Goal: Information Seeking & Learning: Find specific page/section

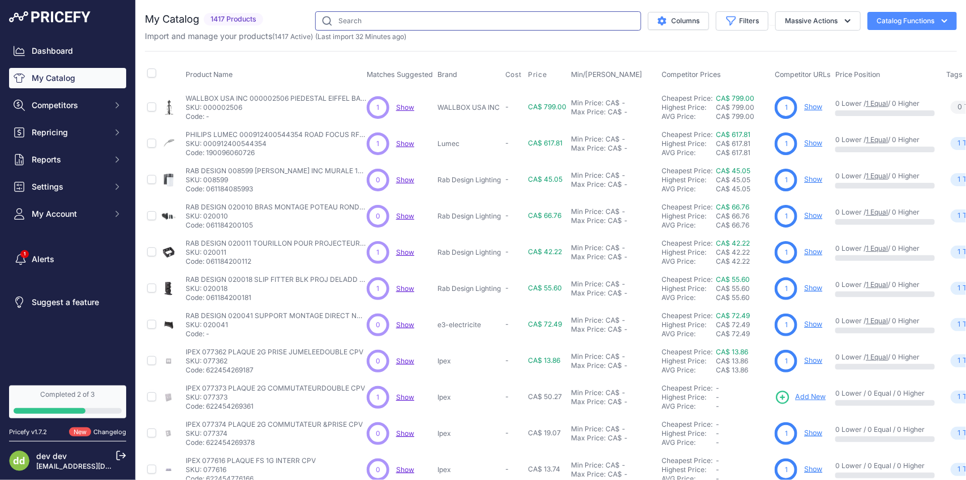
click at [456, 23] on input "text" at bounding box center [478, 20] width 326 height 19
paste input "[PERSON_NAME] SS8L PLAQUE 1 GANG PRISE DUPLEX 430 SS"
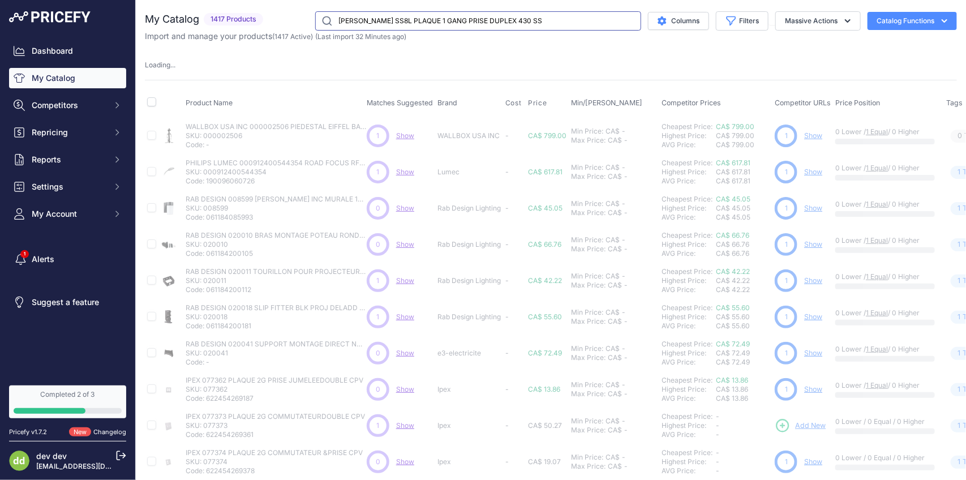
click at [473, 24] on input "[PERSON_NAME] SS8L PLAQUE 1 GANG PRISE DUPLEX 430 SS" at bounding box center [478, 20] width 326 height 19
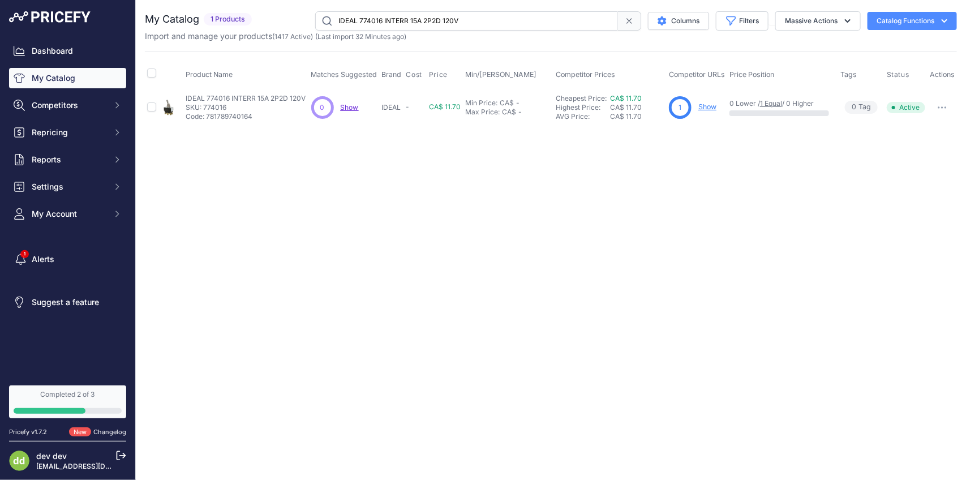
click at [550, 16] on input "IDEAL 774016 INTERR 15A 2P2D 120V" at bounding box center [466, 20] width 303 height 19
paste input "20 CAPUCHON SOUPLE INTERRBASCULE(2)"
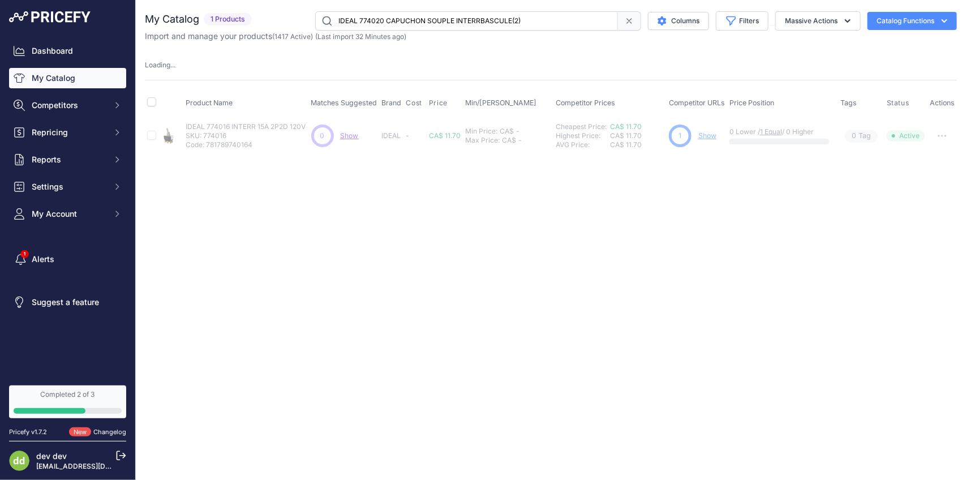
click at [451, 18] on input "IDEAL 774020 CAPUCHON SOUPLE INTERRBASCULE(2)" at bounding box center [466, 20] width 303 height 19
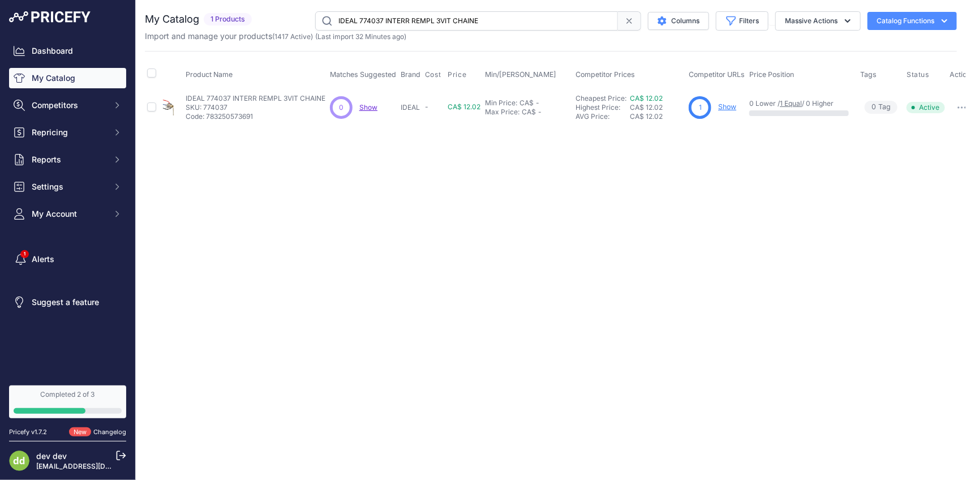
click at [486, 20] on input "IDEAL 774037 INTERR REMPL 3VIT CHAINE" at bounding box center [466, 20] width 303 height 19
paste input "nterrupteur 15A 1 pôle 120/277V - Blanc"
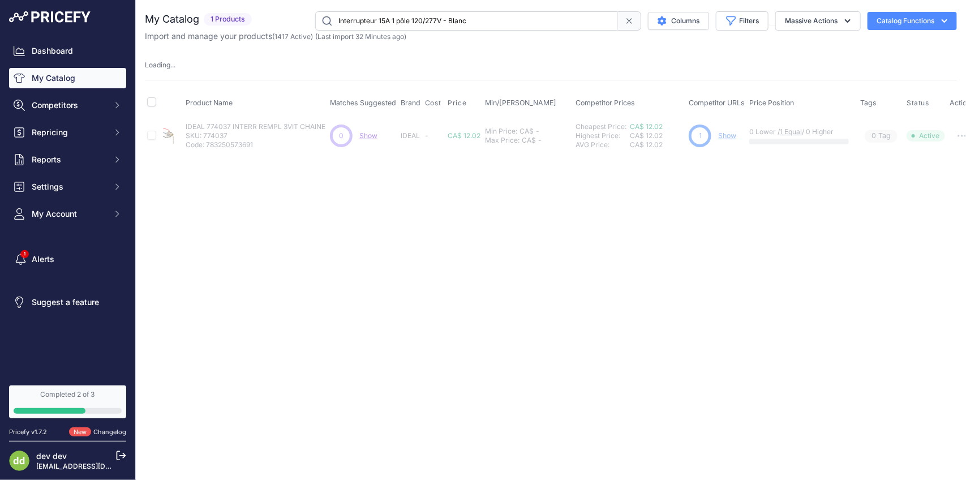
click at [477, 23] on input "Interrupteur 15A 1 pôle 120/277V - Blanc" at bounding box center [466, 20] width 303 height 19
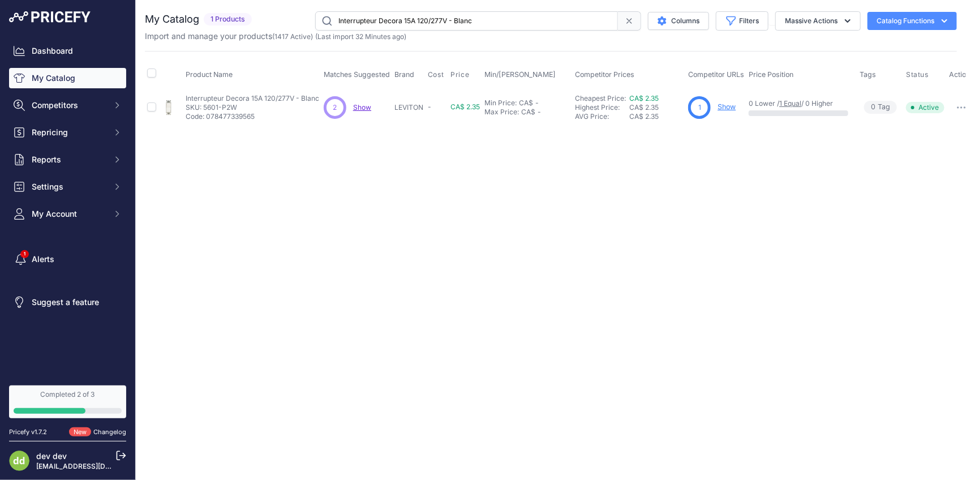
click at [439, 24] on input "Interrupteur Decora 15A 120/277V - Blanc" at bounding box center [466, 20] width 303 height 19
paste input "3 voies"
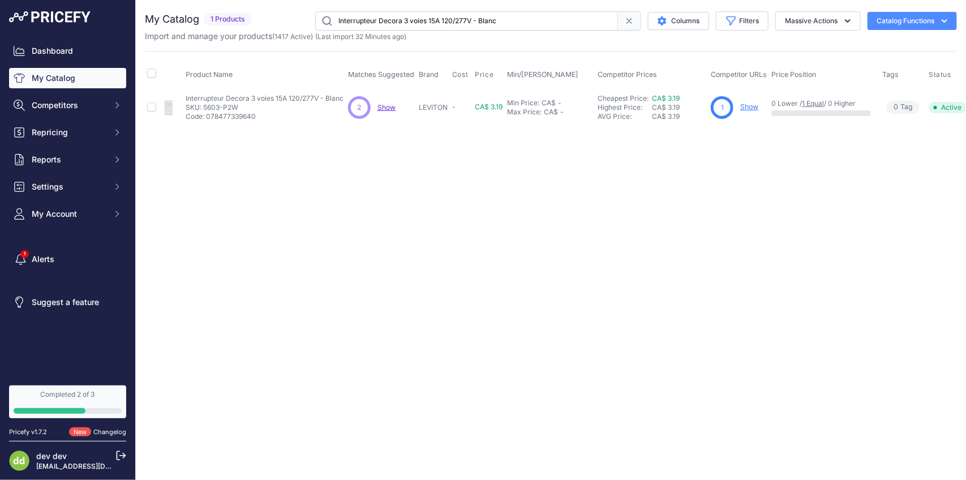
click at [468, 21] on input "Interrupteur Decora 3 voies 15A 120/277V - Blanc" at bounding box center [466, 20] width 303 height 19
paste input "PEX 077362 PLAQUE 2G PRISE JUMELEEDOUBLE CPV"
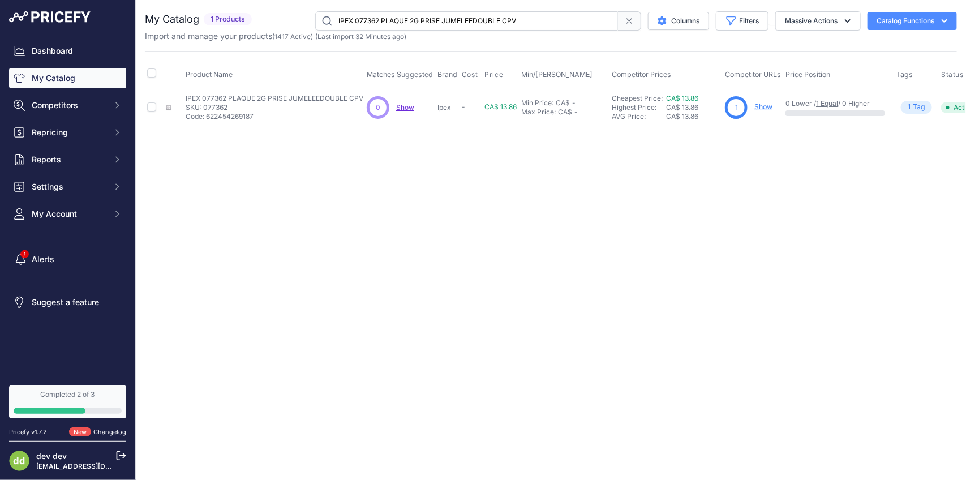
click at [466, 25] on input "IPEX 077362 PLAQUE 2G PRISE JUMELEEDOUBLE CPV" at bounding box center [466, 20] width 303 height 19
paste input "73 PLAQUE 2G COMMUTATEUR"
click at [447, 19] on input "IPEX 077373 PLAQUE 2G COMMUTATEURDOUBLE CPV" at bounding box center [466, 20] width 303 height 19
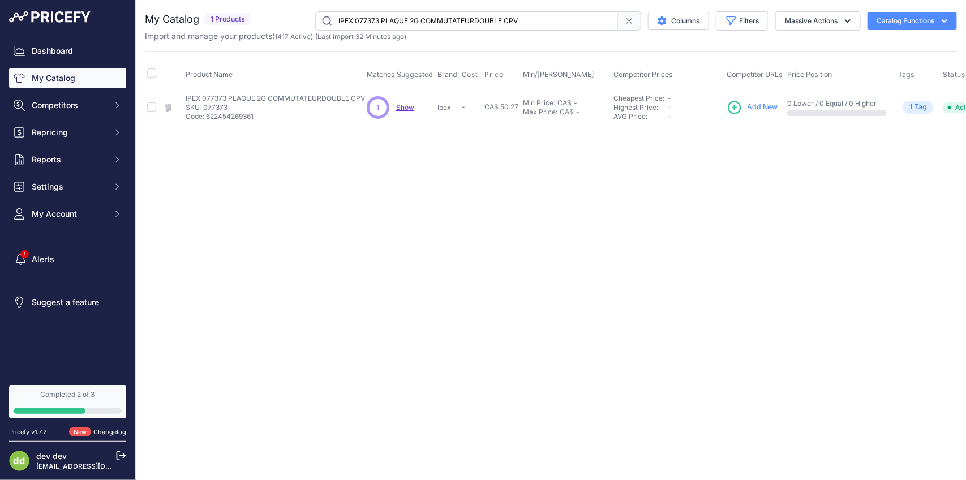
click at [447, 19] on input "IPEX 077373 PLAQUE 2G COMMUTATEURDOUBLE CPV" at bounding box center [466, 20] width 303 height 19
paste input "4 PLAQUE 2G COMMUTATEUR &PRIS"
click at [460, 21] on input "IPEX 077374 PLAQUE 2G COMMUTATEUR &PRISE CPV" at bounding box center [466, 20] width 303 height 19
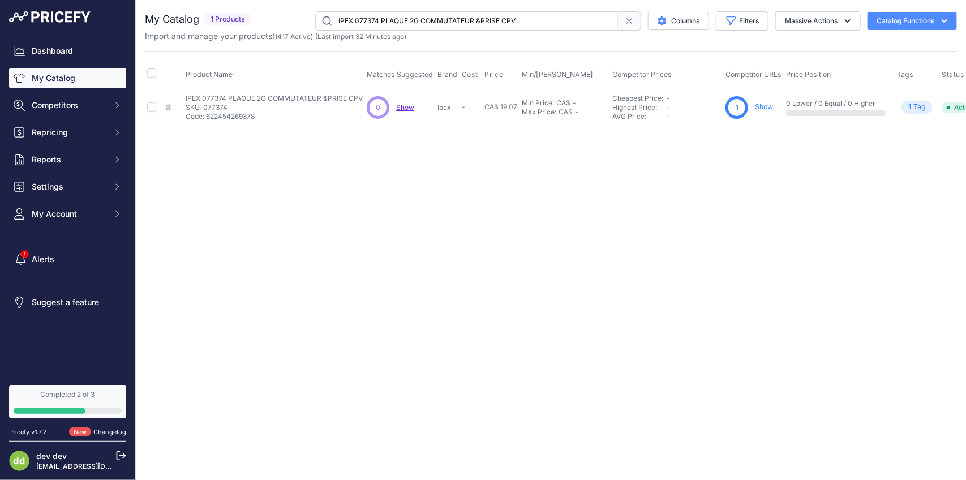
click at [460, 21] on input "IPEX 077374 PLAQUE 2G COMMUTATEUR &PRISE CPV" at bounding box center [466, 20] width 303 height 19
paste input "616 PLAQUE FS 1G INTERR"
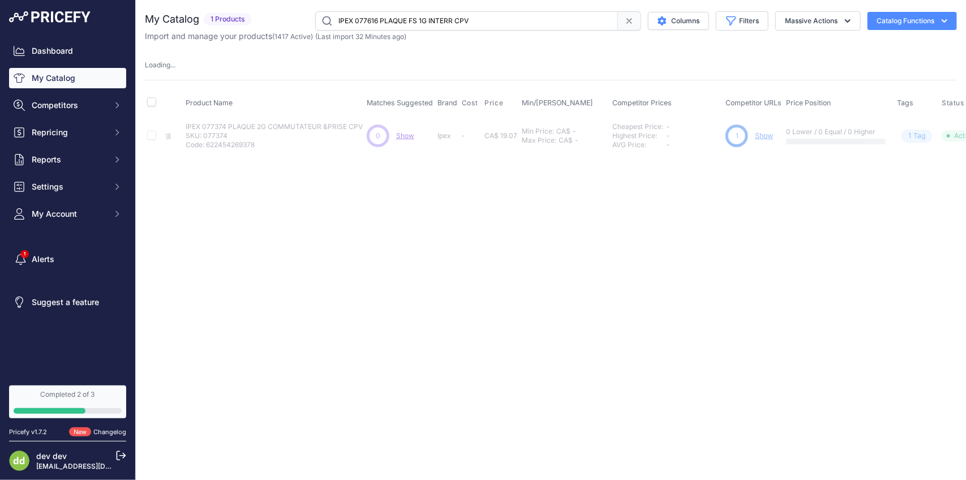
click at [448, 22] on input "IPEX 077616 PLAQUE FS 1G INTERR CPV" at bounding box center [466, 20] width 303 height 19
paste input "7 PLAQUE FS 1G DUPLEX"
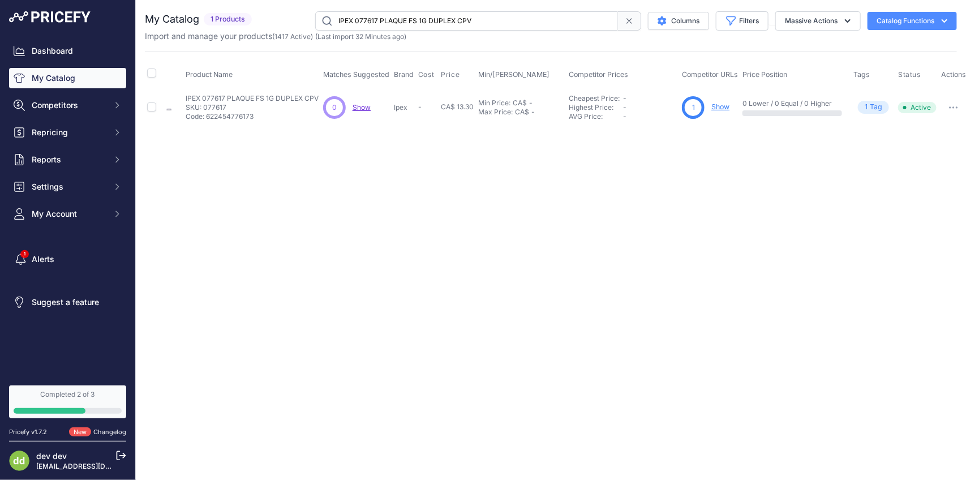
click at [470, 13] on input "IPEX 077617 PLAQUE FS 1G DUPLEX CPV" at bounding box center [466, 20] width 303 height 19
paste input "6 PLAQUE FS 1G INTERR"
click at [439, 20] on input "IPEX 077616 PLAQUE FS 1G INTERR CPV" at bounding box center [466, 20] width 303 height 19
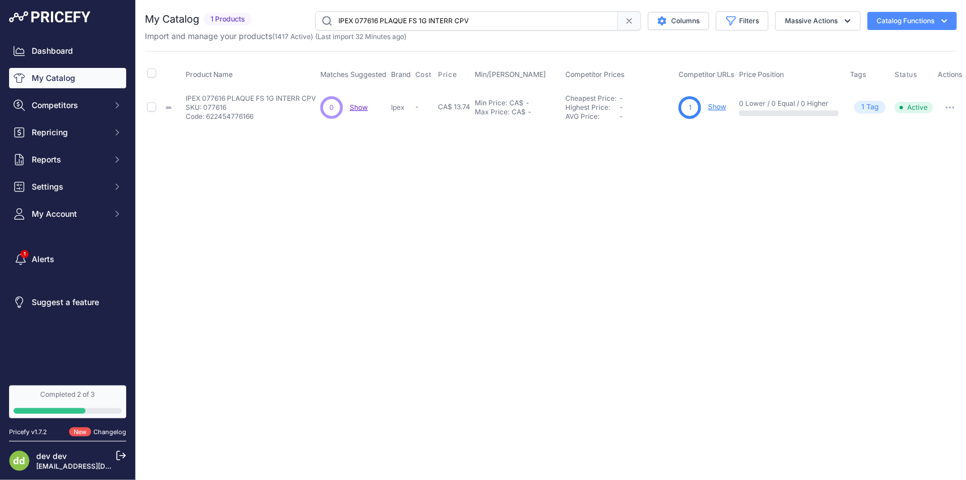
click at [439, 20] on input "IPEX 077616 PLAQUE FS 1G INTERR CPV" at bounding box center [466, 20] width 303 height 19
paste input "7 PLAQUE FS 1G DUPLEX"
click at [470, 18] on input "IPEX 077617 PLAQUE FS 1G DUPLEX CPV" at bounding box center [466, 20] width 303 height 19
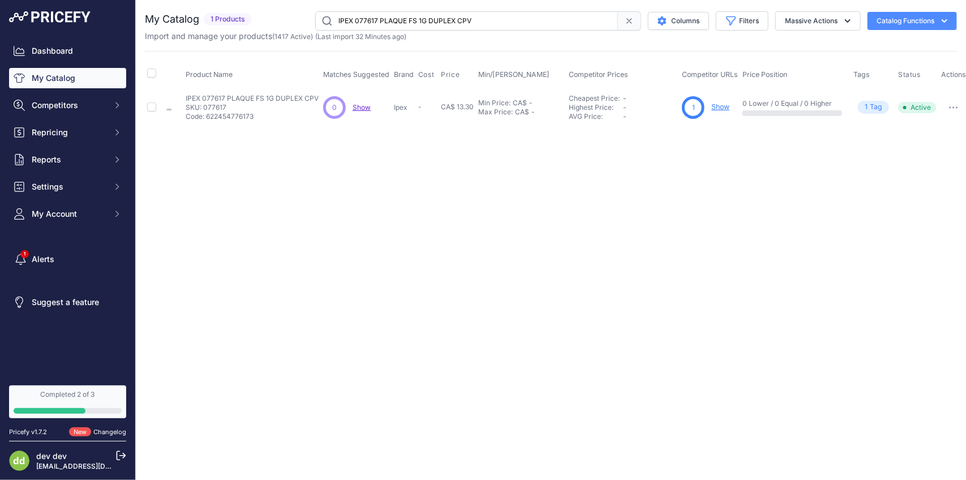
click at [470, 18] on input "IPEX 077617 PLAQUE FS 1G DUPLEX CPV" at bounding box center [466, 20] width 303 height 19
paste input "8 PLAQUE 1G RECEPT 15A"
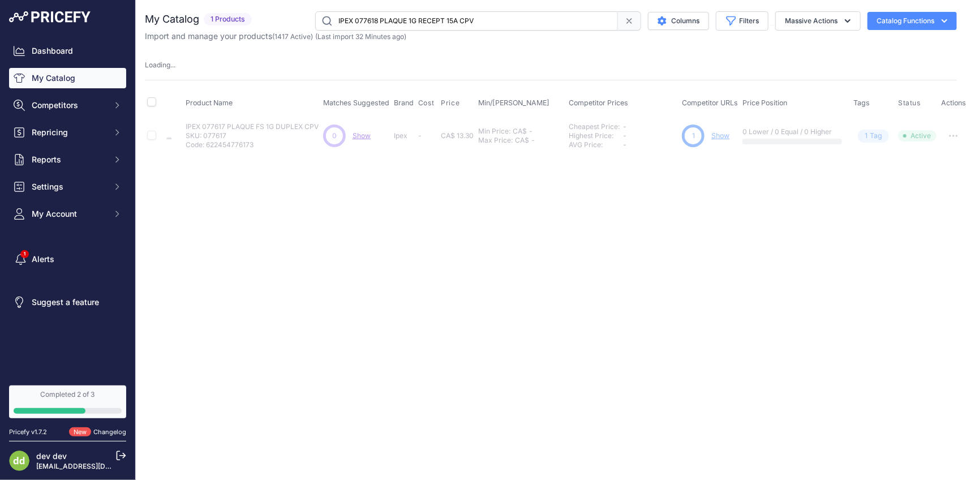
click at [477, 24] on input "IPEX 077618 PLAQUE 1G RECEPT 15A CPV" at bounding box center [466, 20] width 303 height 19
paste input "9 PLAQUE 1G RECEPT 20"
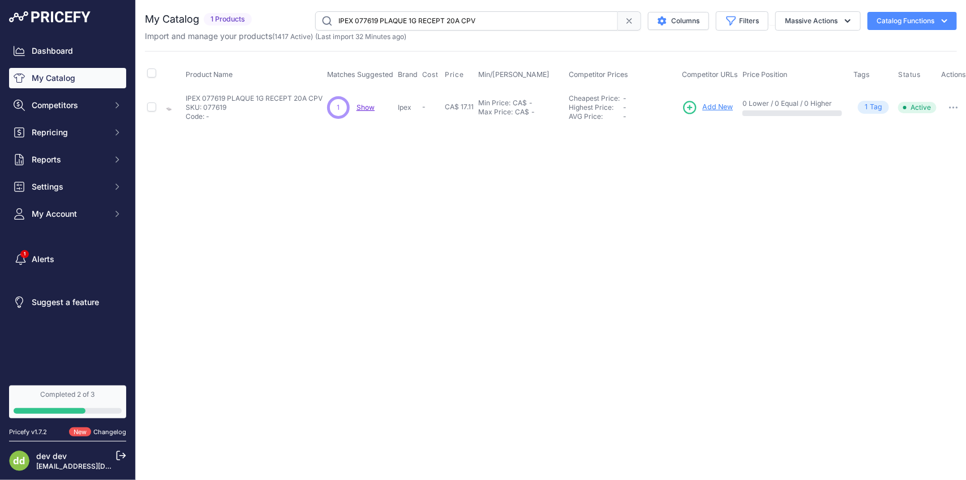
click at [512, 25] on input "IPEX 077619 PLAQUE 1G RECEPT 20A CPV" at bounding box center [466, 20] width 303 height 19
paste input "20 PLAQUE 1G RECEPT 3"
click at [452, 17] on input "IPEX 077620 PLAQUE 1G RECEPT 30A CPV" at bounding box center [466, 20] width 303 height 19
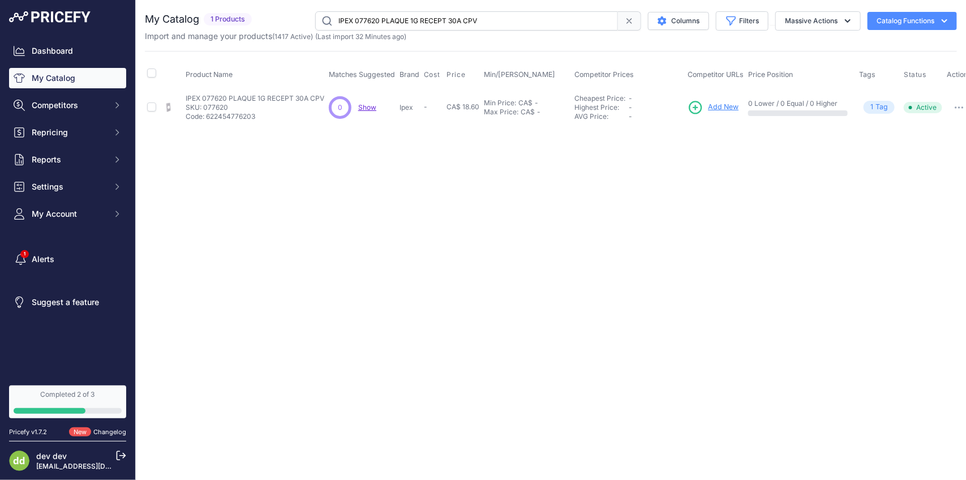
click at [452, 17] on input "IPEX 077620 PLAQUE 1G RECEPT 30A CPV" at bounding box center [466, 20] width 303 height 19
paste input "744 PLAQUE FS 3G INTERR"
click at [483, 15] on input "IPEX 077744 PLAQUE FS 3G INTERR CPV" at bounding box center [466, 20] width 303 height 19
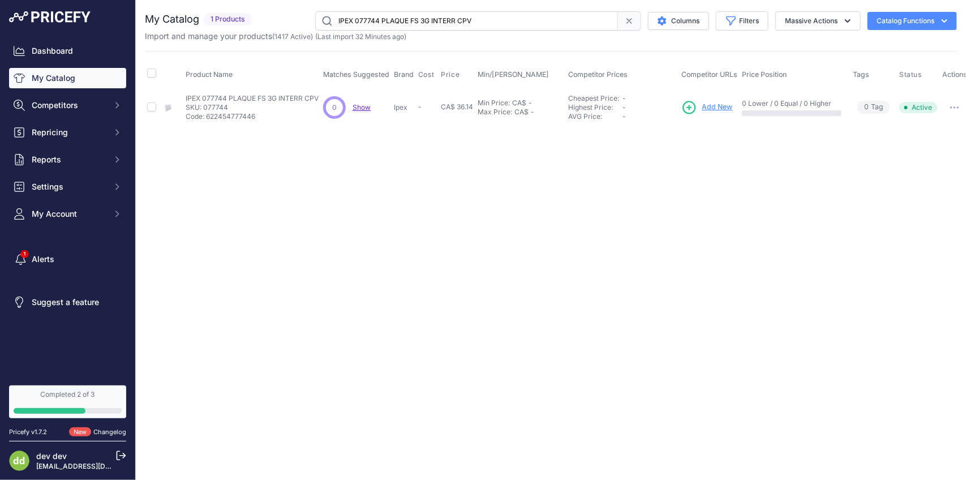
click at [483, 15] on input "IPEX 077744 PLAQUE FS 3G INTERR CPV" at bounding box center [466, 20] width 303 height 19
paste input "5 PLAQUE FS 3G 2INTERRDUPLEX"
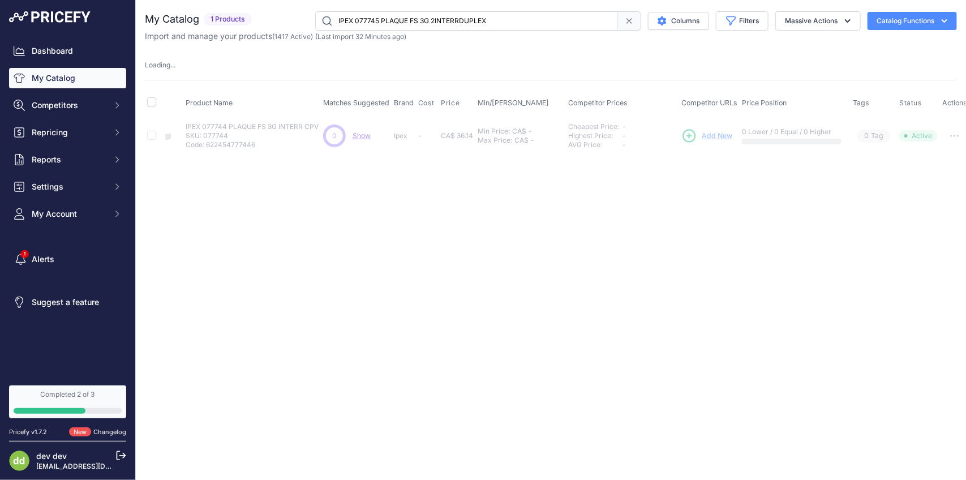
click at [476, 25] on input "IPEX 077745 PLAQUE FS 3G 2INTERRDUPLEX" at bounding box center [466, 20] width 303 height 19
click at [481, 22] on input "IPEX 077746 PLAQUE FS 3G INTERR2DUPLEX" at bounding box center [466, 20] width 303 height 19
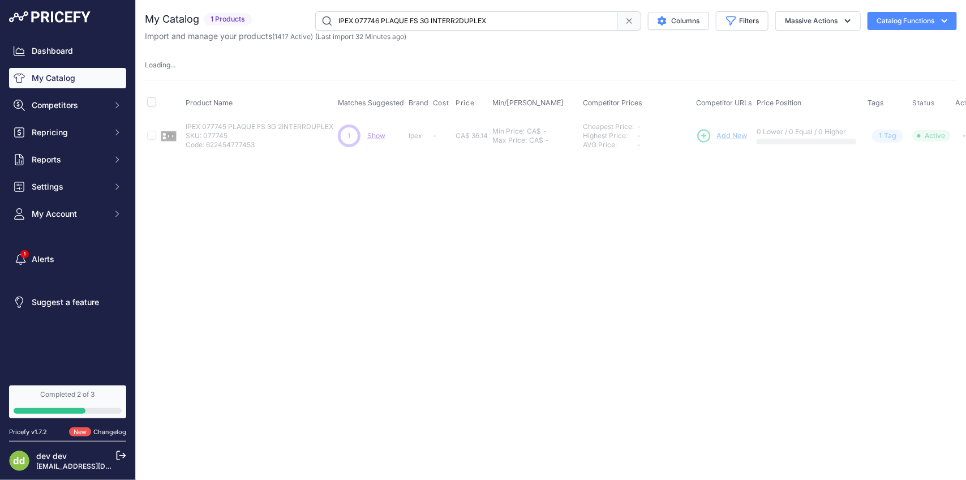
click at [481, 22] on input "IPEX 077746 PLAQUE FS 3G INTERR2DUPLEX" at bounding box center [466, 20] width 303 height 19
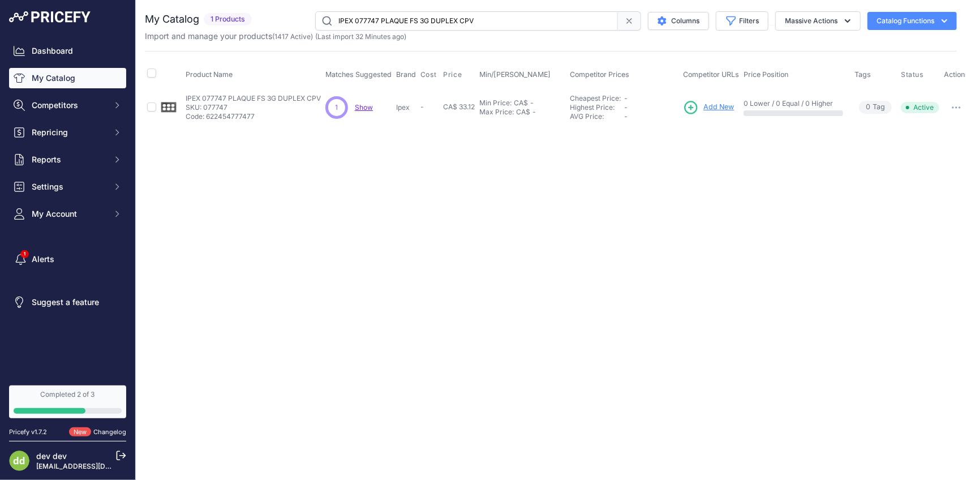
click at [427, 24] on input "IPEX 077747 PLAQUE FS 3G DUPLEX CPV" at bounding box center [466, 20] width 303 height 19
paste input "Ledvance Enters Next Phase 48 Amp Level 2 Residential Charging Station"
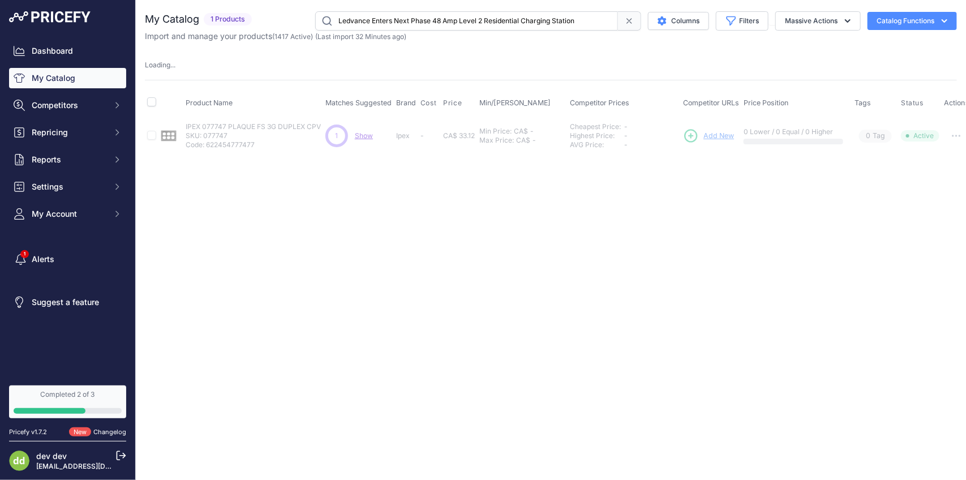
click at [450, 20] on input "Ledvance Enters Next Phase 48 Amp Level 2 Residential Charging Station" at bounding box center [466, 20] width 303 height 19
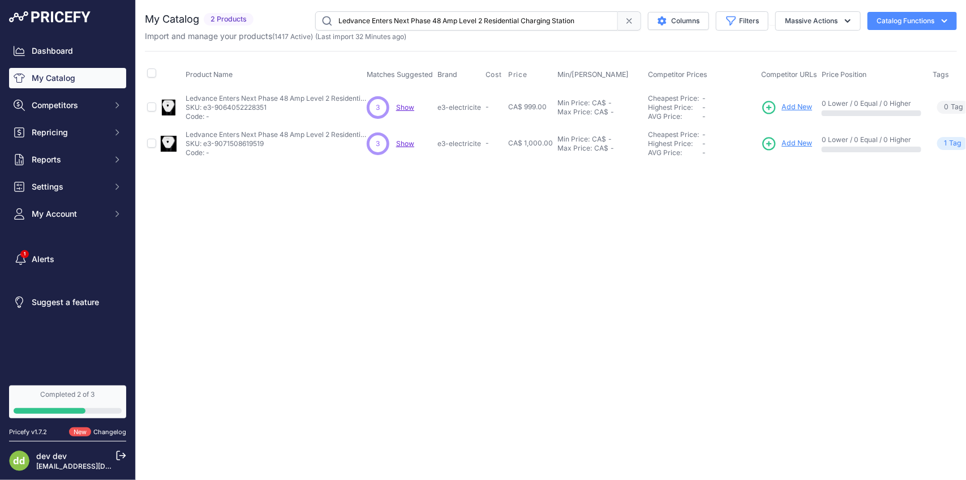
click at [447, 19] on input "Ledvance Enters Next Phase 48 Amp Level 2 Residential Charging Station" at bounding box center [466, 20] width 303 height 19
paste input "EVITON 10041-500 INTERR CHAINE 1P18GA TEW6 6A125VCA NICKEL"
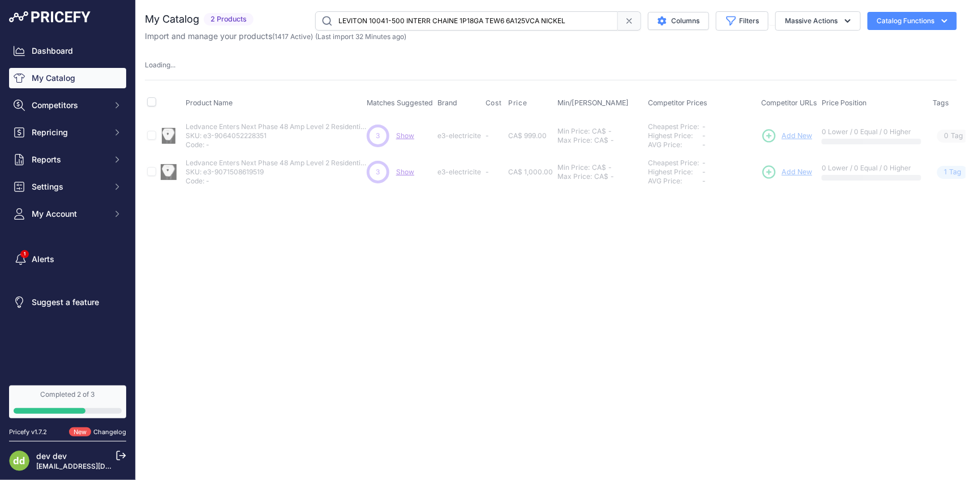
click at [456, 21] on input "LEVITON 10041-500 INTERR CHAINE 1P18GA TEW6 6A125VCA NICKEL" at bounding box center [466, 20] width 303 height 19
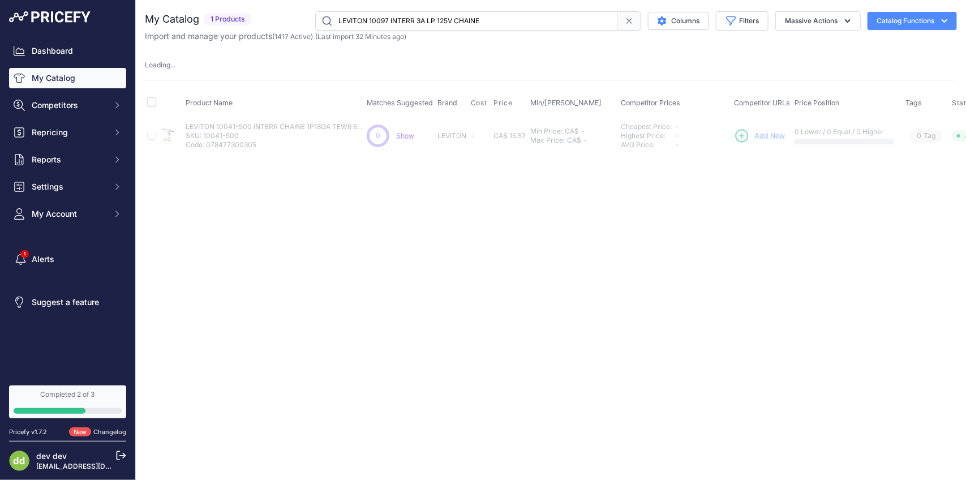
click at [461, 24] on input "LEVITON 10097 INTERR 3A LP 125V CHAINE" at bounding box center [466, 20] width 303 height 19
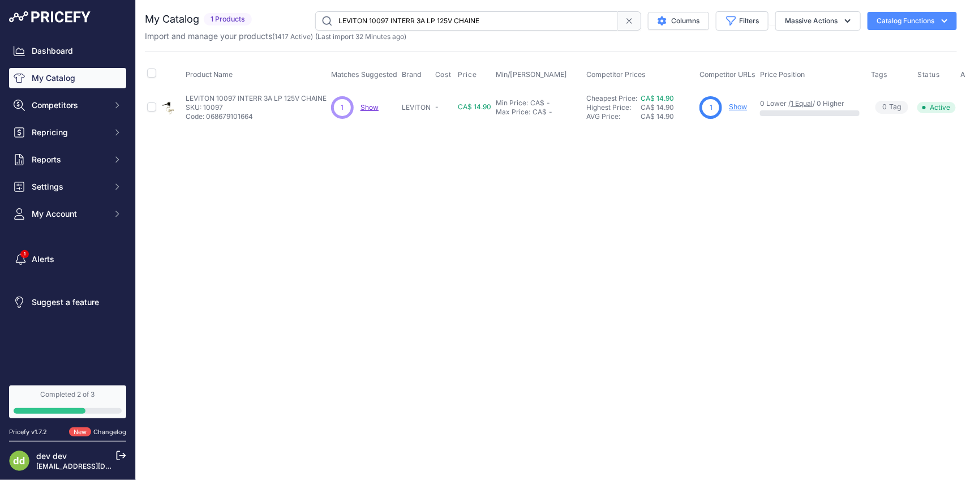
click at [459, 15] on input "LEVITON 10097 INTERR 3A LP 125V CHAINE" at bounding box center [466, 20] width 303 height 19
paste input "-8 INTERR CHAINETTE FILS 63/8-27 NICKEL"
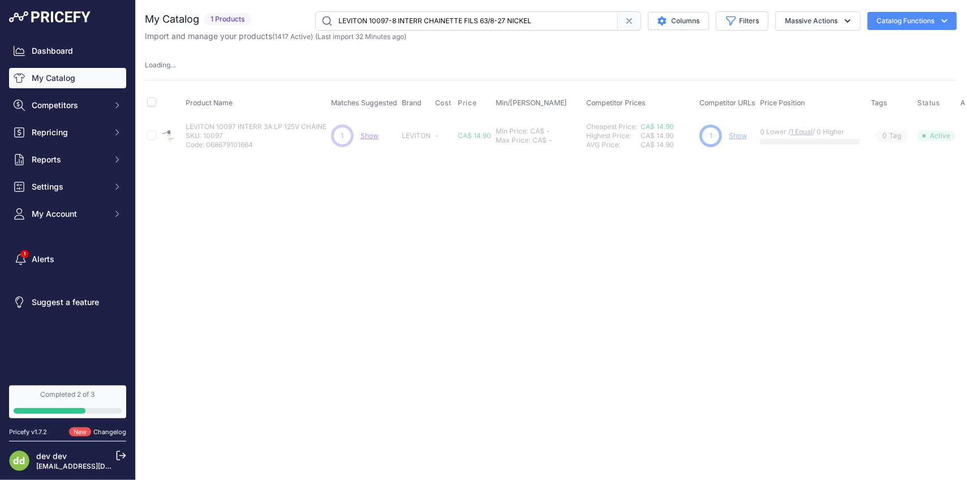
click at [454, 22] on input "LEVITON 10097-8 INTERR CHAINETTE FILS 63/8-27 NICKEL" at bounding box center [466, 20] width 303 height 19
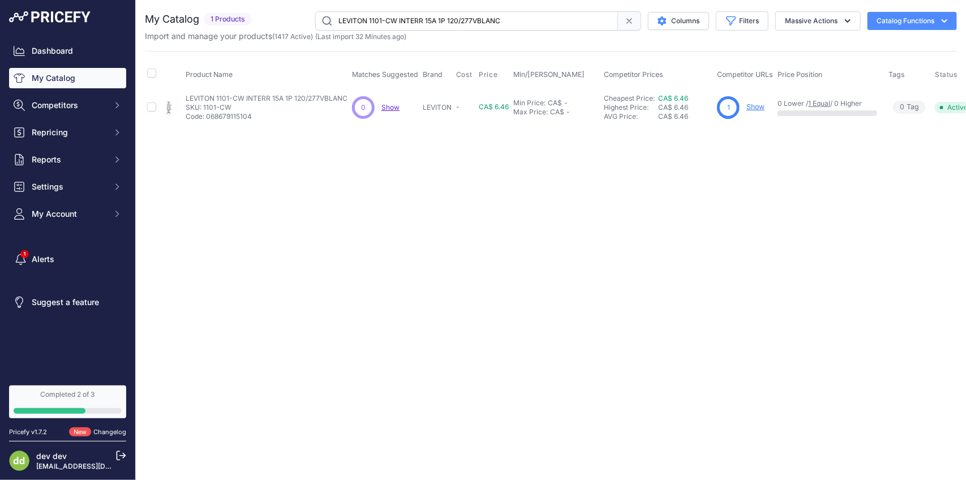
click at [460, 13] on input "LEVITON 1101-CW INTERR 15A 1P 120/277VBLANC" at bounding box center [466, 20] width 303 height 19
paste input "2-CW INTERR 15A 2"
click at [474, 18] on input "LEVITON 1102-CW INTERR 15A 2P 120/277VBLANC" at bounding box center [466, 20] width 303 height 19
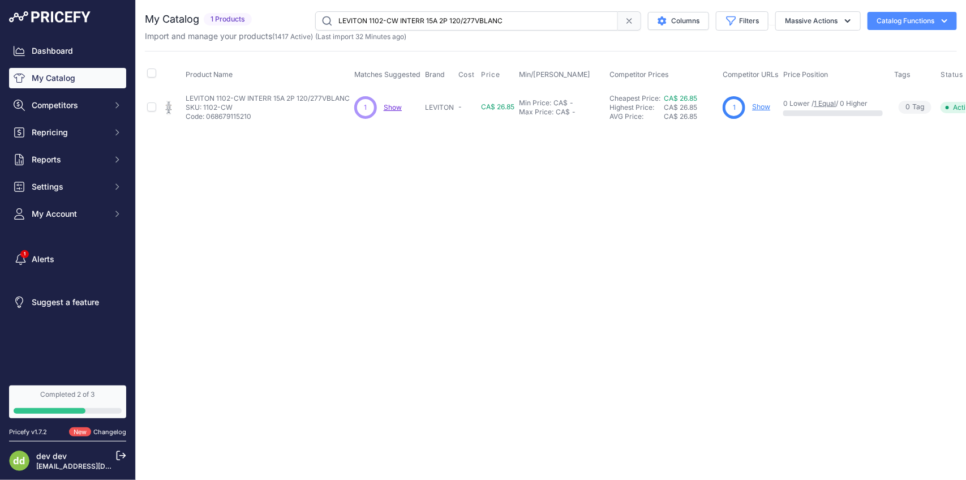
click at [474, 18] on input "LEVITON 1102-CW INTERR 15A 2P 120/277VBLANC" at bounding box center [466, 20] width 303 height 19
paste input "3-CB INTERR 15A 3V 120/277VBRUN"
click at [477, 29] on input "LEVITON 1103-CB INTERR 15A 3V 120/277VBRUN" at bounding box center [466, 20] width 303 height 19
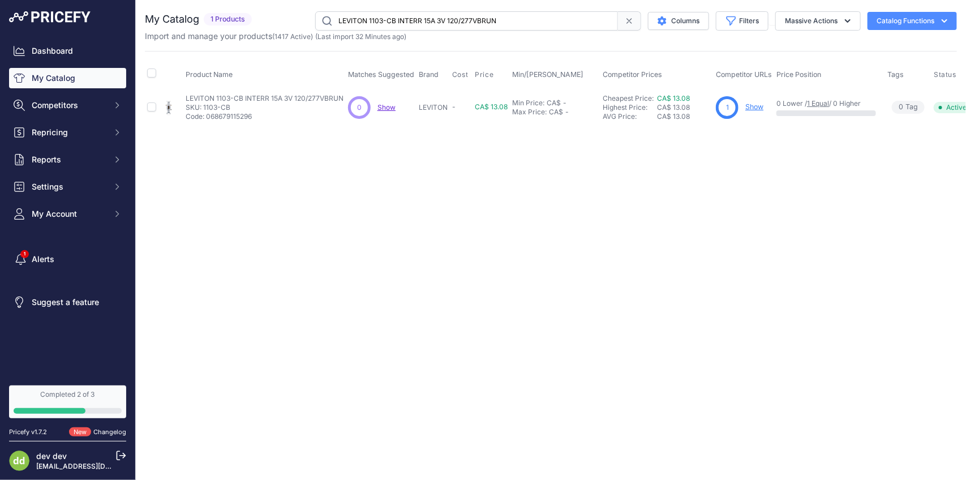
click at [477, 29] on input "LEVITON 1103-CB INTERR 15A 3V 120/277VBRUN" at bounding box center [466, 20] width 303 height 19
paste input "W INTERR 15A 3V 120/277VBLANC"
click at [488, 18] on input "LEVITON 1103-CW INTERR 15A 3V 120/277VBLANC" at bounding box center [466, 20] width 303 height 19
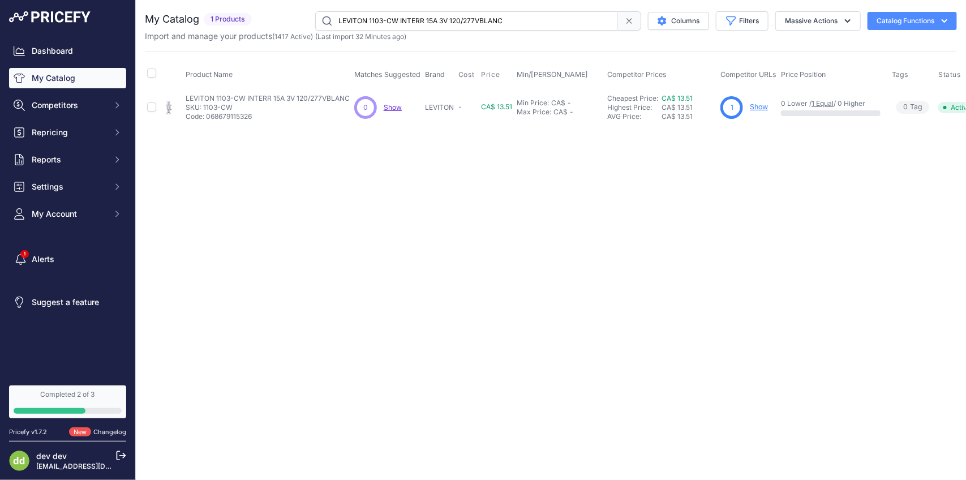
paste input "4-CW INTERR 15A 4"
click at [447, 25] on input "LEVITON 1104-CW INTERR 15A 4V 120/277VBLANC" at bounding box center [466, 20] width 303 height 19
paste input "201-2I INTERR 15A 1P 120/277VIVOIRE"
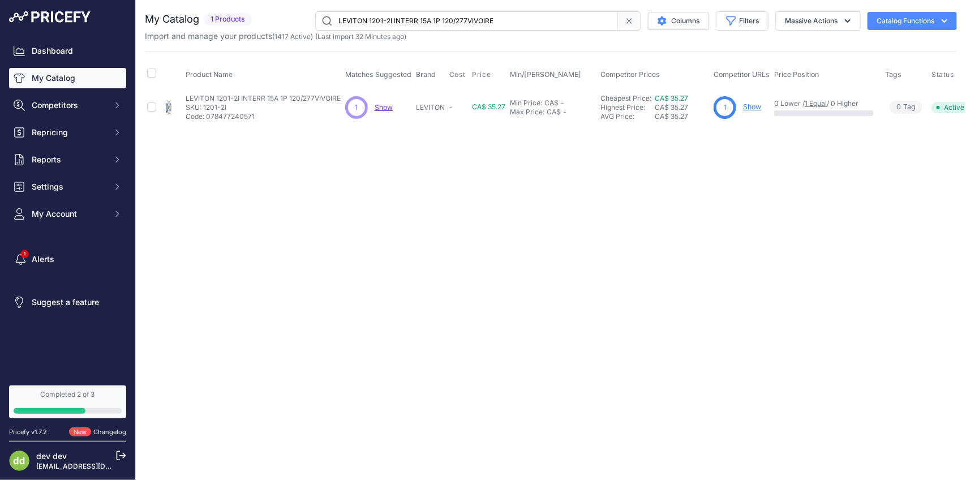
click at [519, 23] on input "LEVITON 1201-2I INTERR 15A 1P 120/277VIVOIRE" at bounding box center [466, 20] width 303 height 19
paste input "R INTERR 15A 1P 120/277VROUG"
click at [431, 20] on input "LEVITON 1201-2R INTERR 15A 1P 120/277VROUGE" at bounding box center [466, 20] width 303 height 19
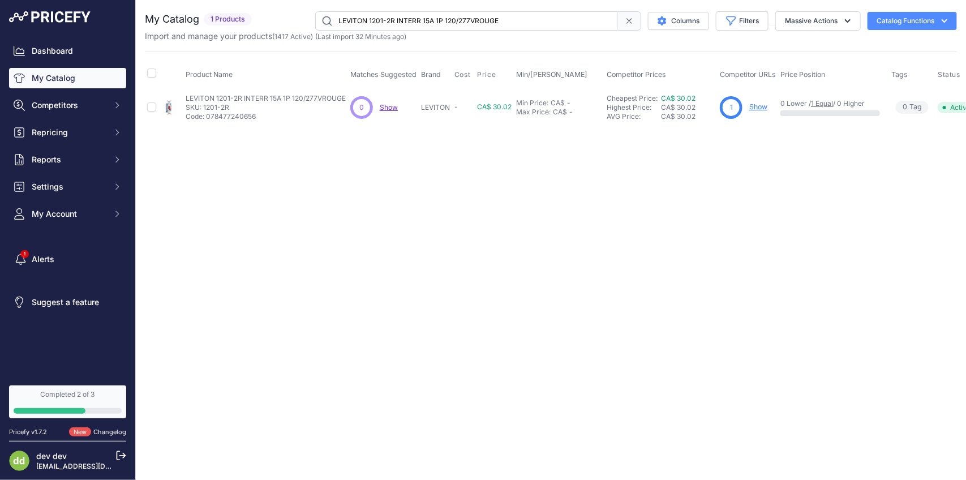
click at [431, 20] on input "LEVITON 1201-2R INTERR 15A 1P 120/277VROUGE" at bounding box center [466, 20] width 303 height 19
paste input "W INTERR 15A 1P 120/277VBLANC"
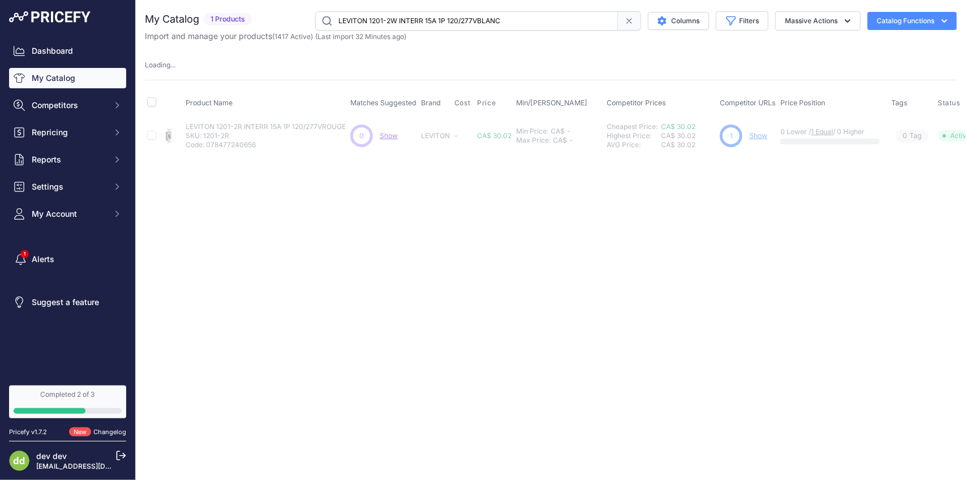
click at [456, 14] on input "LEVITON 1201-2W INTERR 15A 1P 120/277VBLANC" at bounding box center [466, 20] width 303 height 19
paste input "PLC INTERR 15A 1P 120V ILLUMCLAIR"
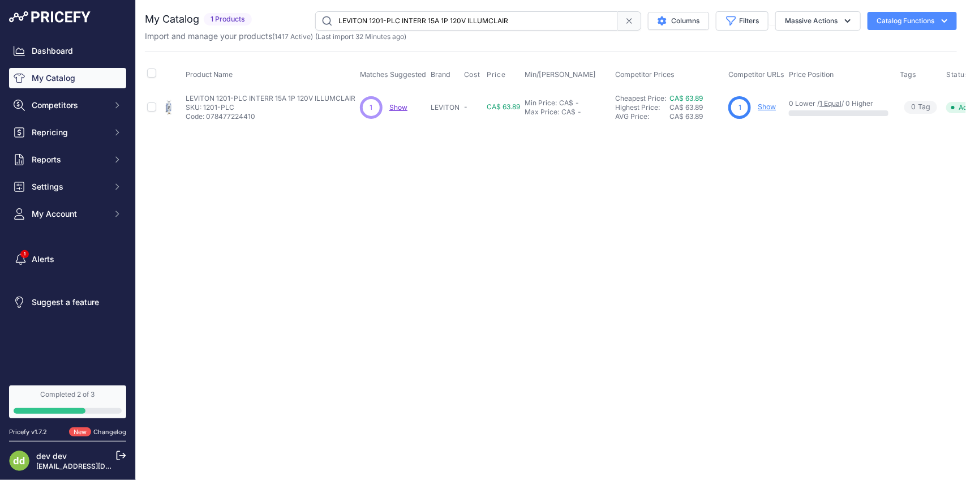
click at [496, 20] on input "LEVITON 1201-PLC INTERR 15A 1P 120V ILLUMCLAIR" at bounding box center [466, 20] width 303 height 19
paste input "21-2KL INTERR 20A 1P 120/277VCLEF CHROME"
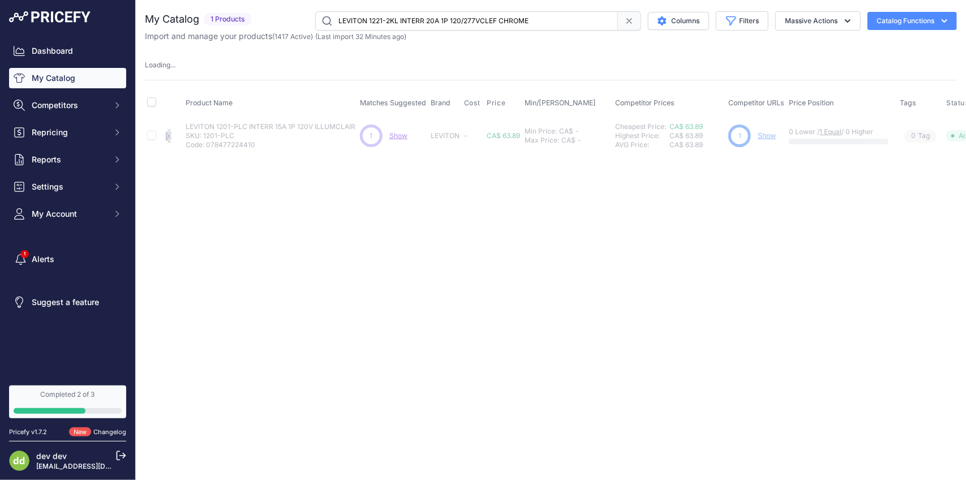
click at [412, 18] on input "LEVITON 1221-2KL INTERR 20A 1P 120/277VCLEF CHROME" at bounding box center [466, 20] width 303 height 19
paste input "T INTERR 20A 1P 120/277VAMANDE CLAIR"
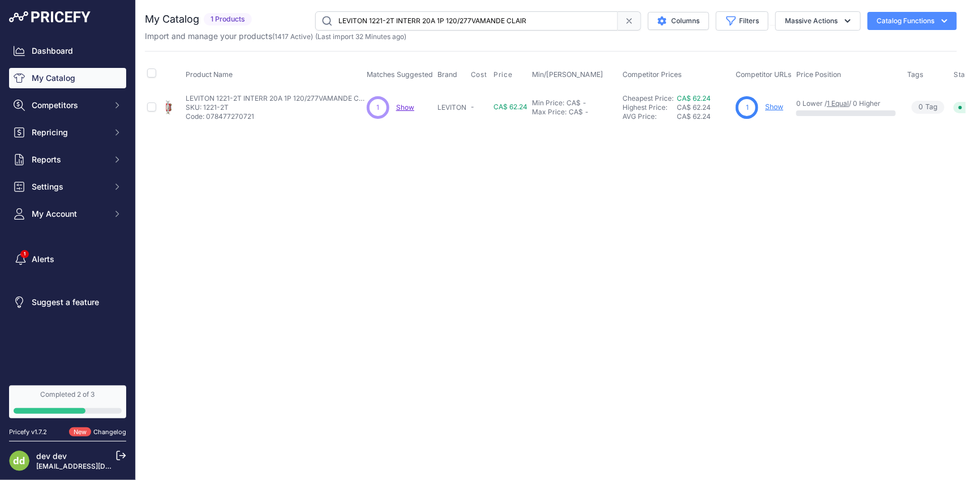
click at [444, 22] on input "LEVITON 1221-2T INTERR 20A 1P 120/277VAMANDE CLAIR" at bounding box center [466, 20] width 303 height 19
paste input "W INTERR 20A 1P 120/277VBLANC"
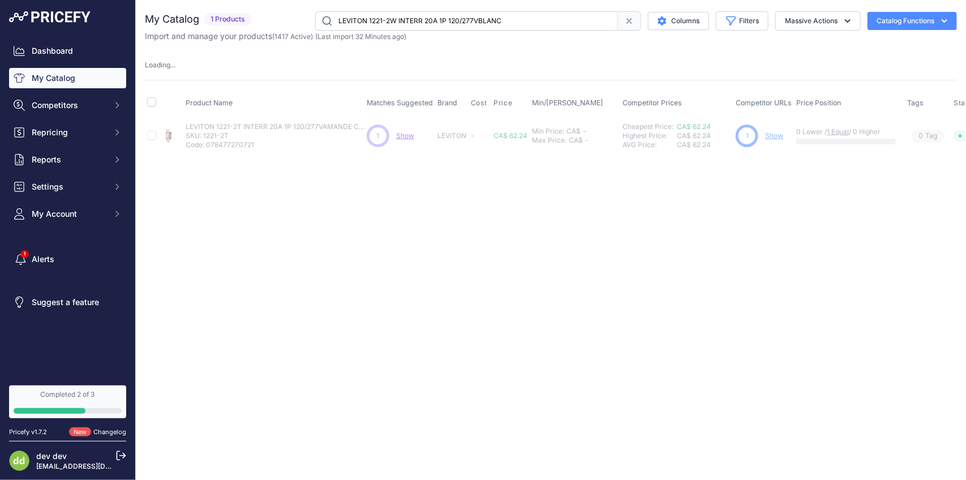
click at [466, 24] on input "LEVITON 1221-2W INTERR 20A 1P 120/277VBLANC" at bounding box center [466, 20] width 303 height 19
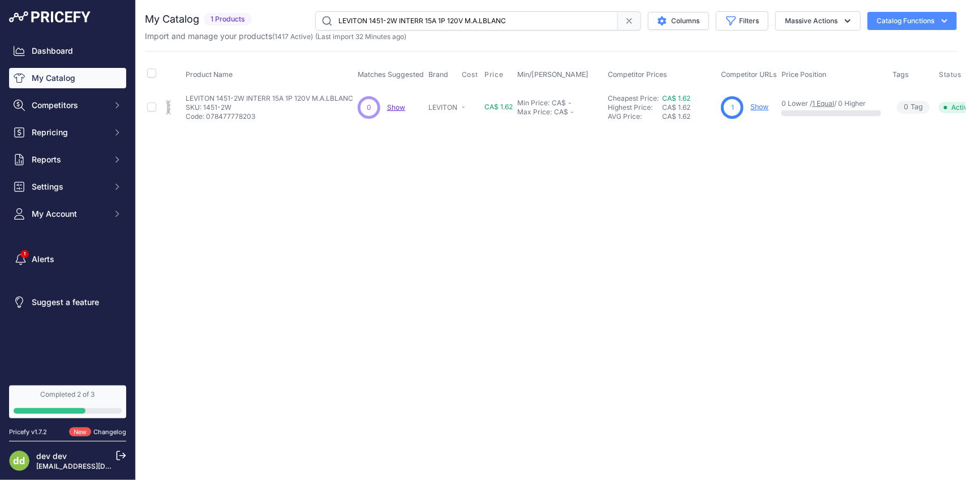
click at [479, 20] on input "LEVITON 1451-2W INTERR 15A 1P 120V M.A.LBLANC" at bounding box center [466, 20] width 303 height 19
paste input "I INTERR 15A 1P 120VIVOIRE"
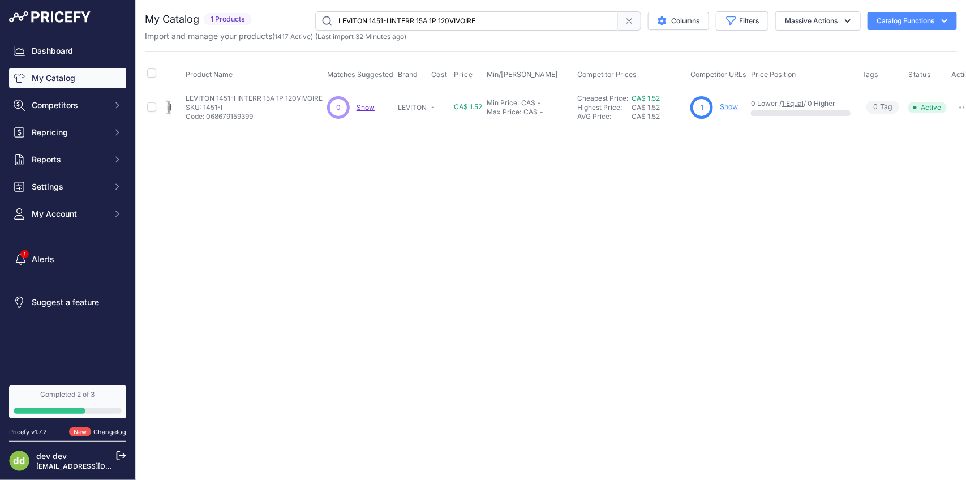
click at [507, 29] on input "LEVITON 1451-I INTERR 15A 1P 120VIVOIRE" at bounding box center [466, 20] width 303 height 19
paste input "W INTERR 15A 1P 120V BLANC(AI)"
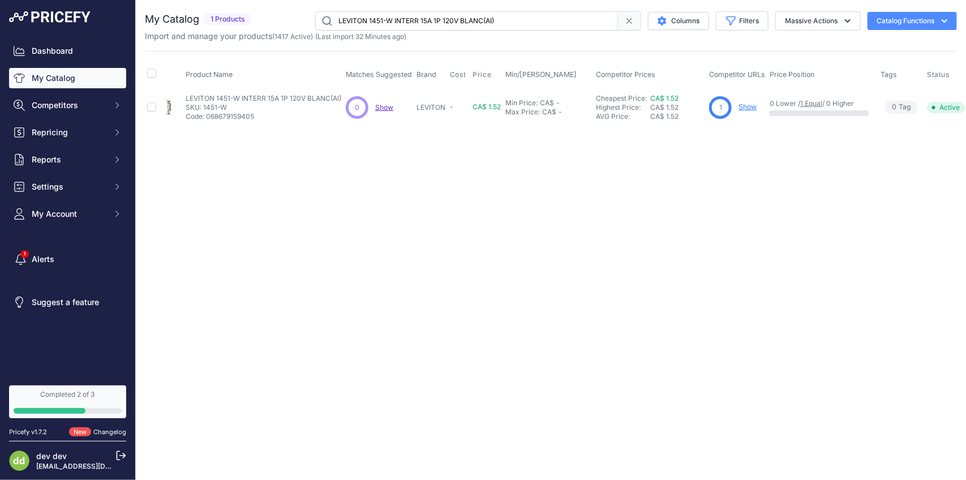
click at [480, 26] on input "LEVITON 1451-W INTERR 15A 1P 120V BLANC(AI)" at bounding box center [466, 20] width 303 height 19
paste input "3-ICP INTERR 15A 3P 120VIVOIRE"
click at [504, 18] on input "LEVITON 1453-ICP INTERR 15A 3P 120VIVOIRE" at bounding box center [466, 20] width 303 height 19
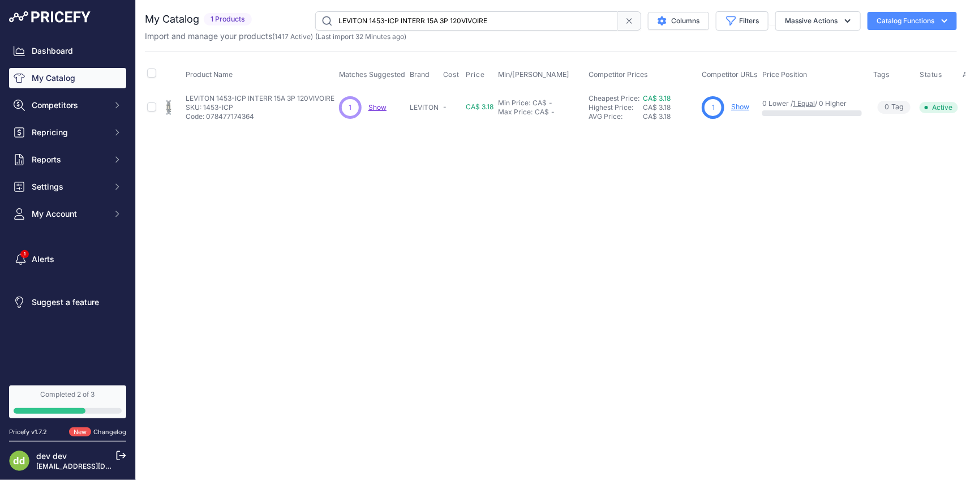
click at [504, 18] on input "LEVITON 1453-ICP INTERR 15A 3P 120VIVOIRE" at bounding box center [466, 20] width 303 height 19
paste input "WCP INTERR 15A 3P 120V BLANC"
click at [451, 20] on input "LEVITON 1453-WCP INTERR 15A 3P 120V BLANC" at bounding box center [466, 20] width 303 height 19
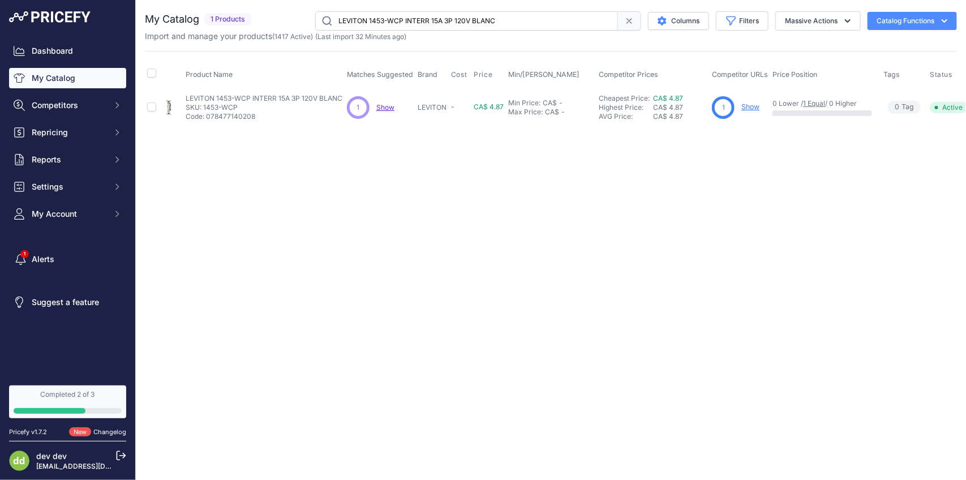
click at [451, 20] on input "LEVITON 1453-WCP INTERR 15A 3P 120V BLANC" at bounding box center [466, 20] width 303 height 19
paste input "689-50 INTERR CHAINETTE 3VIT4POS FILS 3A125V NICKEL"
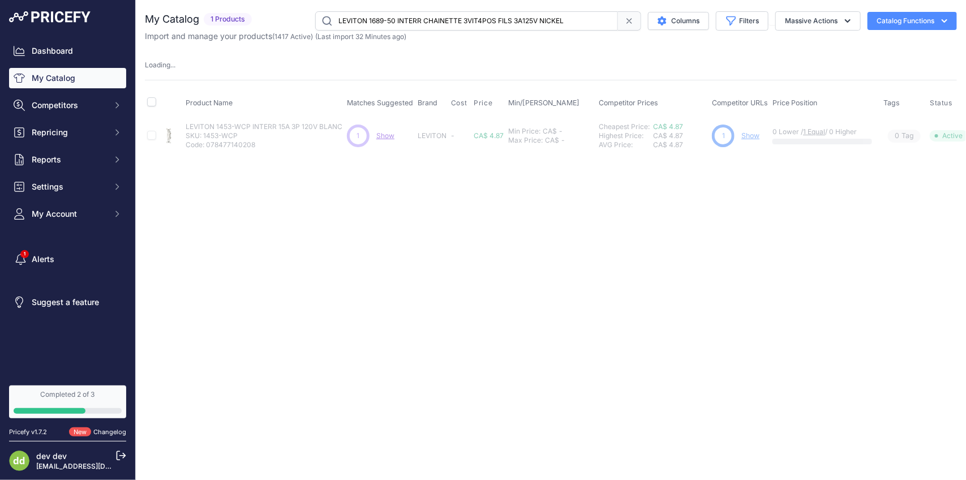
click at [468, 20] on input "LEVITON 1689-50 INTERR CHAINETTE 3VIT4POS FILS 3A125V NICKEL" at bounding box center [466, 20] width 303 height 19
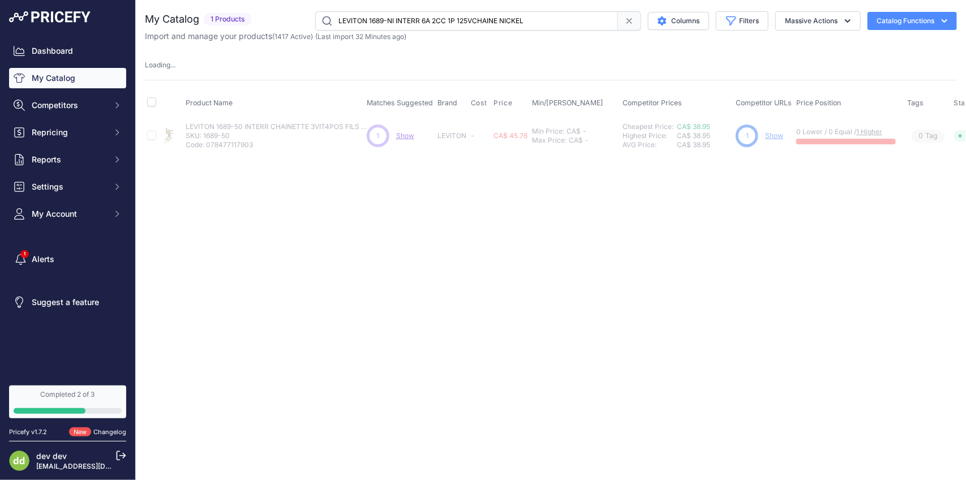
click at [472, 13] on input "LEVITON 1689-NI INTERR 6A 2CC 1P 125VCHAINE NICKEL" at bounding box center [466, 20] width 303 height 19
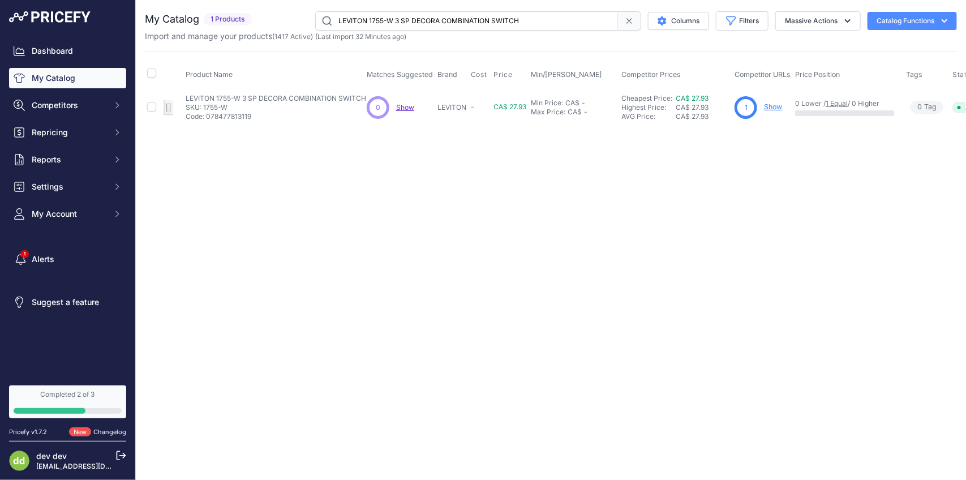
click at [506, 23] on input "LEVITON 1755-W 3 SP DECORA COMBINATION SWITCH" at bounding box center [466, 20] width 303 height 19
paste input "8201-CI INTERR 15A 1P 347VIVOIRE"
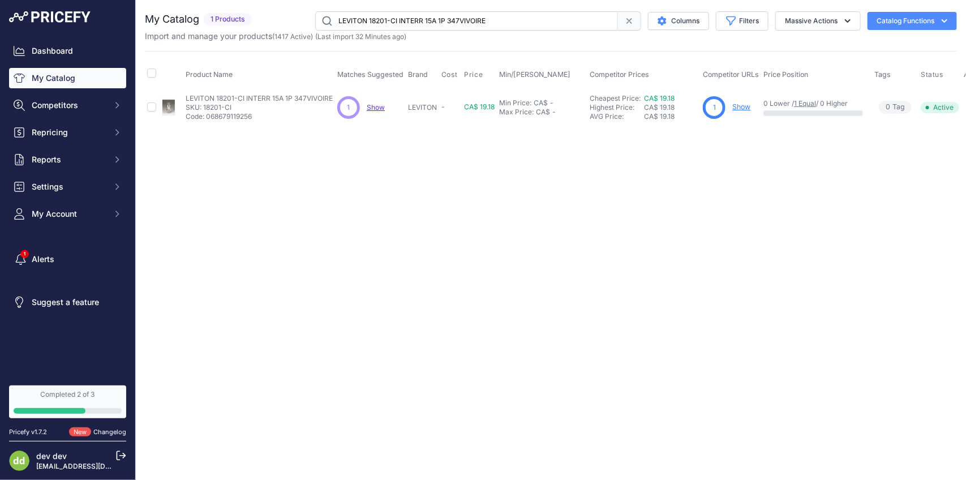
click at [499, 20] on input "LEVITON 18201-CI INTERR 15A 1P 347VIVOIRE" at bounding box center [466, 20] width 303 height 19
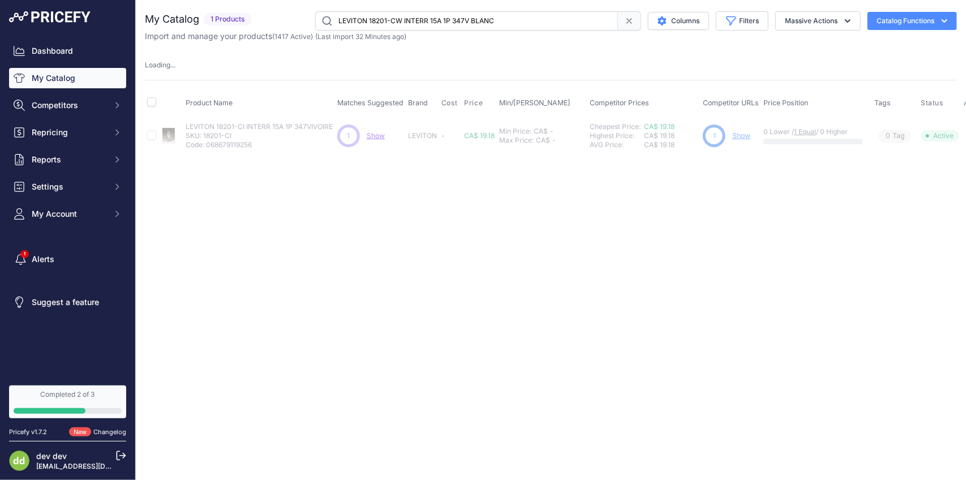
click at [448, 15] on input "LEVITON 18201-CW INTERR 15A 1P 347V BLANC" at bounding box center [466, 20] width 303 height 19
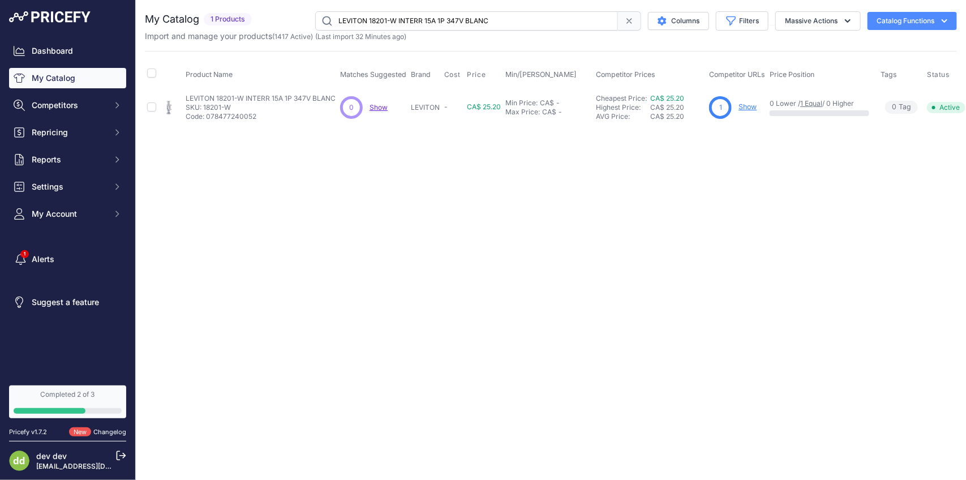
click at [501, 19] on input "LEVITON 18201-W INTERR 15A 1P 347V BLANC" at bounding box center [466, 20] width 303 height 19
paste input "3-CW INTERR 15A 3V"
click at [453, 17] on input "LEVITON 18203-CW INTERR 15A 3V 347V BLANC" at bounding box center [466, 20] width 303 height 19
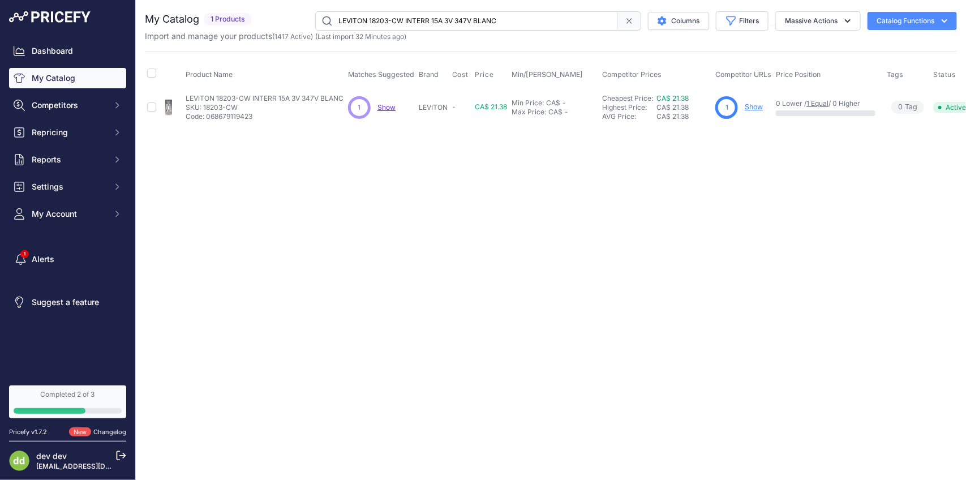
click at [453, 17] on input "LEVITON 18203-CW INTERR 15A 3V 347V BLANC" at bounding box center [466, 20] width 303 height 19
paste input "text"
click at [451, 18] on input "LEVITON 18203-W INTERR 15A 3V 347V BLANC" at bounding box center [466, 20] width 303 height 19
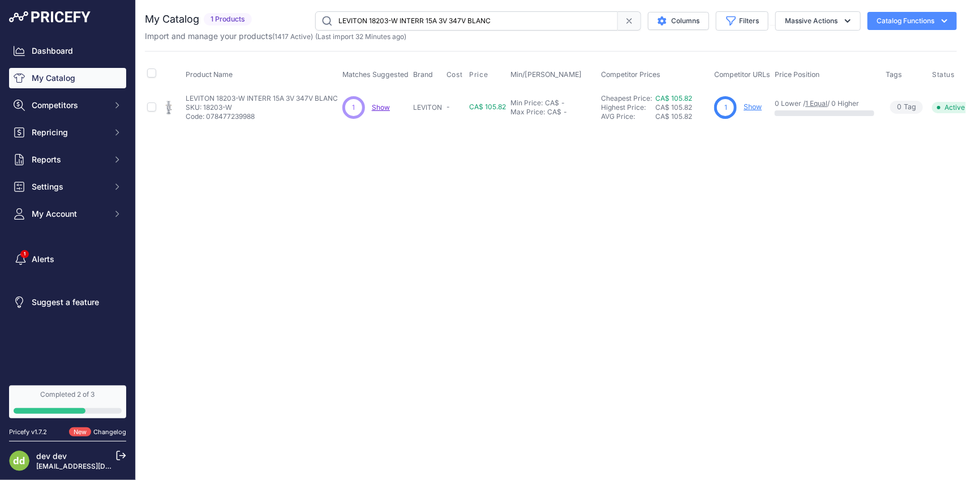
click at [451, 18] on input "LEVITON 18203-W INTERR 15A 3V 347V BLANC" at bounding box center [466, 20] width 303 height 19
paste input "4-CW INTERR 15A 4"
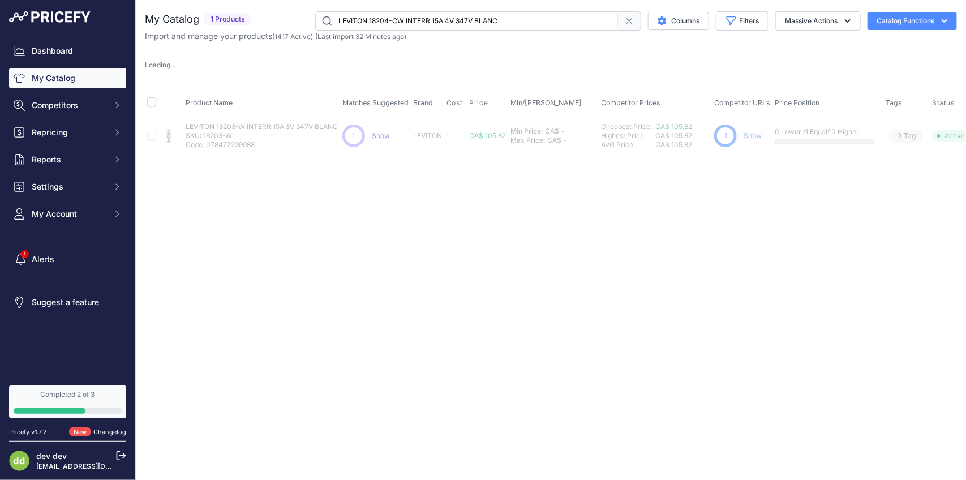
click at [519, 20] on input "LEVITON 18204-CW INTERR 15A 4V 347V BLANC" at bounding box center [466, 20] width 303 height 19
click at [485, 16] on input "LEVITON 1865 INTERR DE PORTE 3A 125V" at bounding box center [466, 20] width 303 height 19
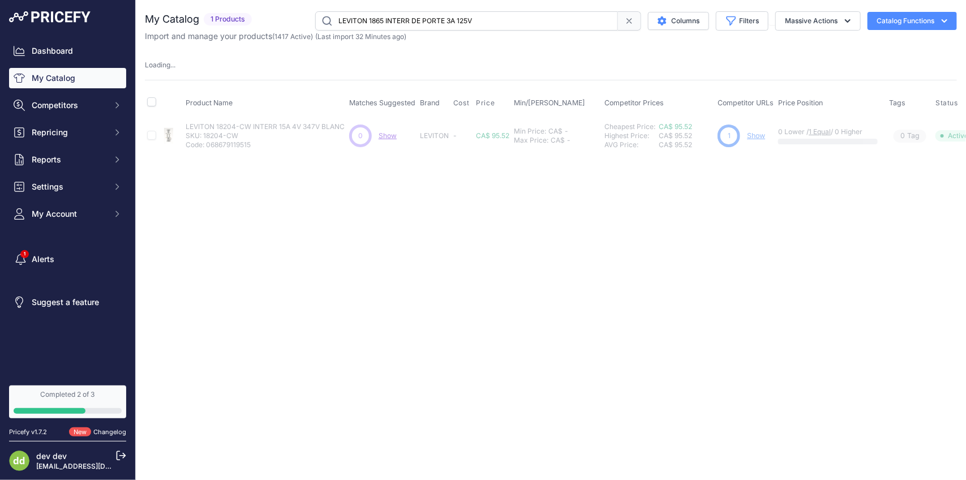
click at [485, 16] on input "LEVITON 1865 INTERR DE PORTE 3A 125V" at bounding box center [466, 20] width 303 height 19
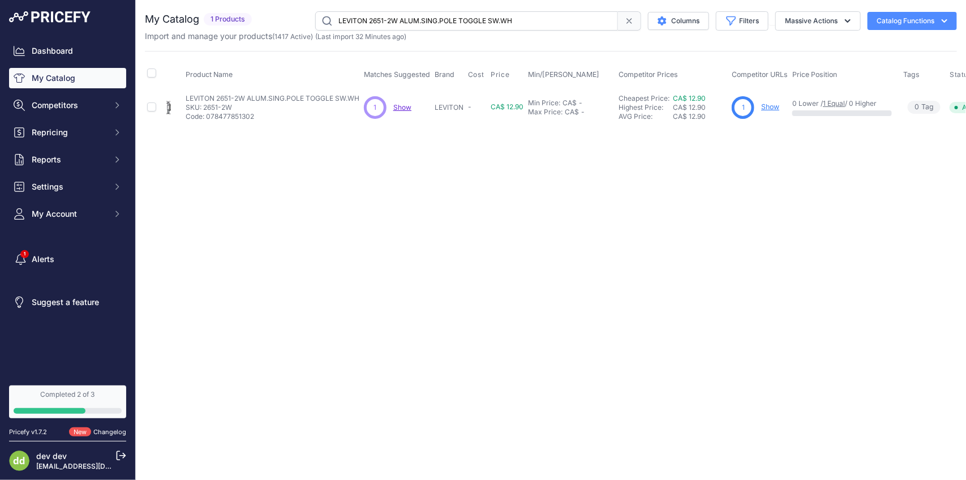
click at [426, 24] on input "LEVITON 2651-2W ALUM.SING.POLE TOGGLE SW.WH" at bounding box center [466, 20] width 303 height 19
paste input "3-2W INTERR 15A 3V 120V BLANCCU/AL"
click at [452, 20] on input "LEVITON 2653-2W INTERR 15A 3V 120V BLANCCU/AL" at bounding box center [466, 20] width 303 height 19
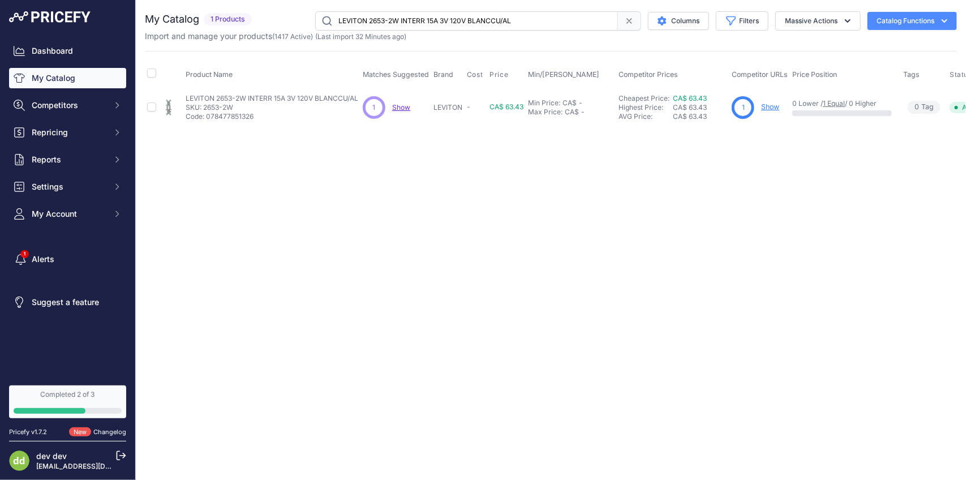
click at [452, 20] on input "LEVITON 2653-2W INTERR 15A 3V 120V BLANCCU/AL" at bounding box center [466, 20] width 303 height 19
paste input "40659-W PRISE DEC GARNITURE 6P4CPRISE + F-CONNBLANC"
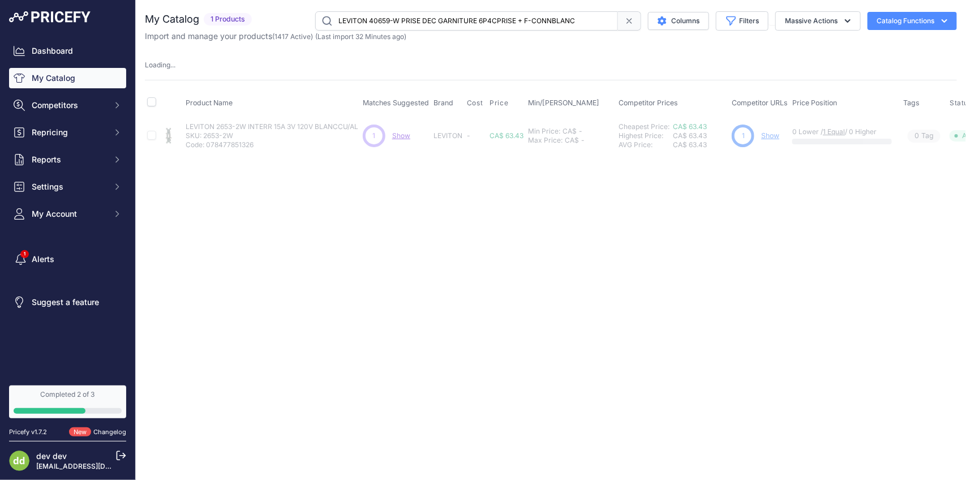
click at [437, 25] on input "LEVITON 40659-W PRISE DEC GARNITURE 6P4CPRISE + F-CONNBLANC" at bounding box center [466, 20] width 303 height 19
click at [424, 20] on input "LEVITON 41075-DBW INSERTION A FIBRE DE BROSSE DECORA BLANC" at bounding box center [466, 20] width 303 height 19
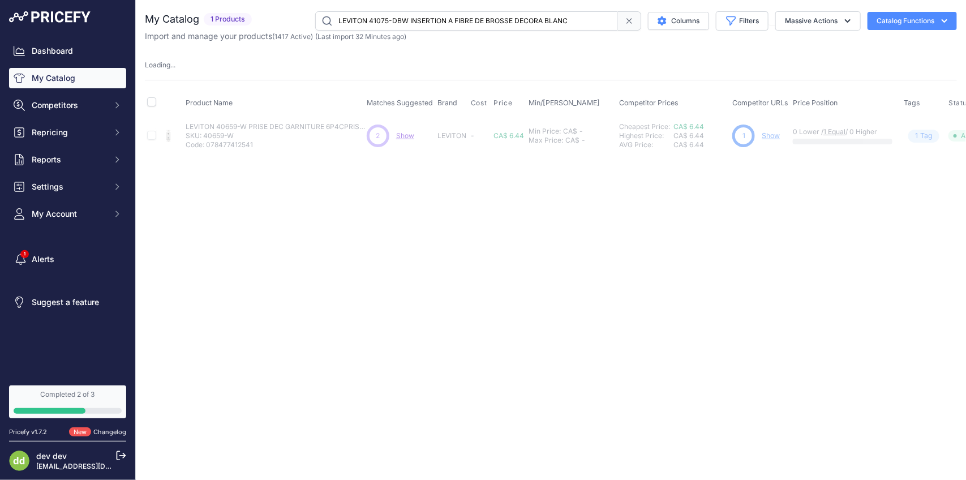
click at [424, 20] on input "LEVITON 41075-DBW INSERTION A FIBRE DE BROSSE DECORA BLANC" at bounding box center [466, 20] width 303 height 19
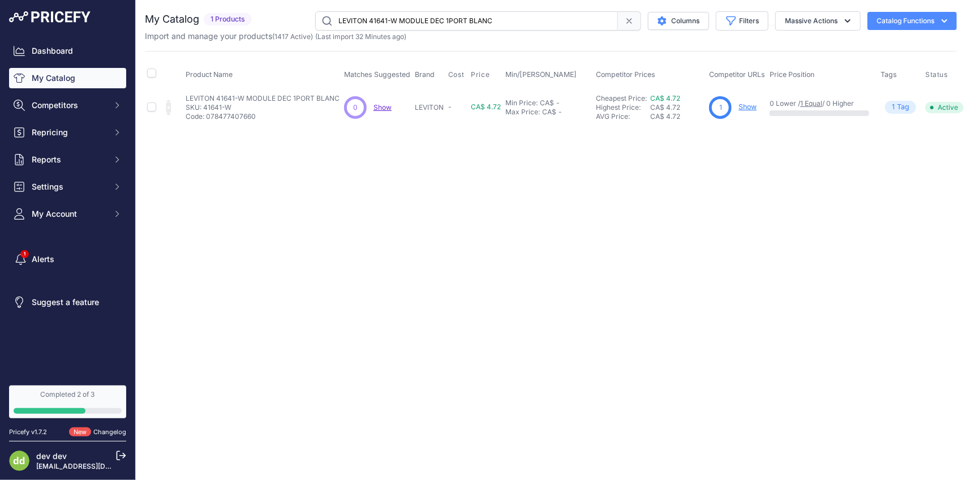
click at [429, 20] on input "LEVITON 41641-W MODULE DEC 1PORT BLANC" at bounding box center [466, 20] width 303 height 19
paste input "927 PLAQUE 1G REC 30/50AALUM"
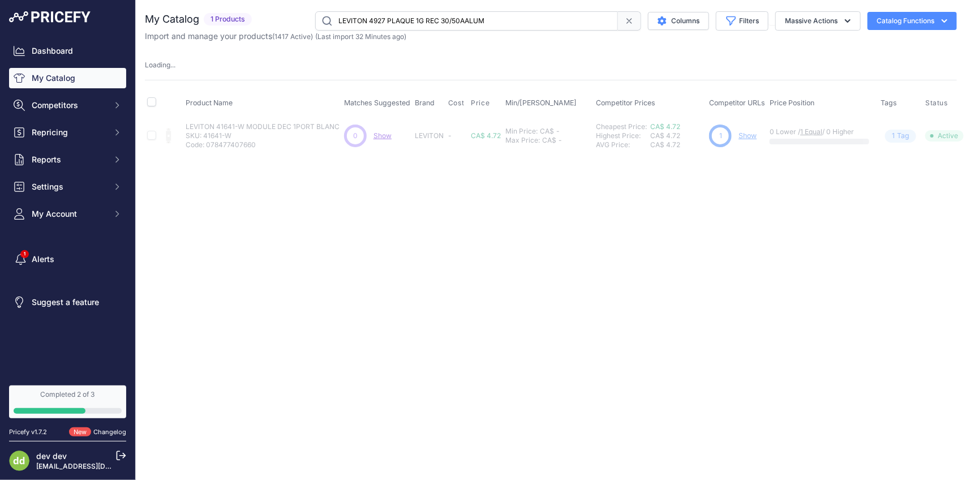
click at [464, 14] on input "LEVITON 4927 PLAQUE 1G REC 30/50AALUM" at bounding box center [466, 20] width 303 height 19
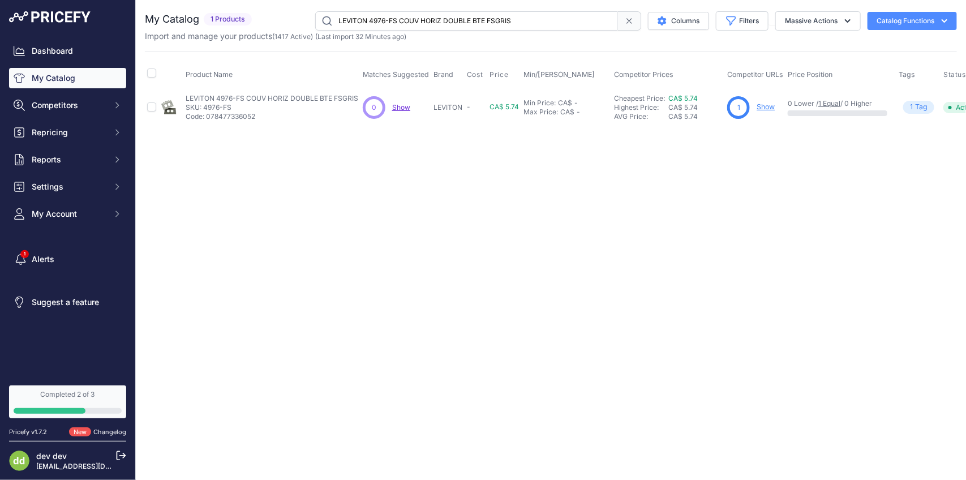
click at [435, 23] on input "LEVITON 4976-FS COUV HORIZ DOUBLE BTE FSGRIS" at bounding box center [466, 20] width 303 height 19
paste input "GY PLAQUE 1G DUP CPV COUVHORIZ"
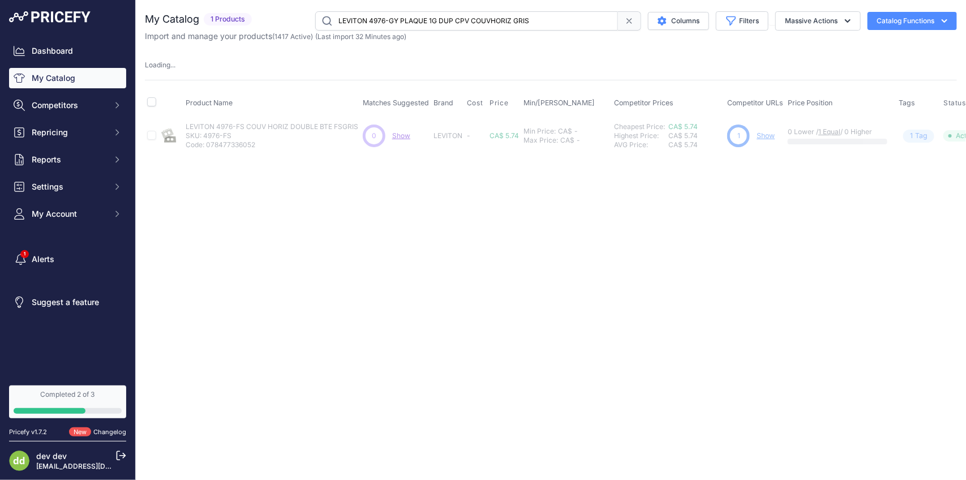
click at [472, 25] on input "LEVITON 4976-GY PLAQUE 1G DUP CPV COUVHORIZ GRIS" at bounding box center [466, 20] width 303 height 19
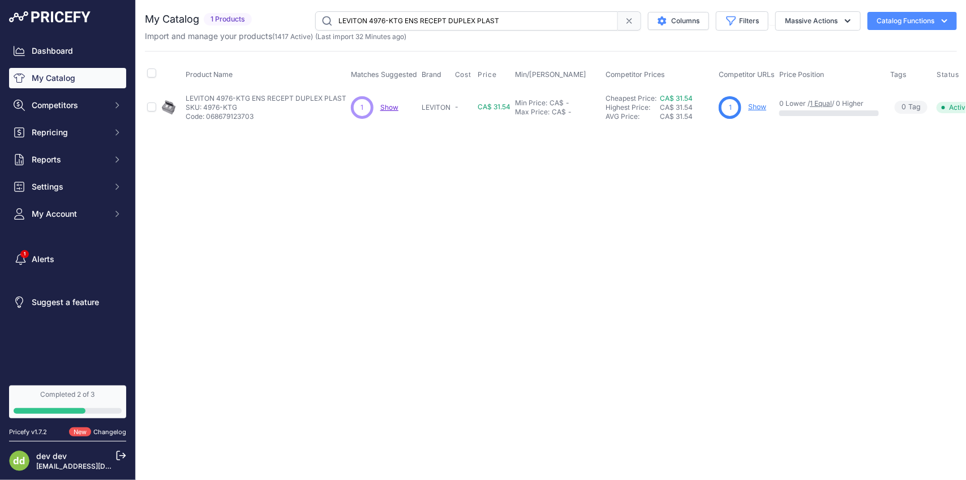
click at [465, 26] on input "LEVITON 4976-KTG ENS RECEPT DUPLEX PLAST" at bounding box center [466, 20] width 303 height 19
paste input "W PLAQUE 1G DUP CPV COUVHORIZ BLANC"
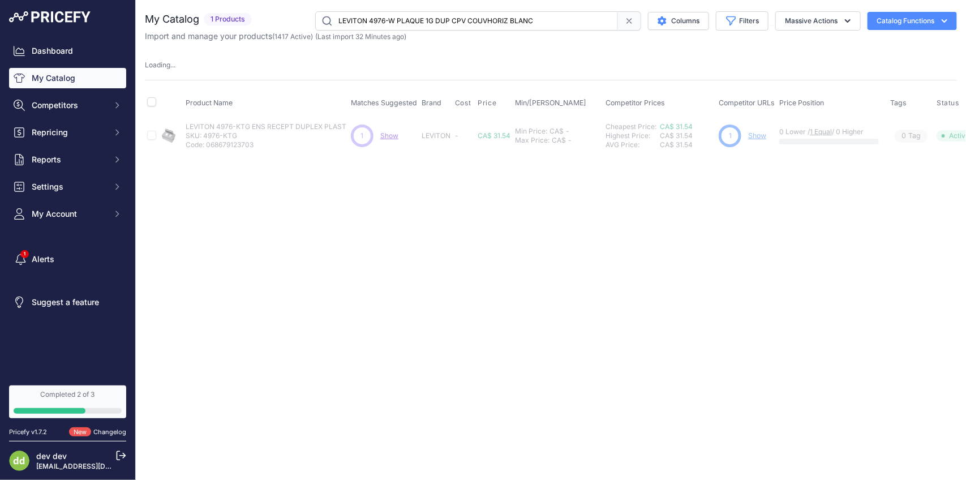
click at [470, 22] on input "LEVITON 4976-W PLAQUE 1G DUP CPV COUVHORIZ BLANC" at bounding box center [466, 20] width 303 height 19
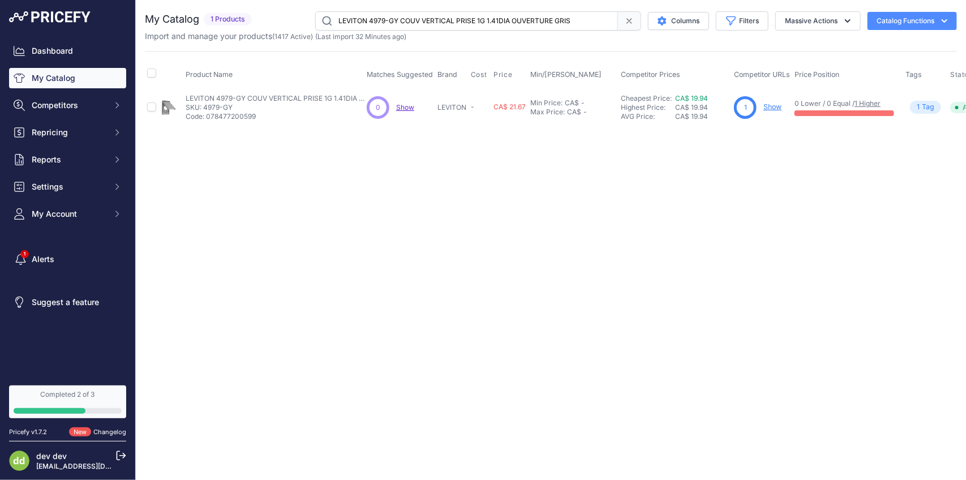
click at [459, 18] on input "LEVITON 4979-GY COUV VERTICAL PRISE 1G 1.41DIA OUVERTURE GRIS" at bounding box center [466, 20] width 303 height 19
paste input "96-E PLAQUE 1G GFCI HORIZONTAL NOIR"
click at [414, 12] on input "LEVITON 4996-E PLAQUE 1G GFCI HORIZONTAL NOIR" at bounding box center [466, 20] width 303 height 19
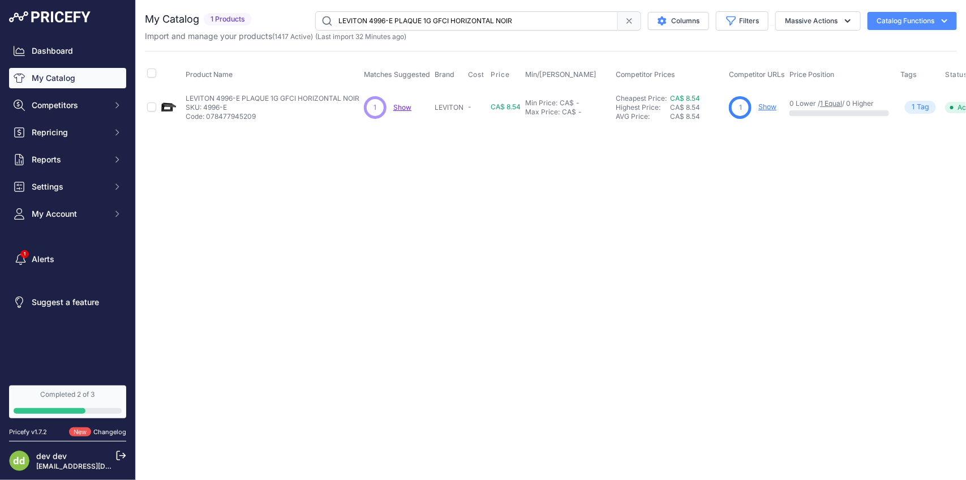
click at [414, 12] on input "LEVITON 4996-E PLAQUE 1G GFCI HORIZONTAL NOIR" at bounding box center [466, 20] width 303 height 19
paste input "W PLAQUE 1G DEC DFT CPVBLANC HORIZONTAL"
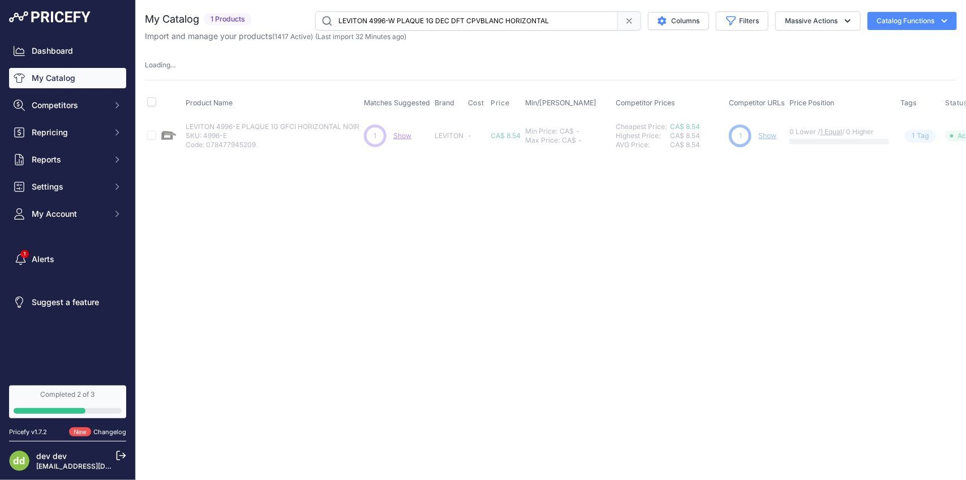
click at [482, 11] on input "LEVITON 4996-W PLAQUE 1G DEC DFT CPVBLANC HORIZONTAL" at bounding box center [466, 20] width 303 height 19
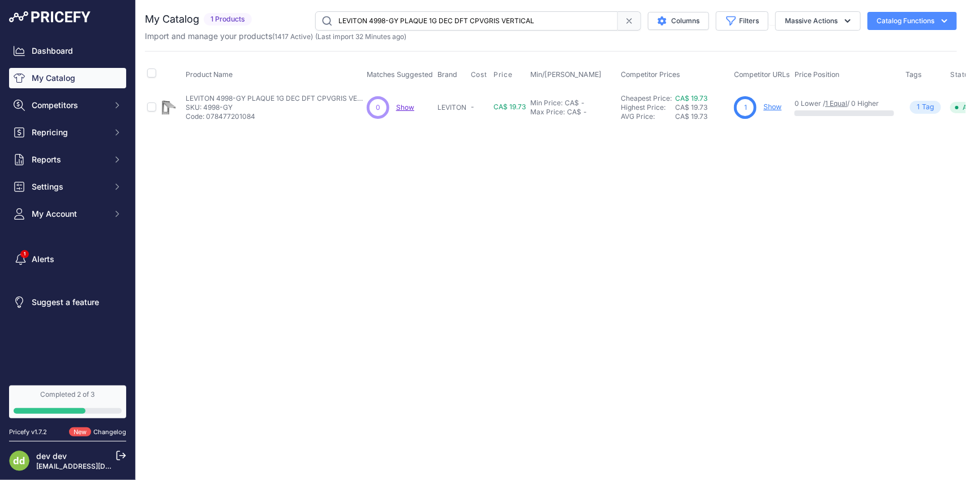
click at [487, 20] on input "LEVITON 4998-GY PLAQUE 1G DEC DFT CPVGRIS VERTICAL" at bounding box center [466, 20] width 303 height 19
paste input "W PLAQUE 1G DEC DFT CPVBLANC"
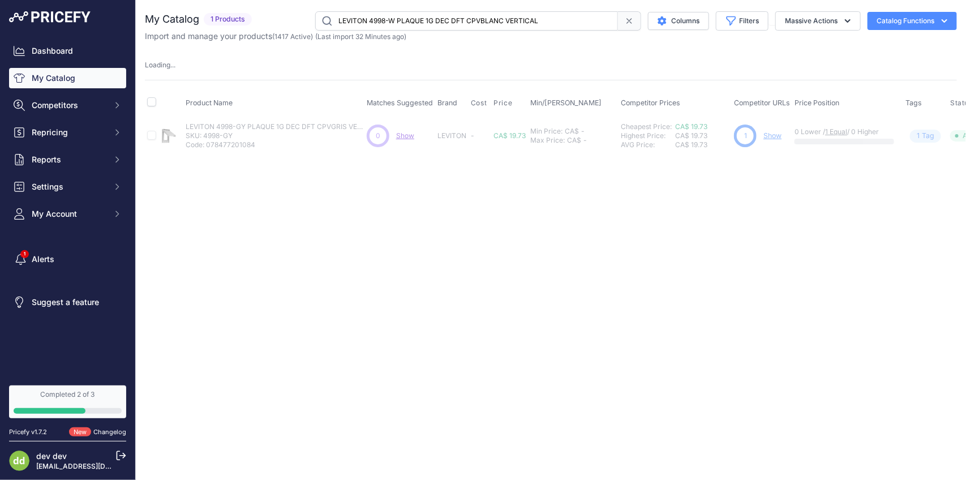
click at [439, 26] on input "LEVITON 4998-W PLAQUE 1G DEC DFT CPVBLANC VERTICAL" at bounding box center [466, 20] width 303 height 19
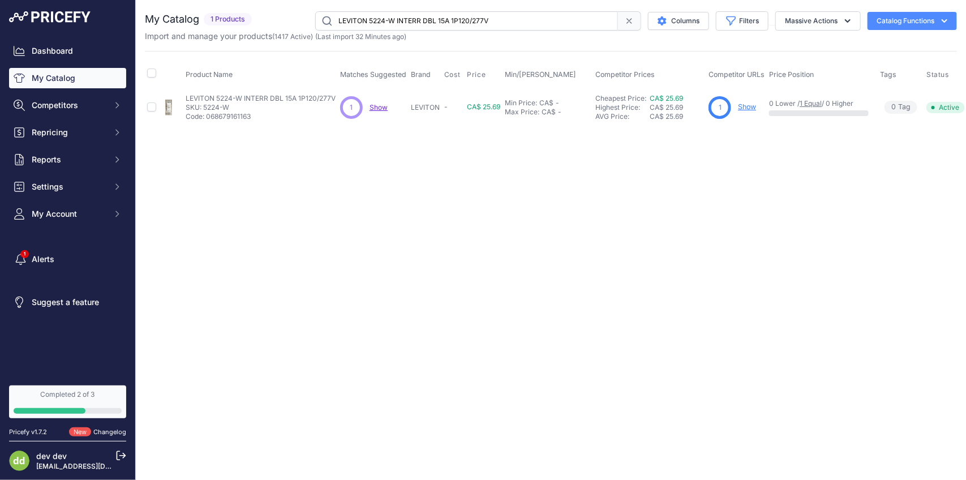
click at [426, 9] on div "You are not connected to the internet. My Catalog" at bounding box center [551, 68] width 812 height 137
click at [424, 12] on input "LEVITON 5224-W INTERR DBL 15A 1P120/277V" at bounding box center [466, 20] width 303 height 19
paste input "6-W INTERR & LT 15A 1P 125VBLANC"
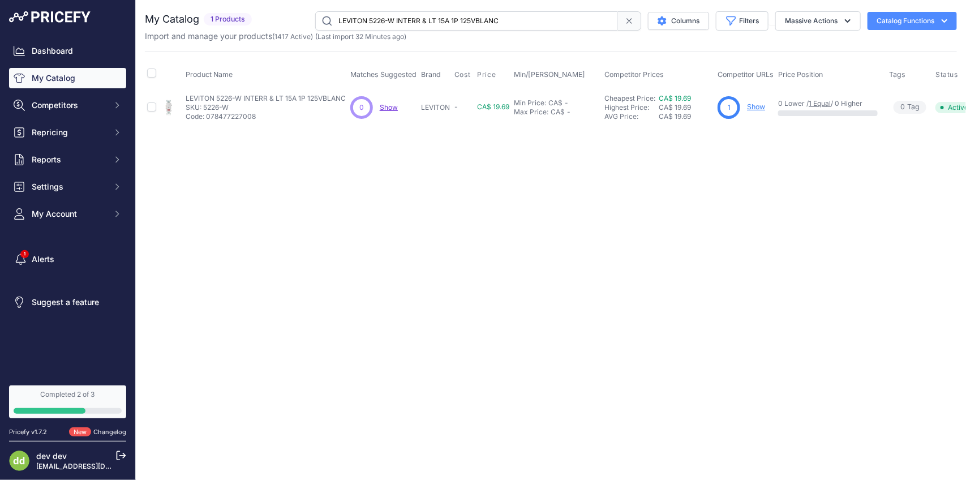
click at [480, 26] on input "LEVITON 5226-W INTERR & LT 15A 1P 125VBLANC" at bounding box center [466, 20] width 303 height 19
paste input "325-W RECEPT 15A 125V DEC DUPLEX BLANC (AI)"
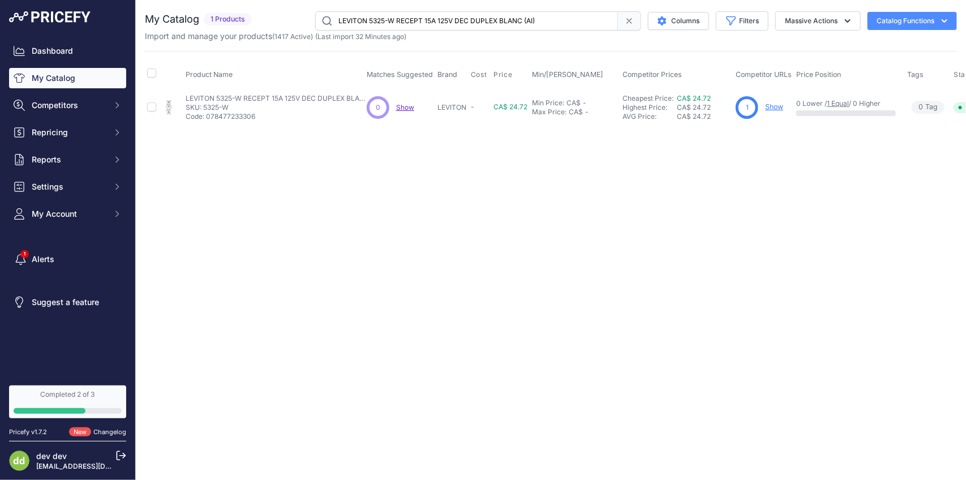
click at [472, 15] on input "LEVITON 5325-W RECEPT 15A 125V DEC DUPLEX BLANC (AI)" at bounding box center [466, 20] width 303 height 19
paste input "4521-2W INTERR 20A 1P 120/277V"
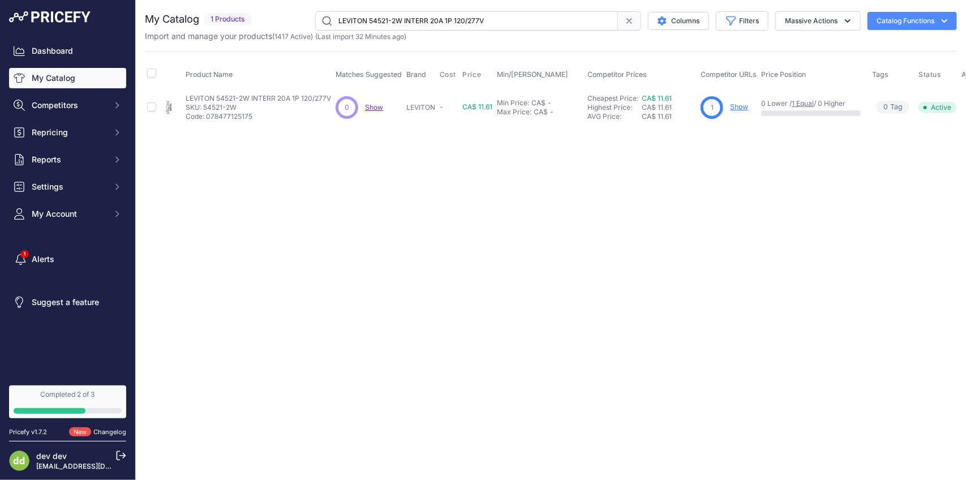
click at [452, 18] on input "LEVITON 54521-2W INTERR 20A 1P 120/277V" at bounding box center [466, 20] width 303 height 19
paste input "2-W INTERR 20A 2P 120/277VBLANC"
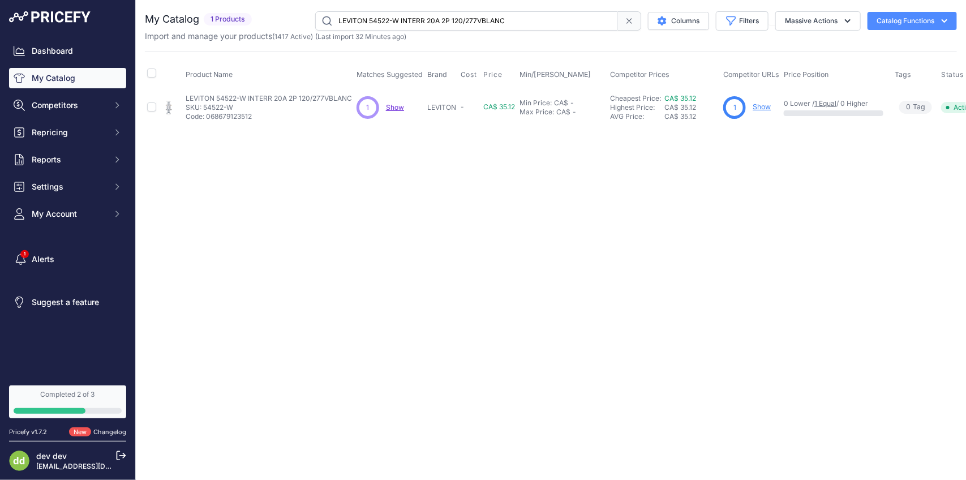
click at [425, 23] on input "LEVITON 54522-W INTERR 20A 2P 120/277VBLANC" at bounding box center [466, 20] width 303 height 19
paste input "5500-PRT CLE SEUL INTERRUPTEUR"
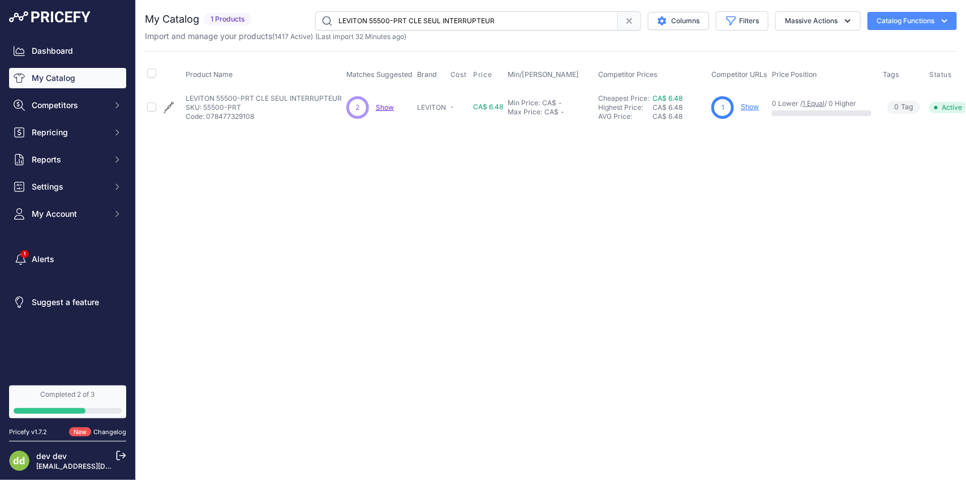
click at [457, 18] on input "LEVITON 55500-PRT CLE SEUL INTERRUPTEUR" at bounding box center [466, 20] width 303 height 19
paste input "601-P02 Interrupteur à bascule Decora 120/277 V, 12 A, brun"
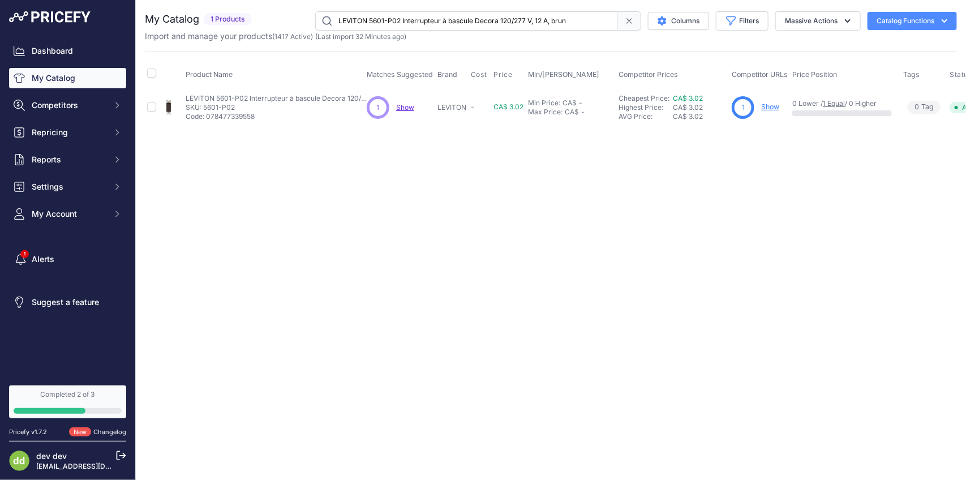
click at [449, 27] on input "LEVITON 5601-P02 Interrupteur à bascule Decora 120/277 V, 12 A, brun" at bounding box center [466, 20] width 303 height 19
paste input "2E INTERR 15A 1P 120V DECNOIR"
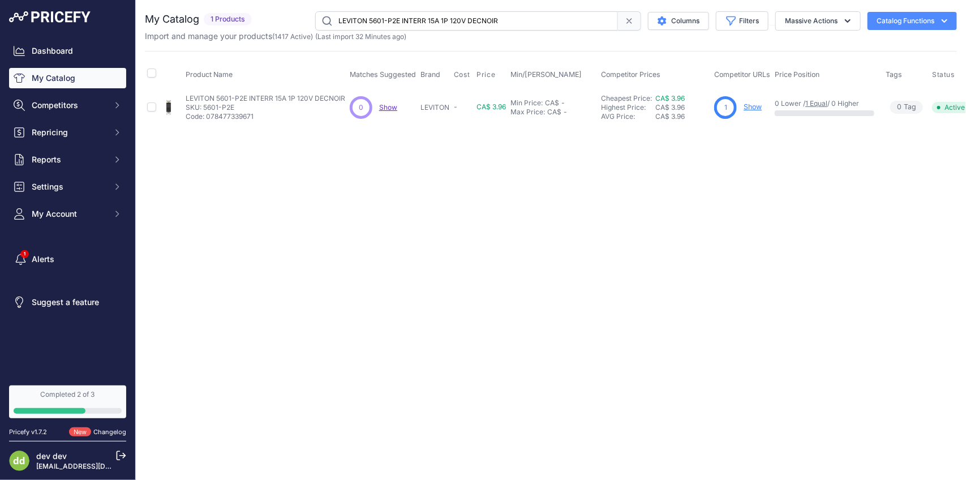
click at [463, 27] on input "LEVITON 5601-P2E INTERR 15A 1P 120V DECNOIR" at bounding box center [466, 20] width 303 height 19
paste input "T INTERR 15A 120V DEC AMANDE CLA"
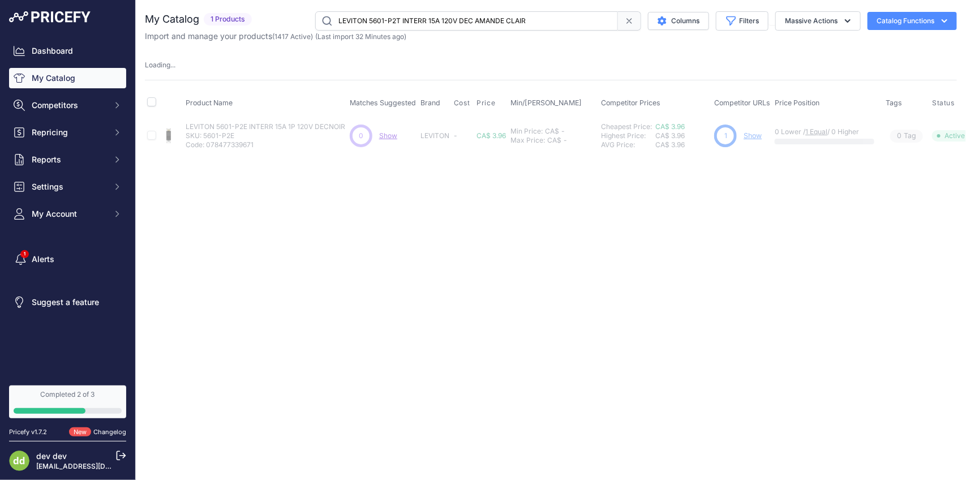
click at [446, 23] on input "LEVITON 5601-P2T INTERR 15A 120V DEC AMANDE CLAIR" at bounding box center [466, 20] width 303 height 19
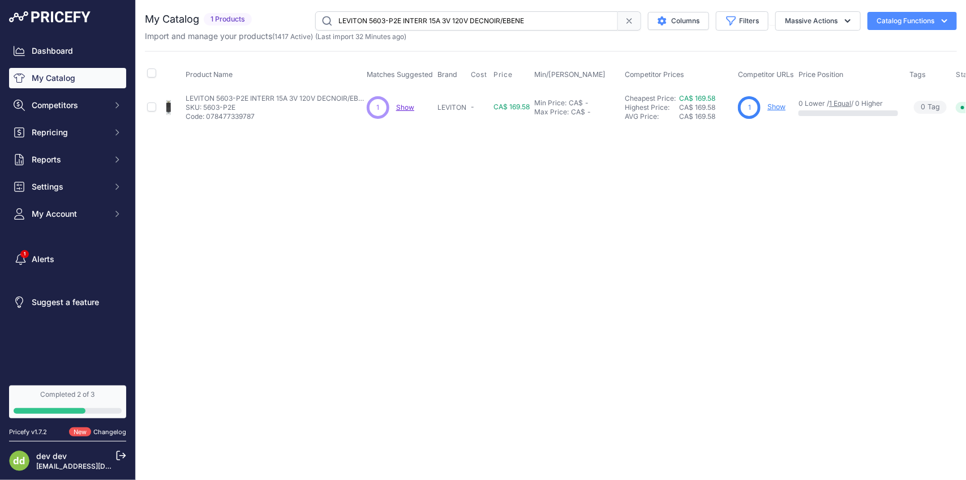
click at [478, 24] on input "LEVITON 5603-P2E INTERR 15A 3V 120V DECNOIR/EBENE" at bounding box center [466, 20] width 303 height 19
paste input "I INTERR 15A 3V 120V DECIVOIR"
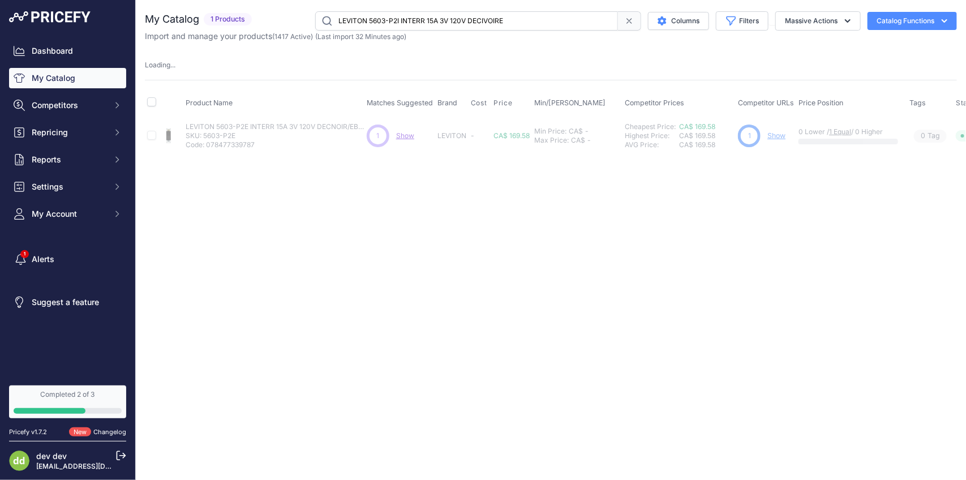
click at [479, 27] on input "LEVITON 5603-P2I INTERR 15A 3V 120V DECIVOIRE" at bounding box center [466, 20] width 303 height 19
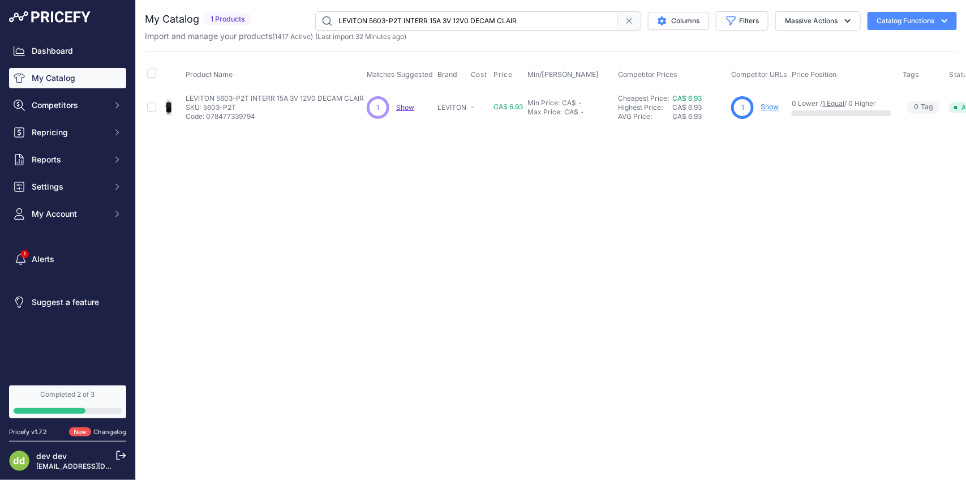
click at [460, 17] on input "LEVITON 5603-P2T INTERR 15A 3V 12V0 DECAM CLAIR" at bounding box center [466, 20] width 303 height 19
paste input "4-2E INTERR 15A 4V 120V DECNOIR/EBENE"
click at [460, 23] on input "LEVITON 5604-2E INTERR 15A 4V 120V DECNOIR/EBENE" at bounding box center [466, 20] width 303 height 19
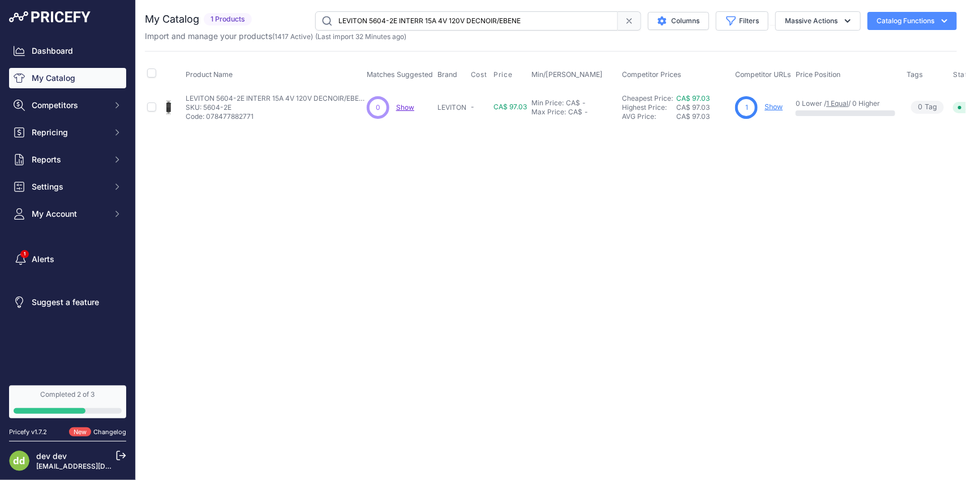
click at [460, 23] on input "LEVITON 5604-2E INTERR 15A 4V 120V DECNOIR/EBENE" at bounding box center [466, 20] width 303 height 19
paste input "W WH.DECORA 4 WAY SWITCH VP"
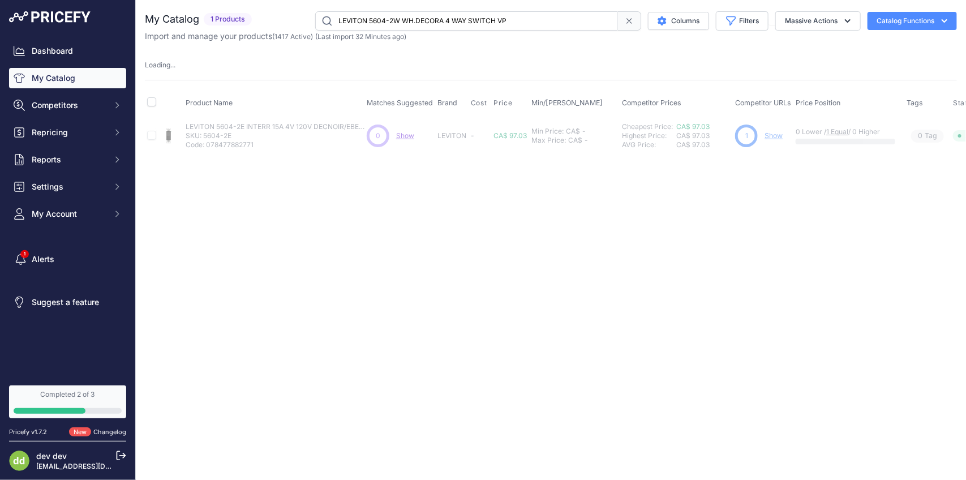
click at [473, 27] on input "LEVITON 5604-2W WH.DECORA 4 WAY SWITCH VP" at bounding box center [466, 20] width 303 height 19
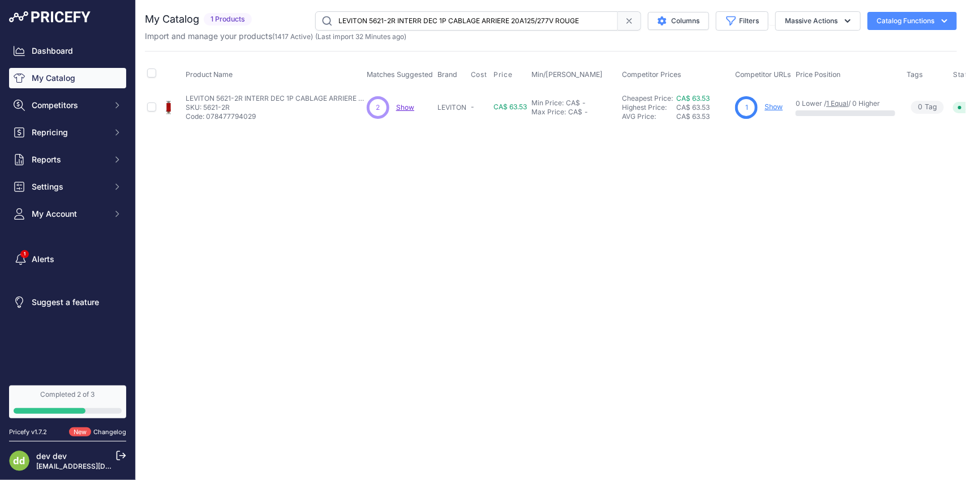
click at [427, 23] on input "LEVITON 5621-2R INTERR DEC 1P CABLAGE ARRIERE 20A125/277V ROUGE" at bounding box center [466, 20] width 303 height 19
paste input "W INTERR 20A 120/277V 1PBLANC"
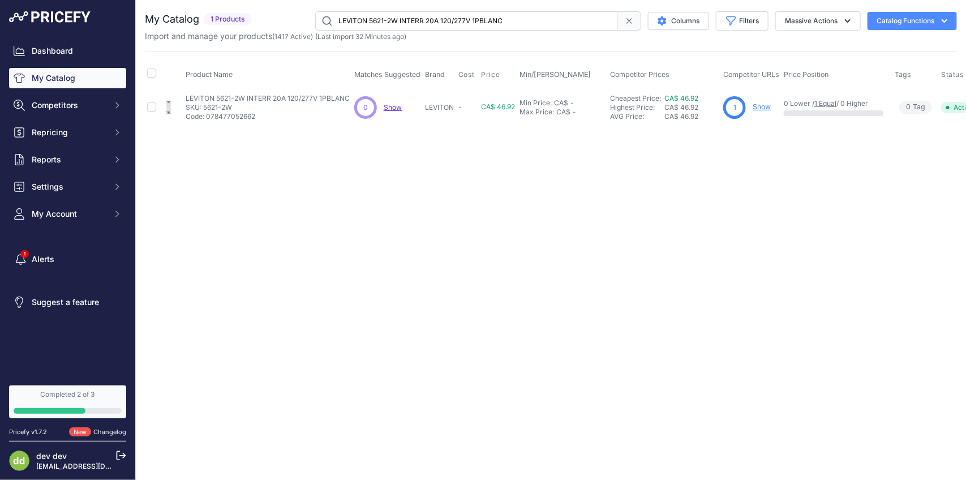
click at [477, 23] on input "LEVITON 5621-2W INTERR 20A 120/277V 1PBLANC" at bounding box center [466, 20] width 303 height 19
paste input "34-E INTERR DOUBLE 15A 1P 120V NOIR"
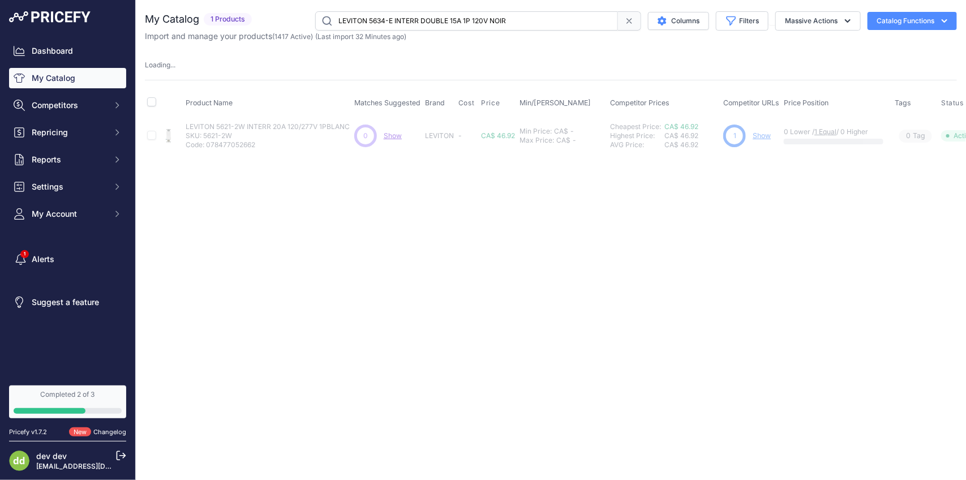
click at [450, 24] on input "LEVITON 5634-E INTERR DOUBLE 15A 1P 120V NOIR" at bounding box center [466, 20] width 303 height 19
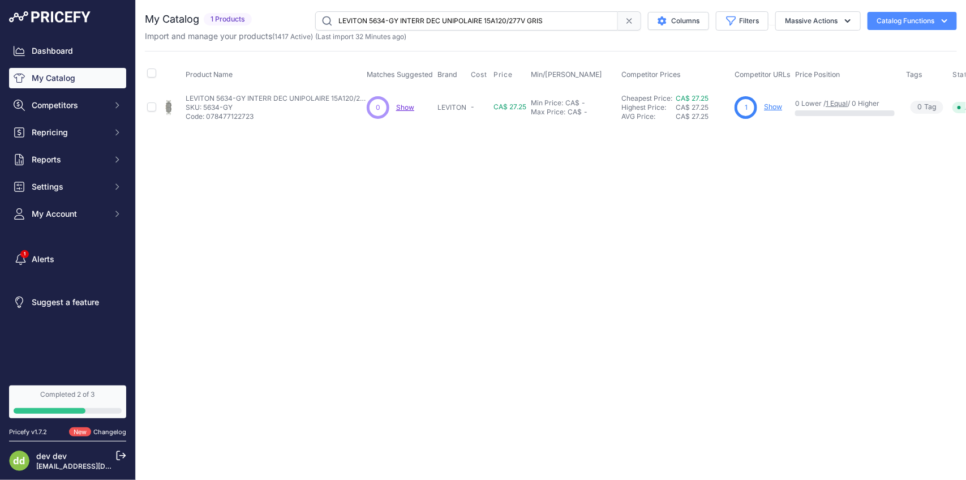
click at [468, 21] on input "LEVITON 5634-GY INTERR DEC UNIPOLAIRE 15A120/277V GRIS" at bounding box center [466, 20] width 303 height 19
paste input "91-CW INTERR 15A 1P 347V DEC B"
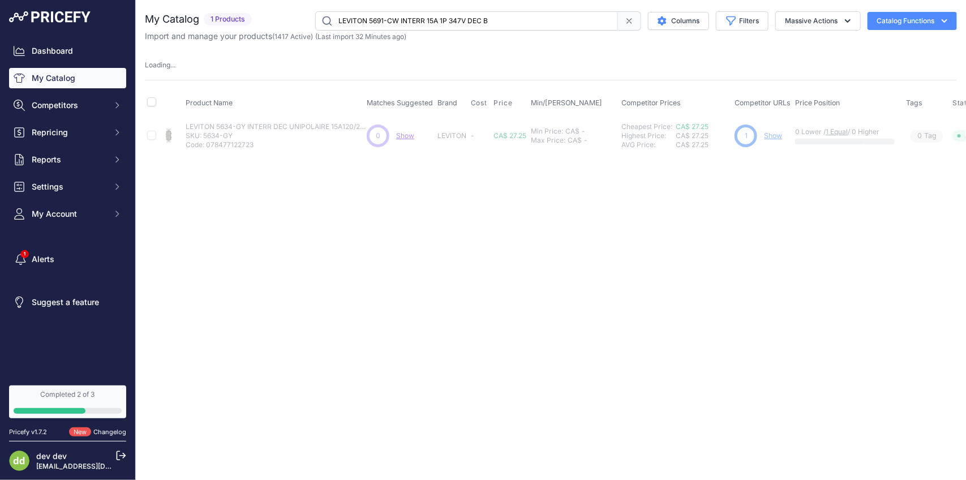
click at [500, 20] on input "LEVITON 5691-CW INTERR 15A 1P 347V DEC B" at bounding box center [466, 20] width 303 height 19
paste input "3-2W INTERR 15A 3V 120/277VDEC BLANC"
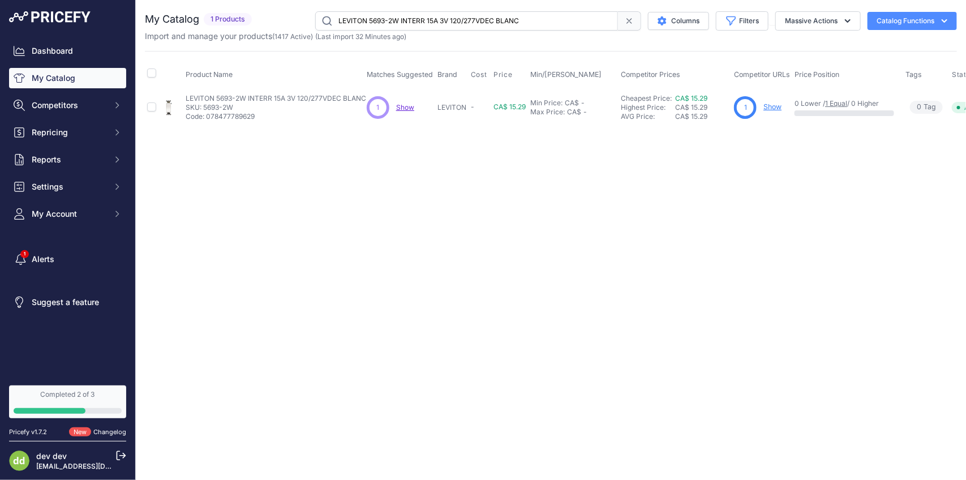
click at [442, 19] on input "LEVITON 5693-2W INTERR 15A 3V 120/277VDEC BLANC" at bounding box center [466, 20] width 303 height 19
paste input "CW INTERR 15A 3V 347V DEC B"
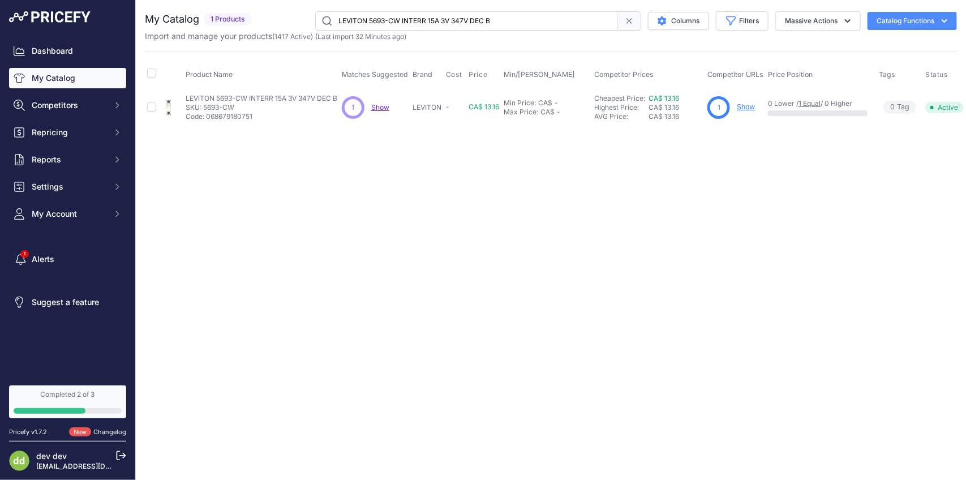
click at [448, 22] on input "LEVITON 5693-CW INTERR 15A 3V 347V DEC B" at bounding box center [466, 20] width 303 height 19
paste input "6198-W PLAQUE CONVERSION DFTBLANC"
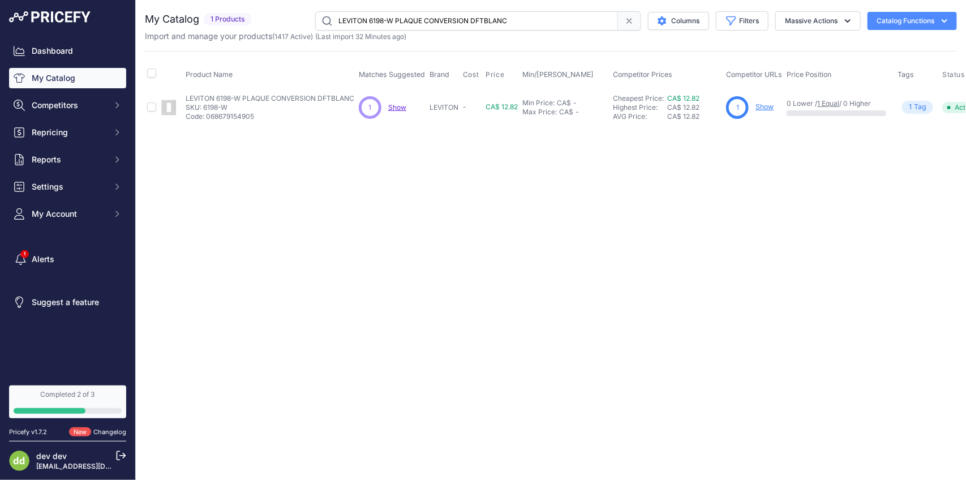
click at [439, 19] on input "LEVITON 6198-W PLAQUE CONVERSION DFTBLANC" at bounding box center [466, 20] width 303 height 19
paste input "78003 PLAQUE 1G DUPLEX PLASTAMANDE CLAIR"
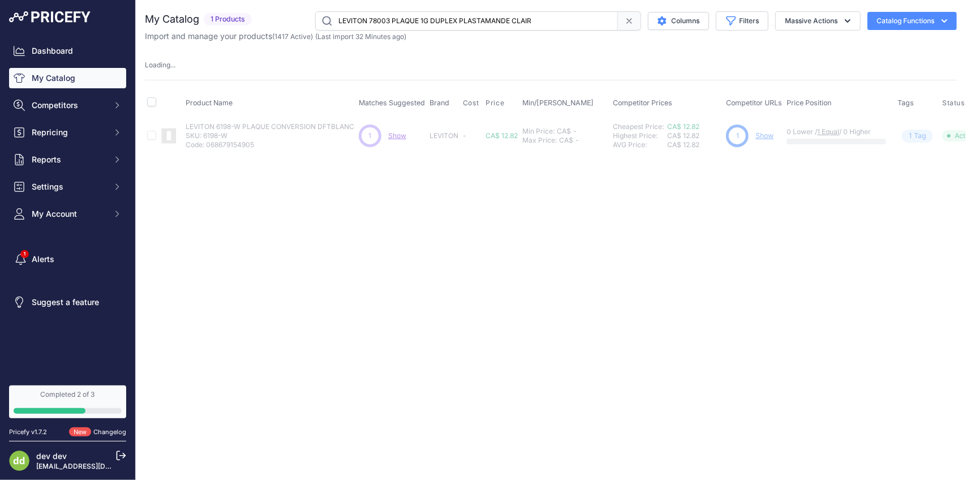
click at [460, 27] on input "LEVITON 78003 PLAQUE 1G DUPLEX PLASTAMANDE CLAIR" at bounding box center [466, 20] width 303 height 19
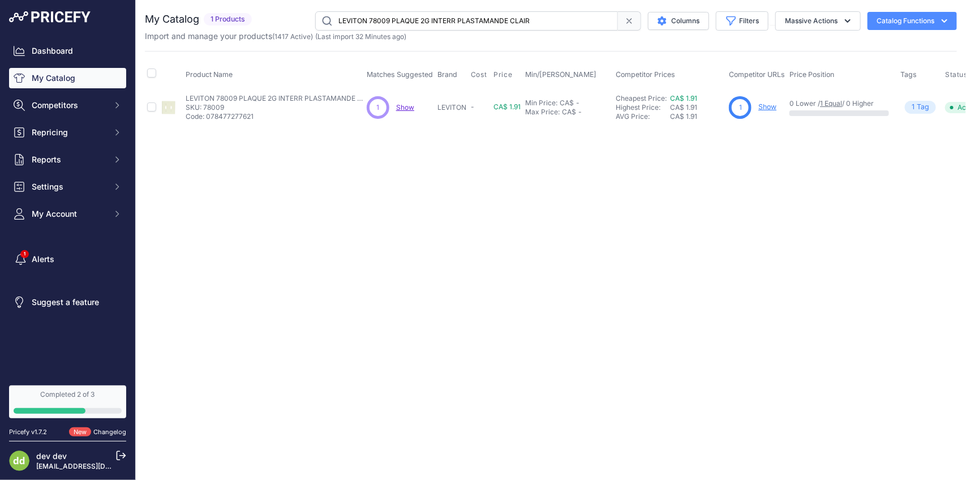
click at [436, 23] on input "LEVITON 78009 PLAQUE 2G INTERR PLASTAMANDE CLAIR" at bounding box center [466, 20] width 303 height 19
paste input "14 PLAQUE 1G VIERGE"
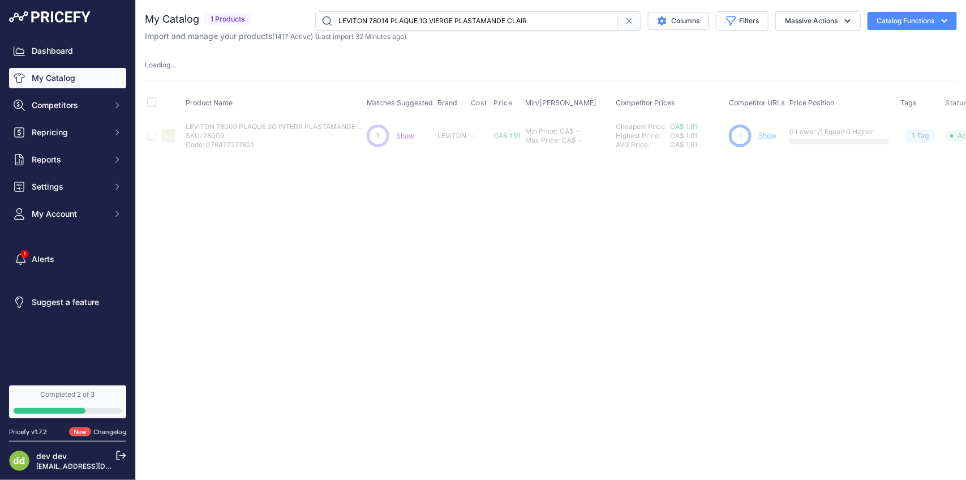
click at [427, 24] on input "LEVITON 78014 PLAQUE 1G VIERGE PLASTAMANDE CLAIR" at bounding box center [466, 20] width 303 height 19
paste input "80301-SE PLAQUE 1G DEC SANS VISNOIR EBENE"
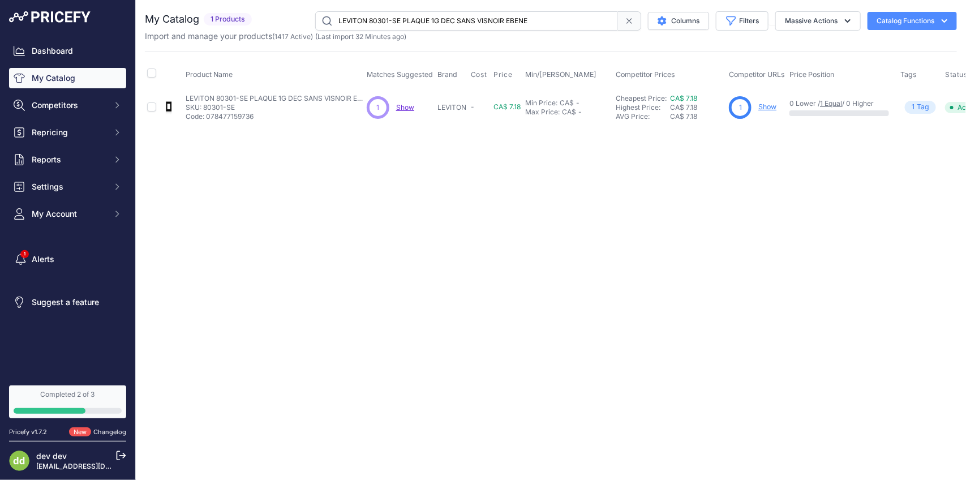
click at [419, 26] on input "LEVITON 80301-SE PLAQUE 1G DEC SANS VISNOIR EBENE" at bounding box center [466, 20] width 303 height 19
paste input "GY SINGLE GANG SCREWLESS PLGRAY"
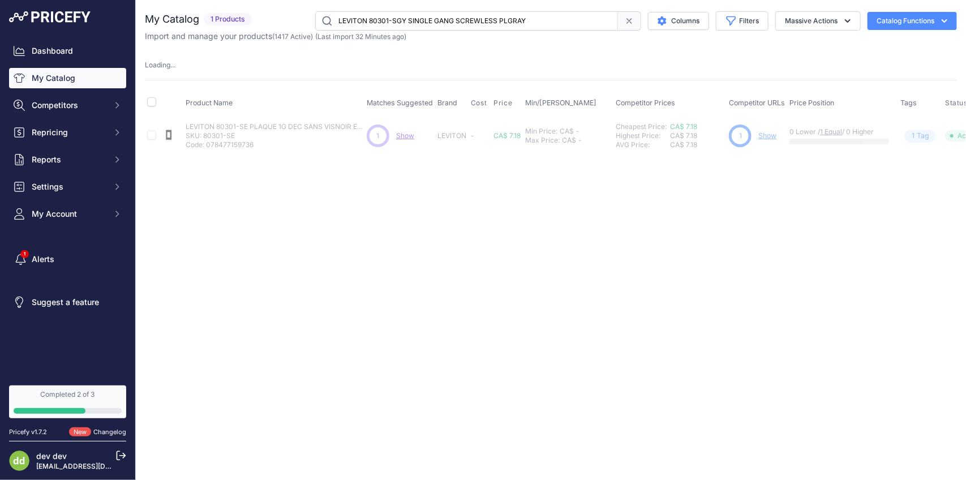
click at [469, 19] on input "LEVITON 80301-SGY SINGLE GANG SCREWLESS PLGRAY" at bounding box center [466, 20] width 303 height 19
click at [436, 21] on input "LEVITON 80301-SI PLAQUE 1G DEC SANS VISIVOIRE" at bounding box center [466, 20] width 303 height 19
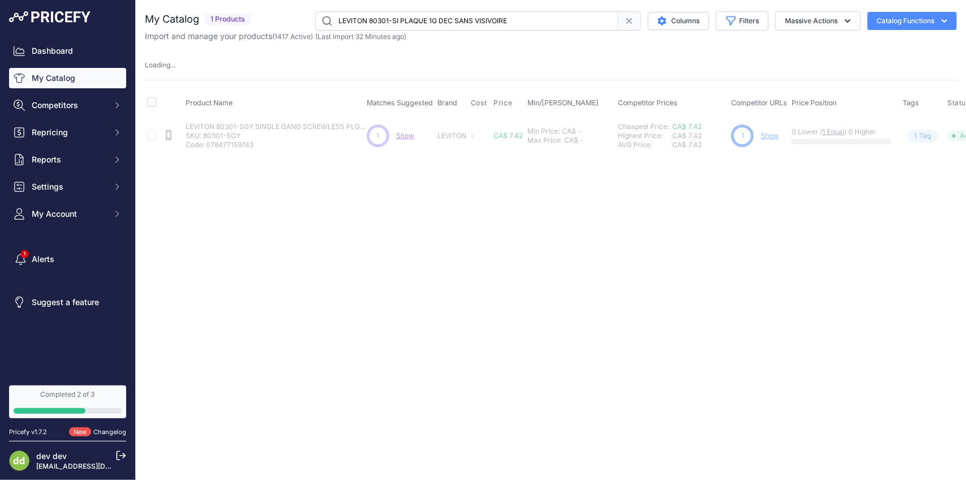
click at [436, 21] on input "LEVITON 80301-SI PLAQUE 1G DEC SANS VISIVOIRE" at bounding box center [466, 20] width 303 height 19
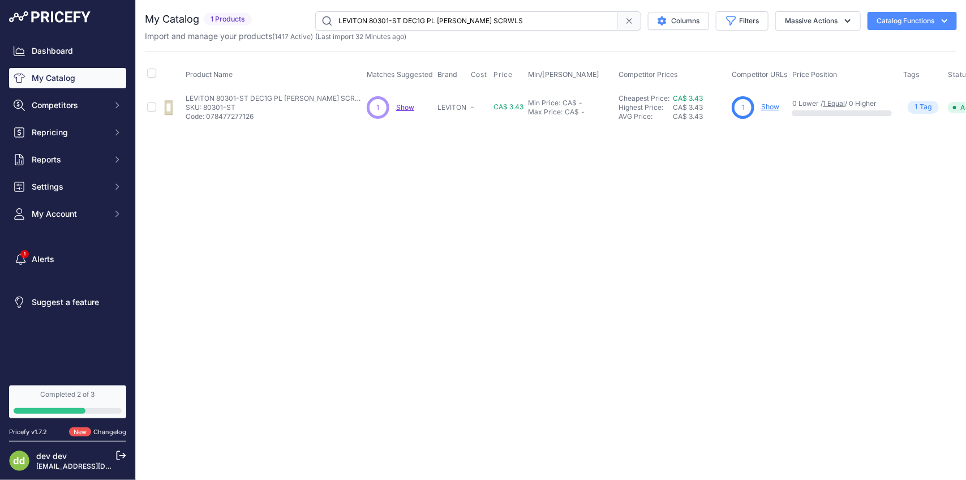
click at [442, 18] on input "LEVITON 80301-ST DEC1G PL [PERSON_NAME] SCRWLS" at bounding box center [466, 20] width 303 height 19
paste input "W PLAQUE 1G DEC SANS VISBLANC"
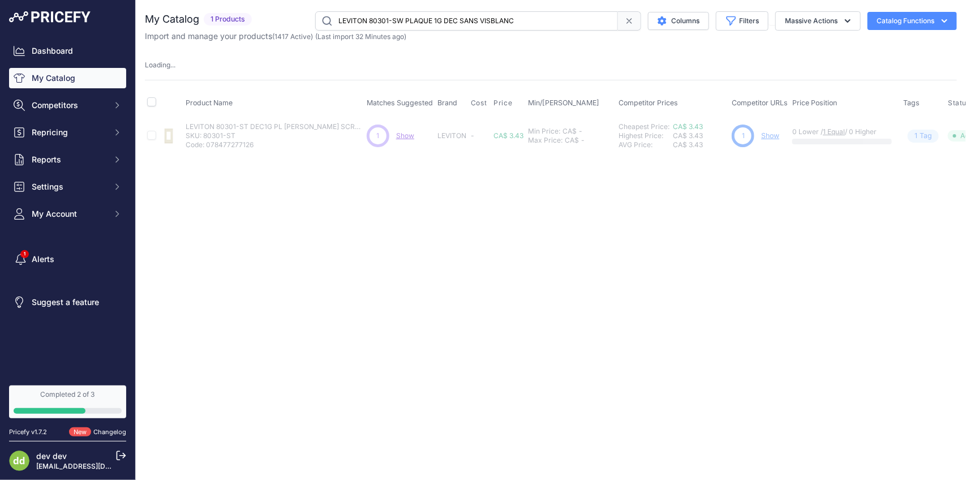
click at [471, 20] on input "LEVITON 80301-SW PLAQUE 1G DEC SANS VISBLANC" at bounding box center [466, 20] width 303 height 19
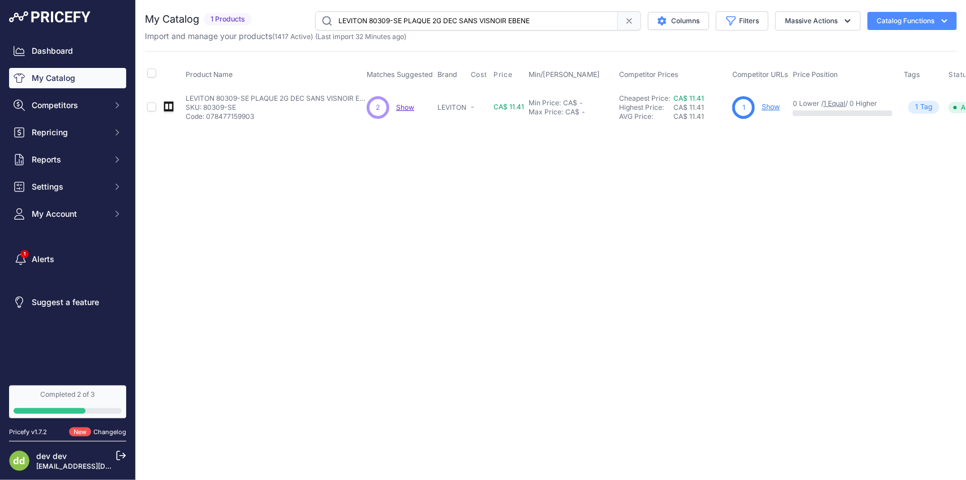
click at [485, 18] on input "LEVITON 80309-SE PLAQUE 2G DEC SANS VISNOIR EBENE" at bounding box center [466, 20] width 303 height 19
paste input "GY PLAQUE 2G DEC SANS VISGRIS"
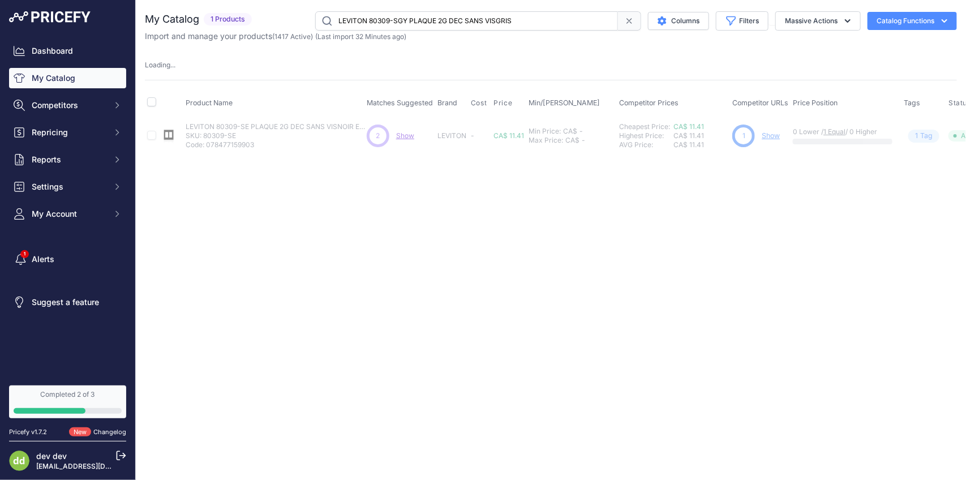
click at [482, 23] on input "LEVITON 80309-SGY PLAQUE 2G DEC SANS VISGRIS" at bounding box center [466, 20] width 303 height 19
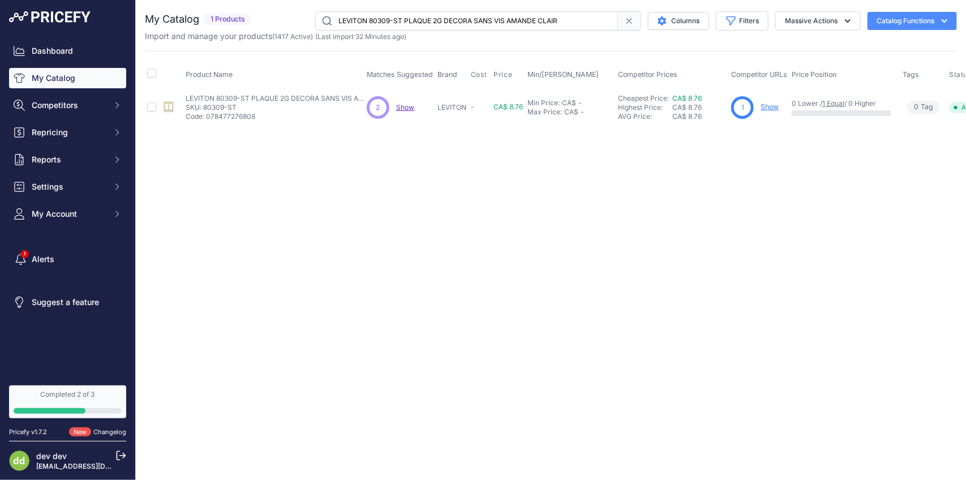
click at [429, 18] on input "LEVITON 80309-ST PLAQUE 2G DECORA SANS VIS AMANDE CLAIR" at bounding box center [466, 20] width 303 height 19
paste input "W PLAQUE 2G DEC SANS VISBLANC"
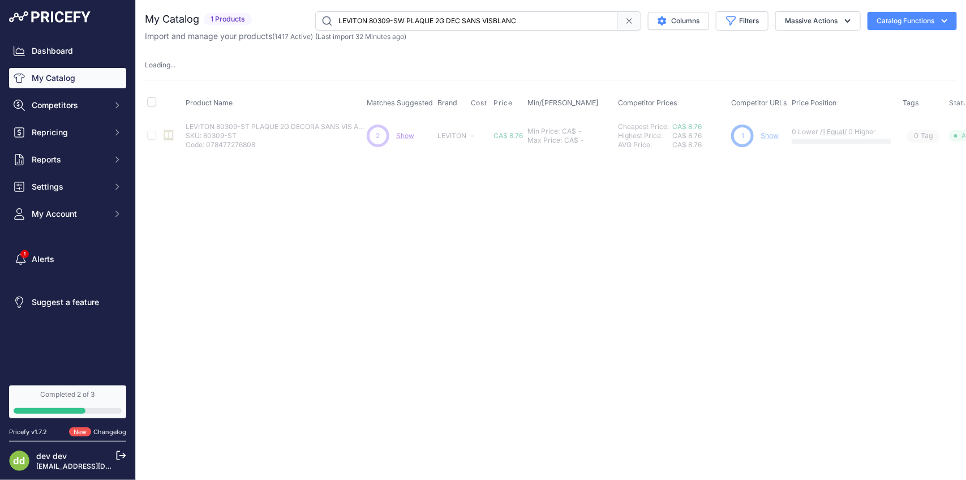
click at [412, 20] on input "LEVITON 80309-SW PLAQUE 2G DEC SANS VISBLANC" at bounding box center [466, 20] width 303 height 19
paste input "11-SE PLAQUE SANS VIS DEC 3GNOIR"
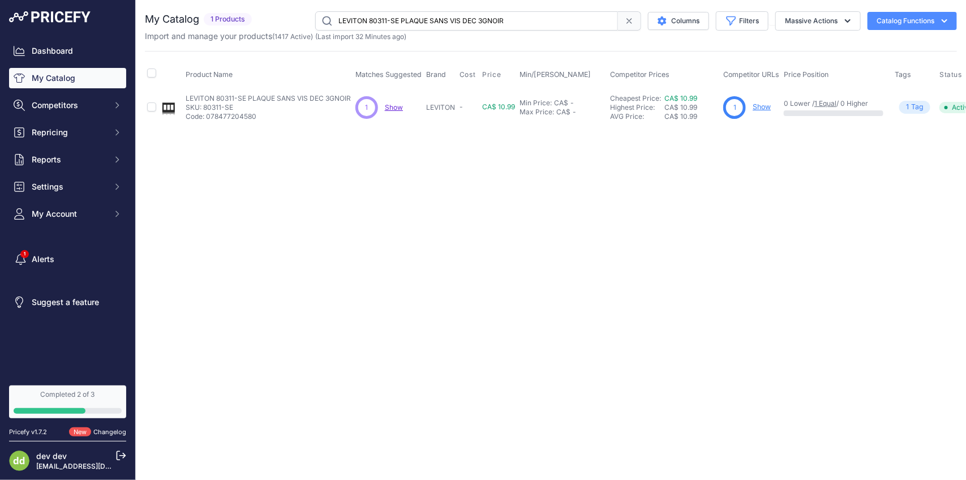
click at [418, 12] on input "LEVITON 80311-SE PLAQUE SANS VIS DEC 3GNOIR" at bounding box center [466, 20] width 303 height 19
paste input "T PLAQUE 3G DECORA SANS VIS AMANDE CLA"
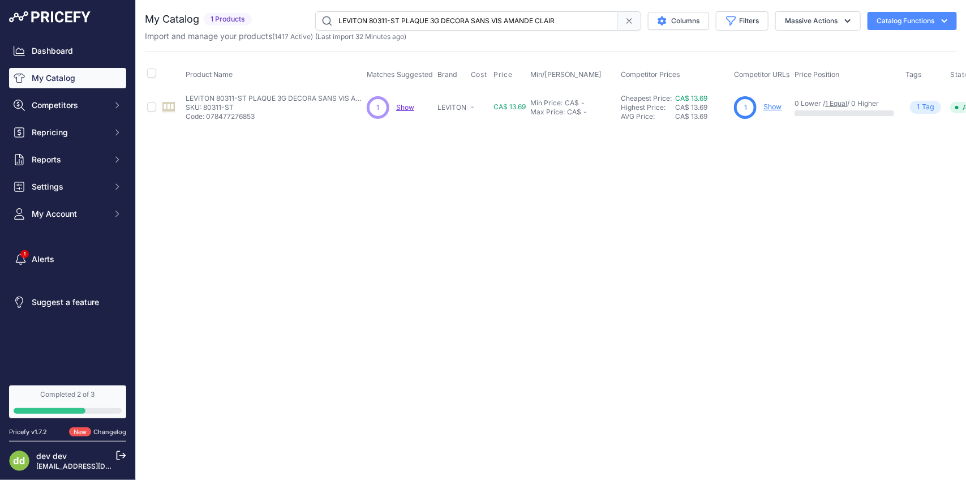
click at [424, 24] on input "LEVITON 80311-ST PLAQUE 3G DECORA SANS VIS AMANDE CLAIR" at bounding box center [466, 20] width 303 height 19
paste input "W WHT.SCREWLESS PLT.3G"
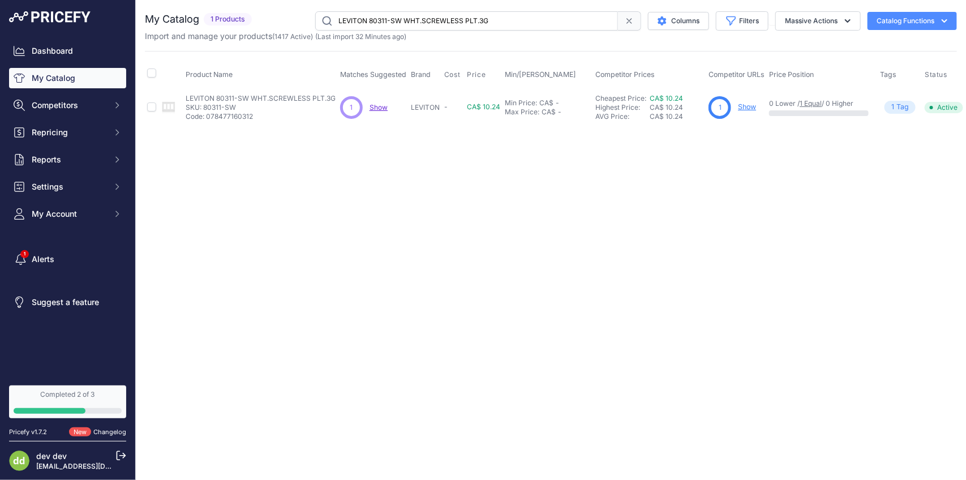
click at [457, 22] on input "LEVITON 80311-SW WHT.SCREWLESS PLT.3G" at bounding box center [466, 20] width 303 height 19
paste input "2-SE PLAQUE SANS VIS DEC 4GNOIR"
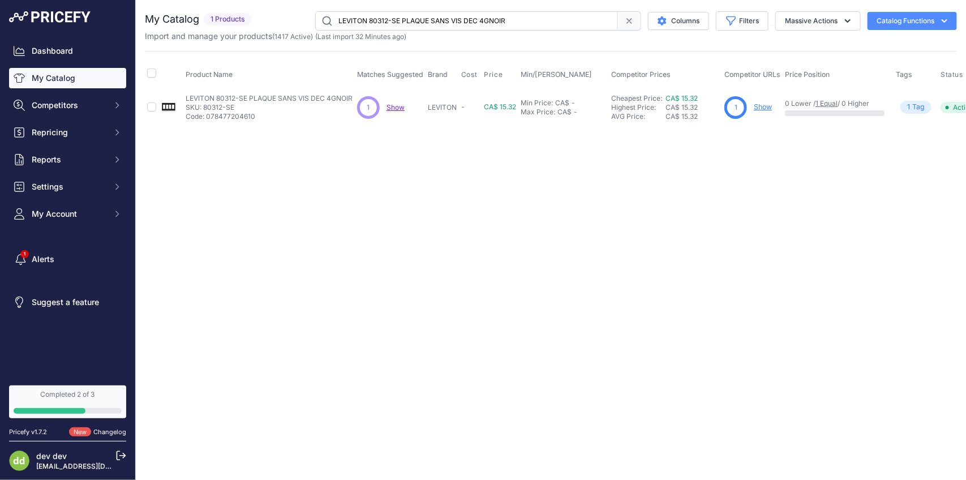
click at [439, 25] on input "LEVITON 80312-SE PLAQUE SANS VIS DEC 4GNOIR" at bounding box center [466, 20] width 303 height 19
paste input "T PLAQUE 4G DECORA SANS VIS AMANDE CLA"
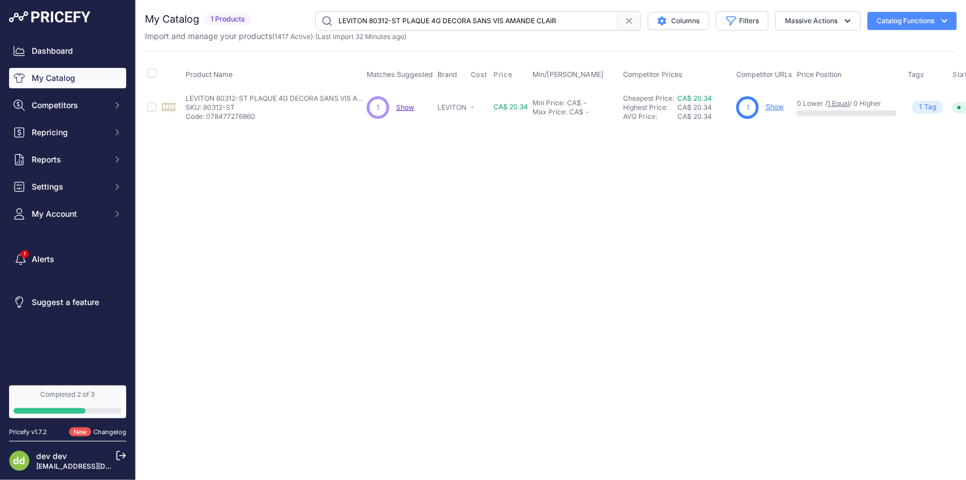
click at [423, 21] on input "LEVITON 80312-ST PLAQUE 4G DECORA SANS VIS AMANDE CLAIR" at bounding box center [466, 20] width 303 height 19
paste input "W PLAQUE 4G SANS VIS BLANC"
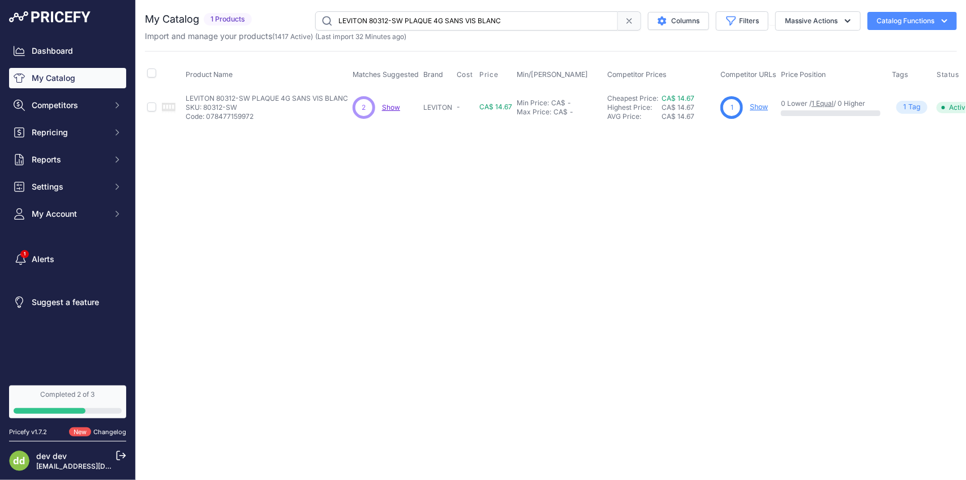
click at [427, 18] on input "LEVITON 80312-SW PLAQUE 4G SANS VIS BLANC" at bounding box center [466, 20] width 303 height 19
paste input "21-SW PLAQUE 5G DEC SANS VIS"
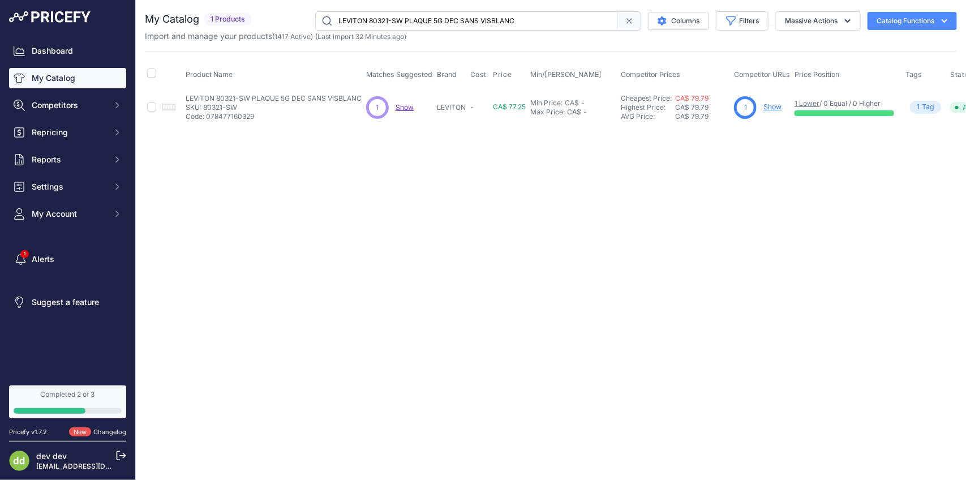
click at [471, 18] on input "LEVITON 80321-SW PLAQUE 5G DEC SANS VISBLANC" at bounding box center [466, 20] width 303 height 19
paste input "6-SW PLAQUE 6"
click at [448, 24] on input "LEVITON 80326-SW PLAQUE 6G DEC SANS VISBLANC" at bounding box center [466, 20] width 303 height 19
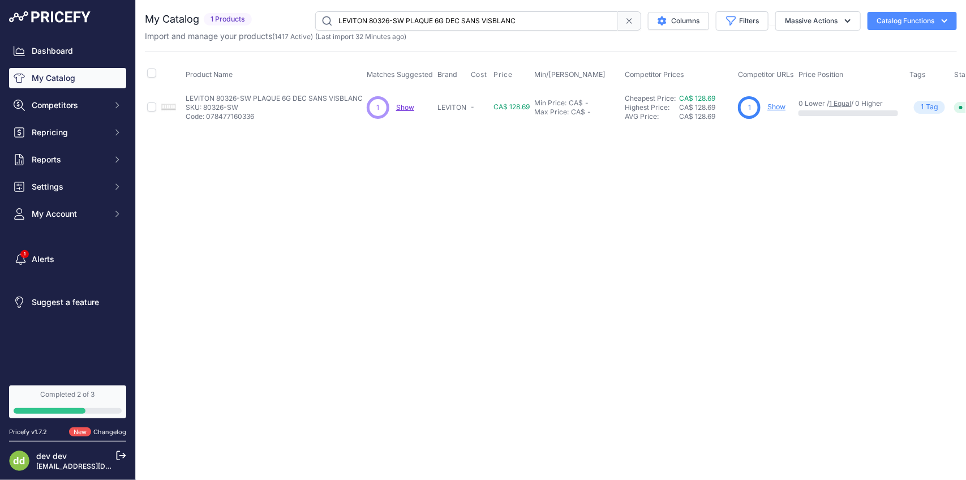
click at [448, 24] on input "LEVITON 80326-SW PLAQUE 6G DEC SANS VISBLANC" at bounding box center [466, 20] width 303 height 19
paste input "400-W ADAPT PLAQUE DEC GRADAT"
click at [452, 27] on input "LEVITON 80400-W ADAPT PLAQUE DEC GRADATBLANC" at bounding box center [466, 20] width 303 height 19
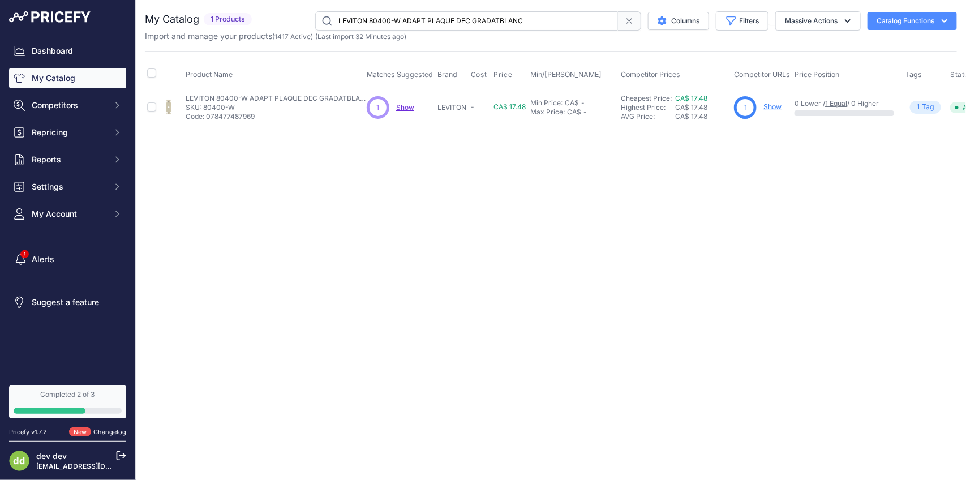
click at [452, 27] on input "LEVITON 80400-W ADAPT PLAQUE DEC GRADATBLANC" at bounding box center [466, 20] width 303 height 19
paste input "1-CNI PLAQUE 1G DEC PLAST 347VIVOIRE"
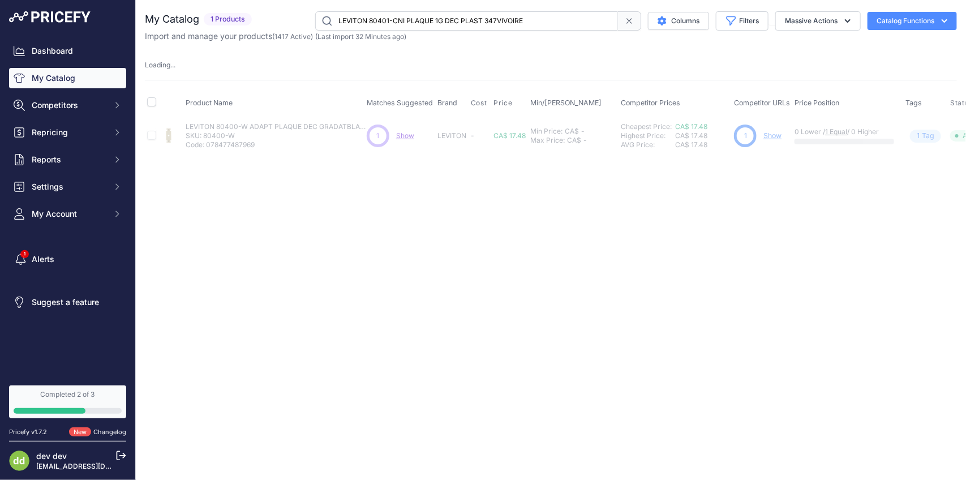
click at [485, 25] on input "LEVITON 80401-CNI PLAQUE 1G DEC PLAST 347VIVOIRE" at bounding box center [466, 20] width 303 height 19
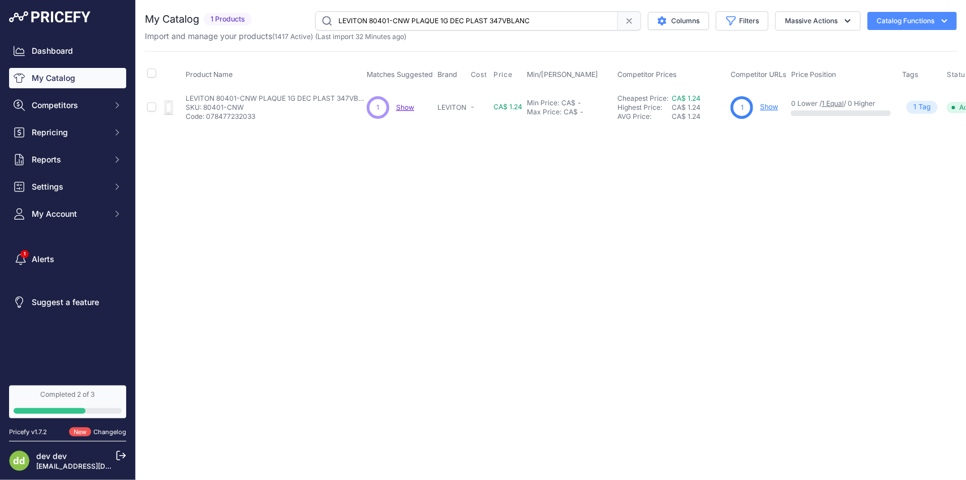
click at [446, 20] on input "LEVITON 80401-CNW PLAQUE 1G DEC PLAST 347VBLANC" at bounding box center [466, 20] width 303 height 19
paste input "GY PLAQUE 1G DEC PLAST GRIS"
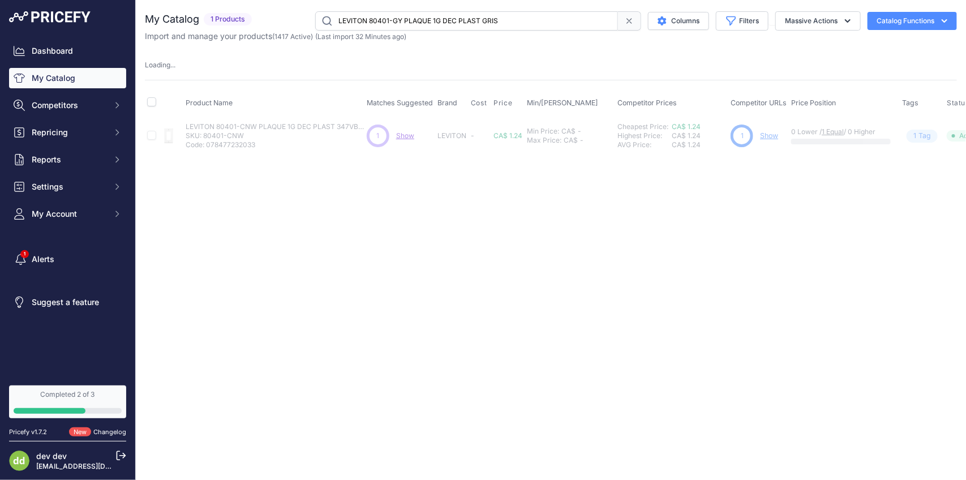
click at [446, 25] on input "LEVITON 80401-GY PLAQUE 1G DEC PLAST GRIS" at bounding box center [466, 20] width 303 height 19
paste input "I PLAQUE 1G DEC PLASTIVOIRE"
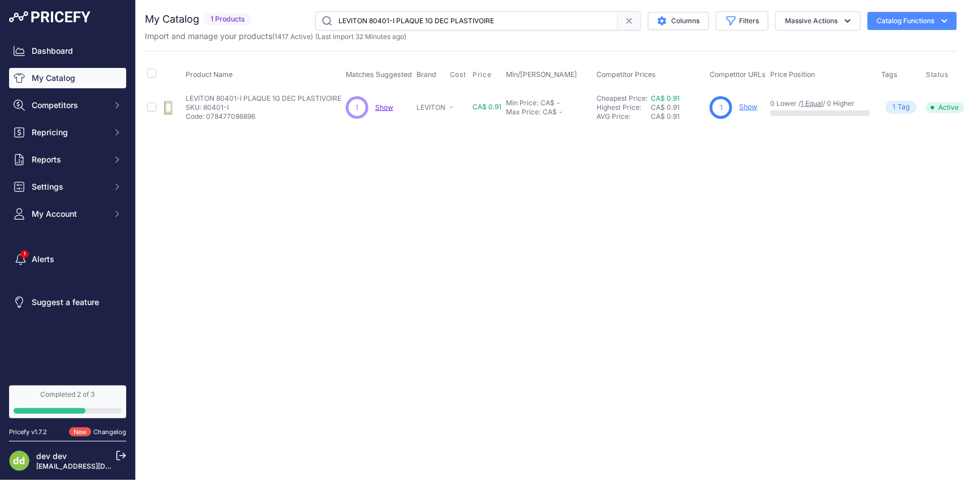
click at [432, 24] on input "LEVITON 80401-I PLAQUE 1G DEC PLASTIVOIRE" at bounding box center [466, 20] width 303 height 19
paste input "G PLAQUE 1G DEC PLASTORANG"
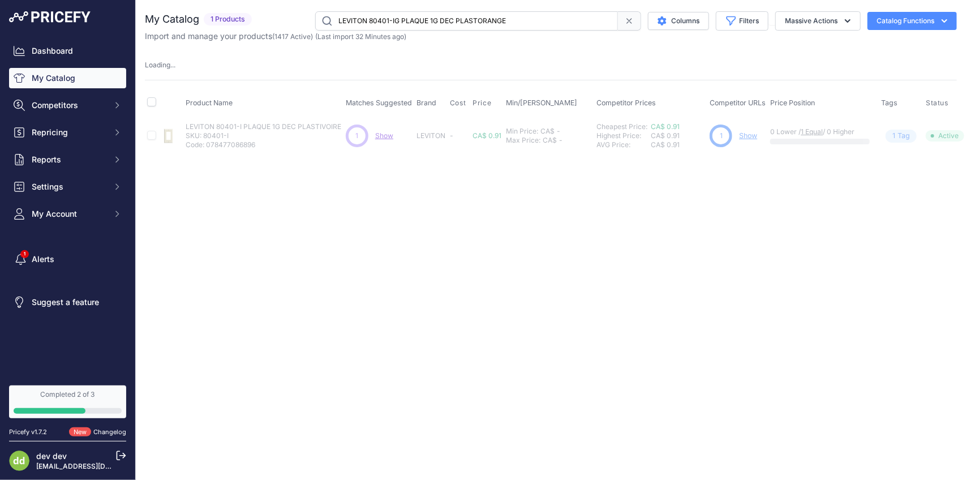
click at [465, 21] on input "LEVITON 80401-IG PLAQUE 1G DEC PLASTORANGE" at bounding box center [466, 20] width 303 height 19
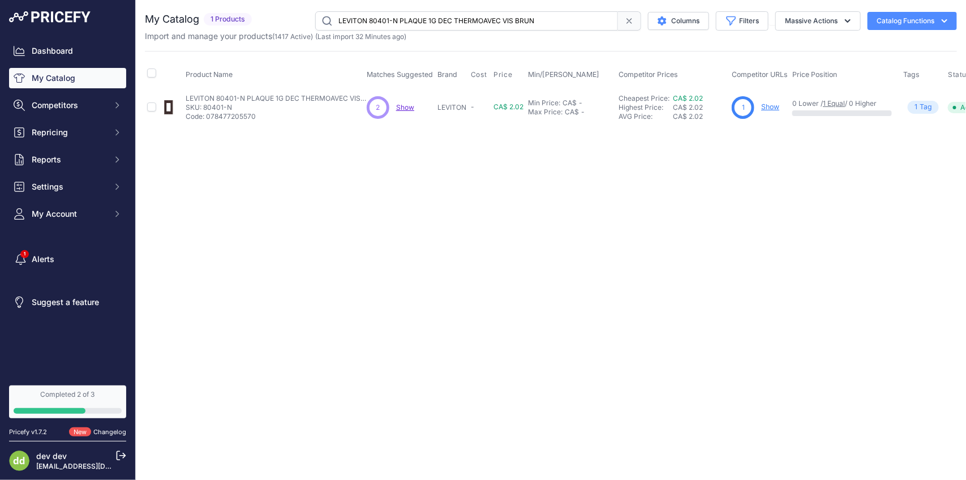
click at [448, 24] on input "LEVITON 80401-N PLAQUE 1G DEC THERMOAVEC VIS BRUN" at bounding box center [466, 20] width 303 height 19
paste input "B PLAQUE 1G DEC NYLONBLEU"
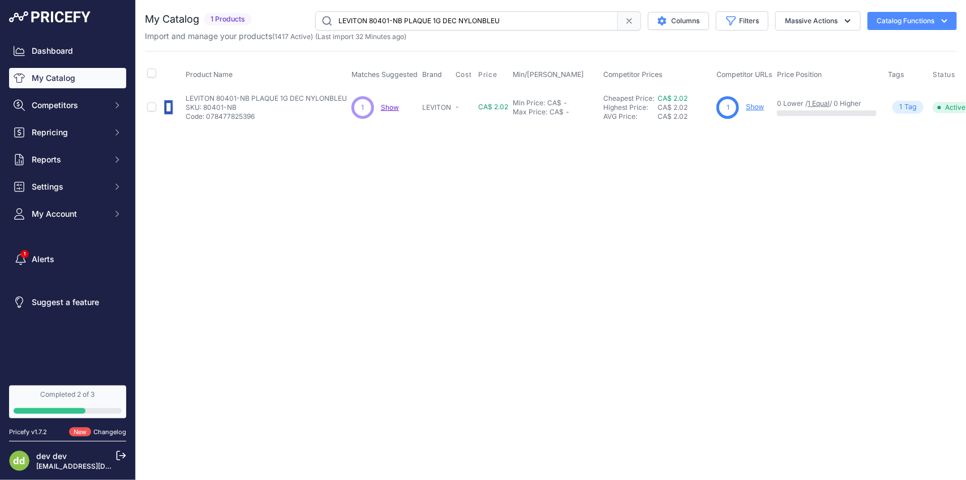
click at [438, 24] on input "LEVITON 80401-NB PLAQUE 1G DEC NYLONBLEU" at bounding box center [466, 20] width 303 height 19
paste input "E PLAQUE 1G DEC NYLON NOIR"
click at [443, 17] on input "LEVITON 80401-NE PLAQUE 1G DEC NYLON NOIR" at bounding box center [466, 20] width 303 height 19
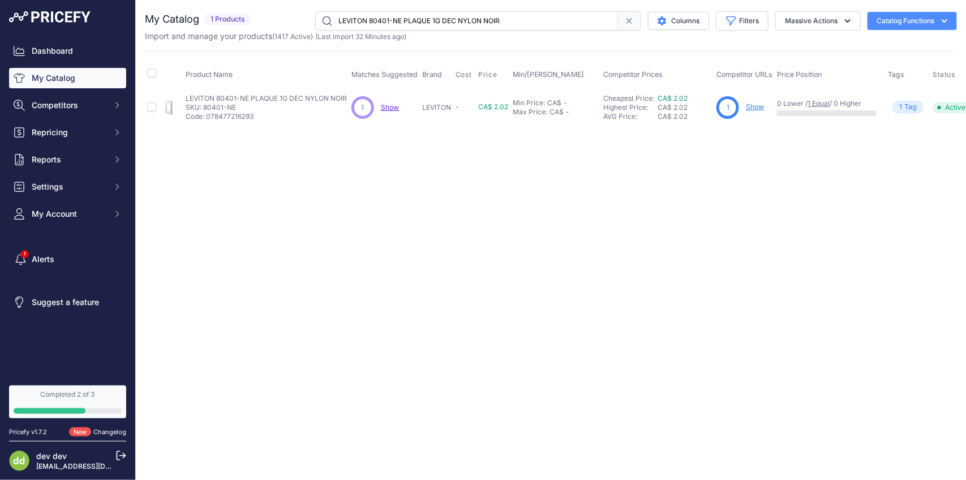
click at [443, 17] on input "LEVITON 80401-NE PLAQUE 1G DEC NYLON NOIR" at bounding box center [466, 20] width 303 height 19
paste input "GY PLAQUE 1G DEC THERMOAVEC VIS GRIS"
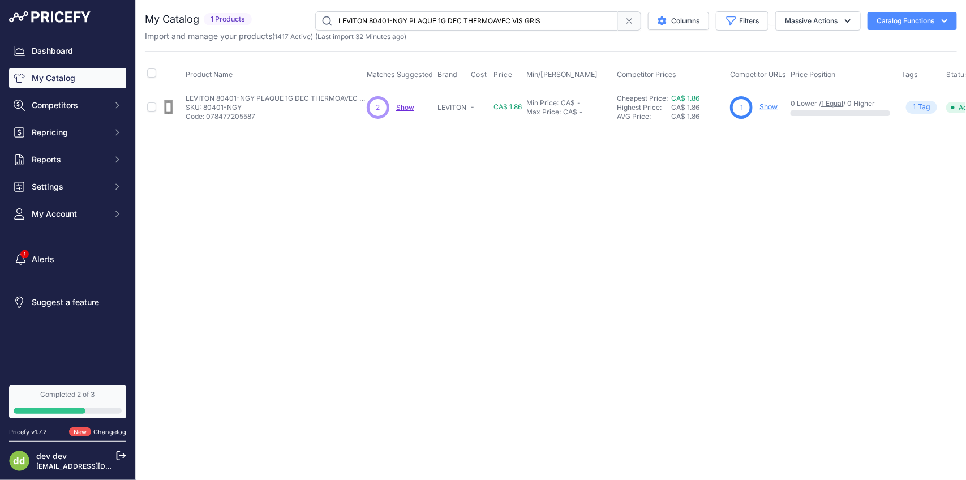
click at [412, 18] on input "LEVITON 80401-NGY PLAQUE 1G DEC THERMOAVEC VIS GRIS" at bounding box center [466, 20] width 303 height 19
paste input "I PLAQUE 1G DEC NYLONIVOIRE"
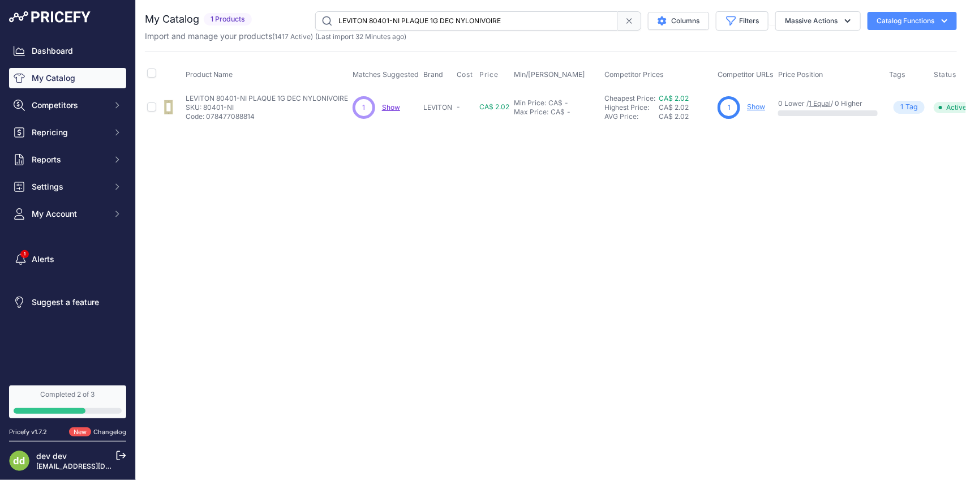
click at [460, 22] on input "LEVITON 80401-NI PLAQUE 1G DEC NYLONIVOIRE" at bounding box center [466, 20] width 303 height 19
paste input "R PLAQUE 1G DEC THERMOAVEC VIS ROUG"
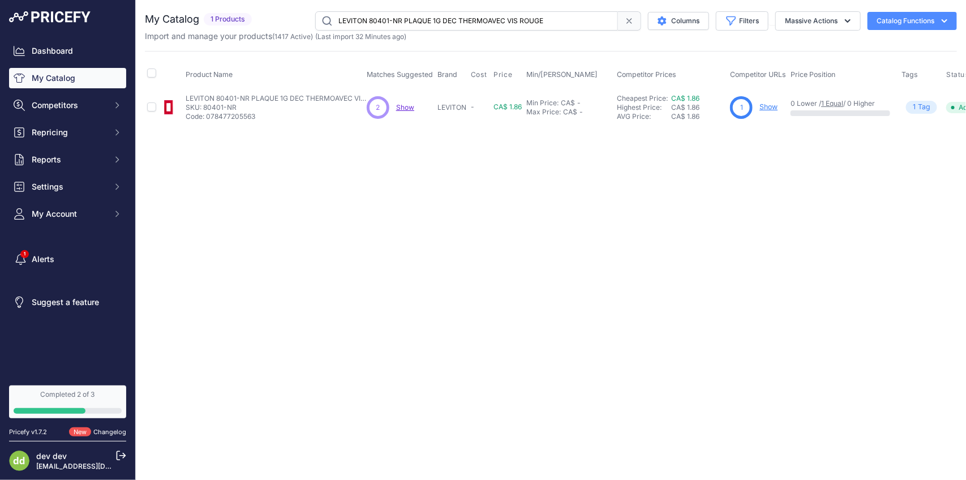
click at [419, 24] on input "LEVITON 80401-NR PLAQUE 1G DEC THERMOAVEC VIS ROUGE" at bounding box center [466, 20] width 303 height 19
paste input "T PLAQUE 1G DEC PLASTAMANDE CLAIR"
click at [442, 27] on input "LEVITON 80401-T PLAQUE 1G DEC PLASTAMANDE CLAIR" at bounding box center [466, 20] width 303 height 19
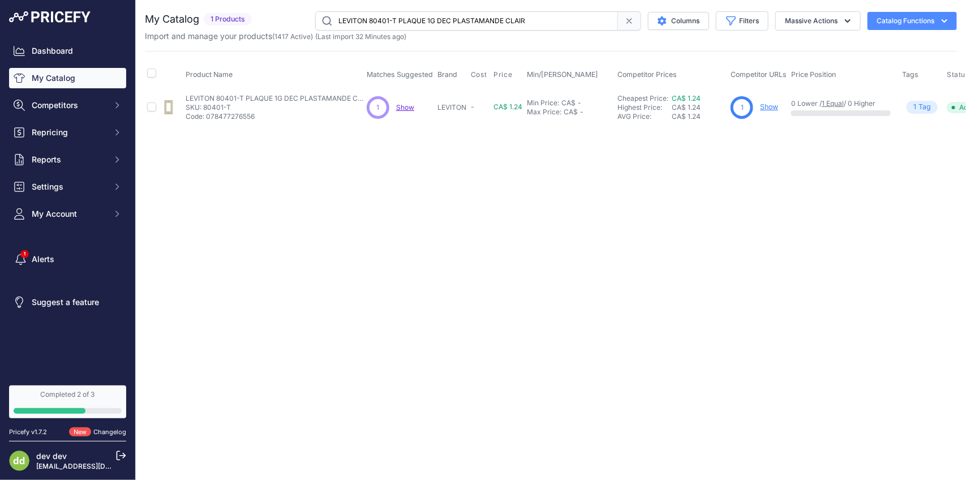
click at [442, 27] on input "LEVITON 80401-T PLAQUE 1G DEC PLASTAMANDE CLAIR" at bounding box center [466, 20] width 303 height 19
paste input "5-I PLAQUE 2G INTERR DECPLAST IVOIRE"
click at [398, 23] on input "LEVITON 80405-I PLAQUE 2G INTERR DECPLAST IVOIRE" at bounding box center [466, 20] width 303 height 19
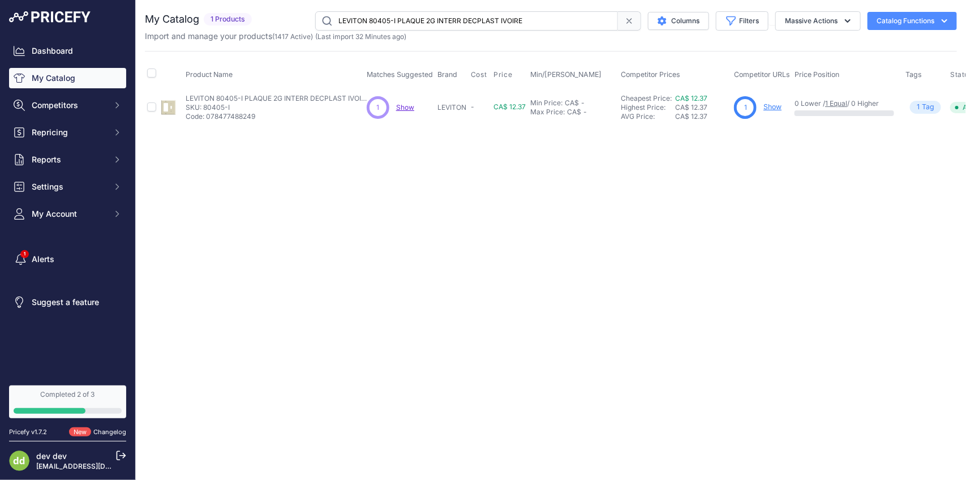
click at [398, 23] on input "LEVITON 80405-I PLAQUE 2G INTERR DECPLAST IVOIRE" at bounding box center [466, 20] width 303 height 19
paste input "W PLATE-2G.CMB.SW/GFI WH."
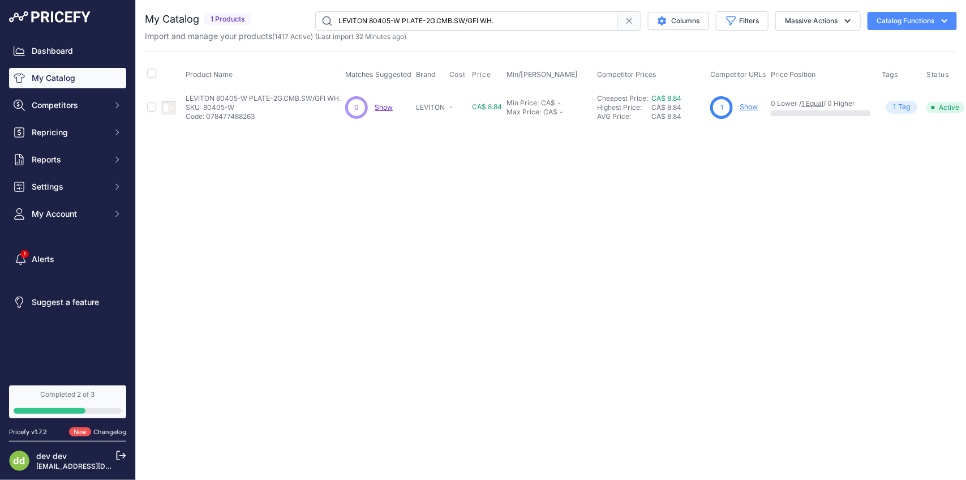
click at [474, 15] on input "LEVITON 80405-W PLATE-2G.CMB.SW/GFI WH." at bounding box center [466, 20] width 303 height 19
paste input "7-W PLAQUE 7G DEC BLANC"
click at [470, 24] on input "LEVITON 80407-W PLAQUE 7G DEC BLANC" at bounding box center [466, 20] width 303 height 19
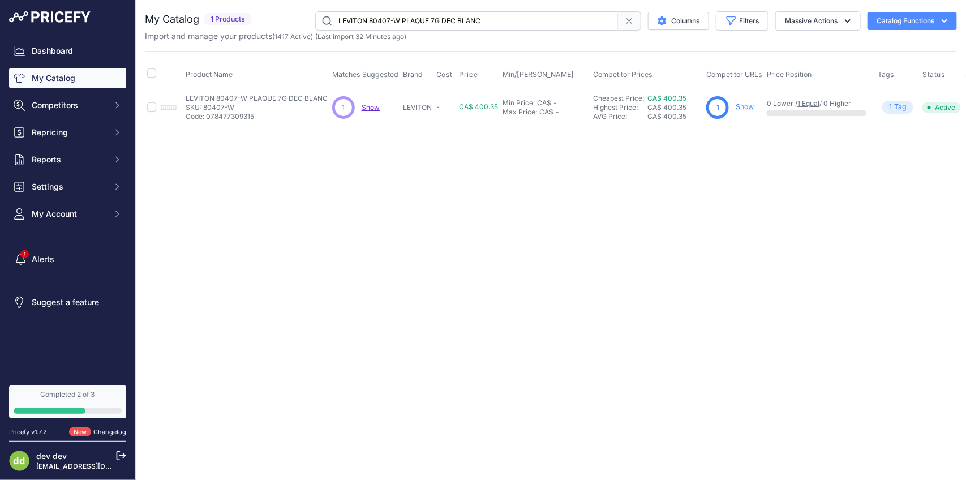
click at [470, 24] on input "LEVITON 80407-W PLAQUE 7G DEC BLANC" at bounding box center [466, 20] width 303 height 19
paste input "9 PLAQUE 2G DEC PLAST BRUN"
click at [417, 23] on input "LEVITON 80409 PLAQUE 2G DEC PLAST BRUN" at bounding box center [466, 20] width 303 height 19
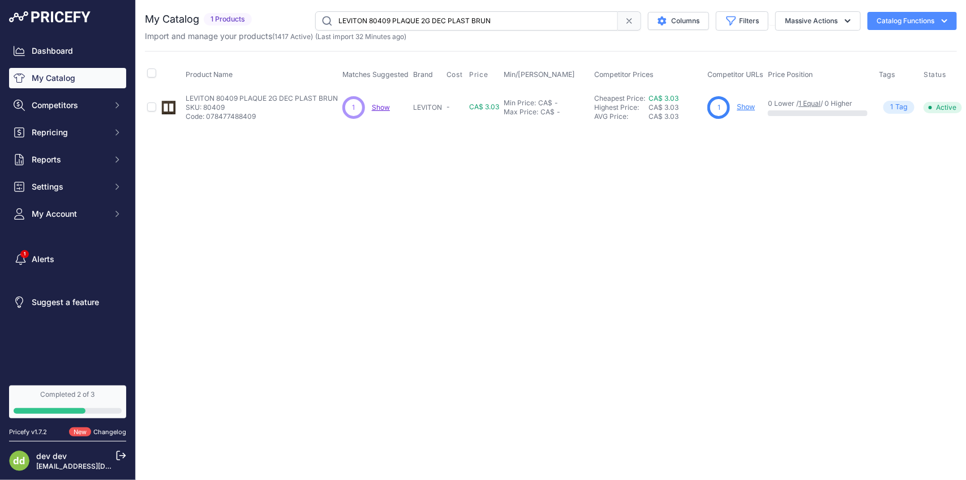
click at [417, 23] on input "LEVITON 80409 PLAQUE 2G DEC PLAST BRUN" at bounding box center [466, 20] width 303 height 19
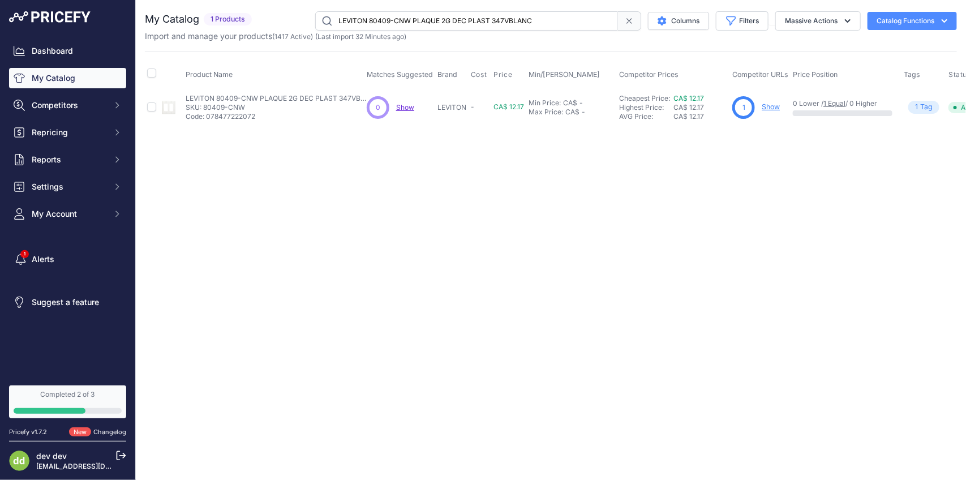
click at [479, 18] on input "LEVITON 80409-CNW PLAQUE 2G DEC PLAST 347VBLANC" at bounding box center [466, 20] width 303 height 19
paste input "E BLK.2G DECORA PLATE"
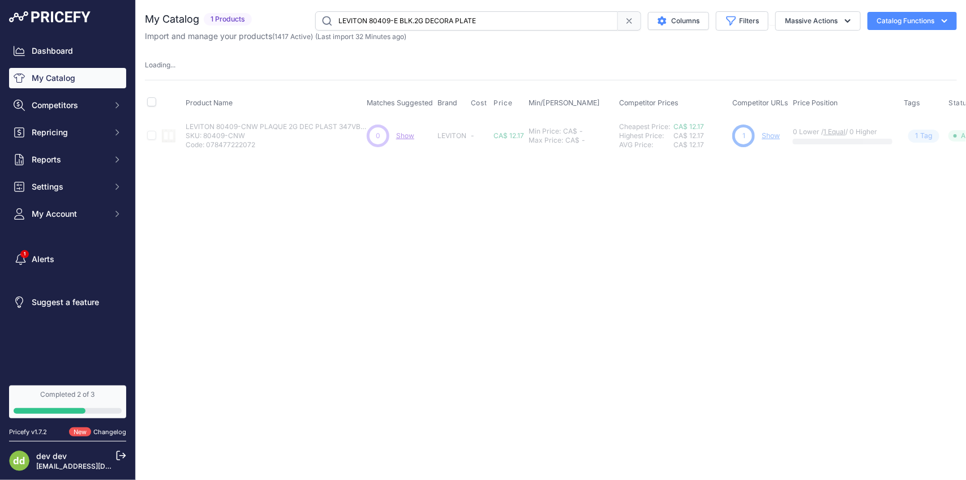
click at [434, 15] on input "LEVITON 80409-E BLK.2G DECORA PLATE" at bounding box center [466, 20] width 303 height 19
paste input "GY PLAQUE 2G DEC PLAST GRIS"
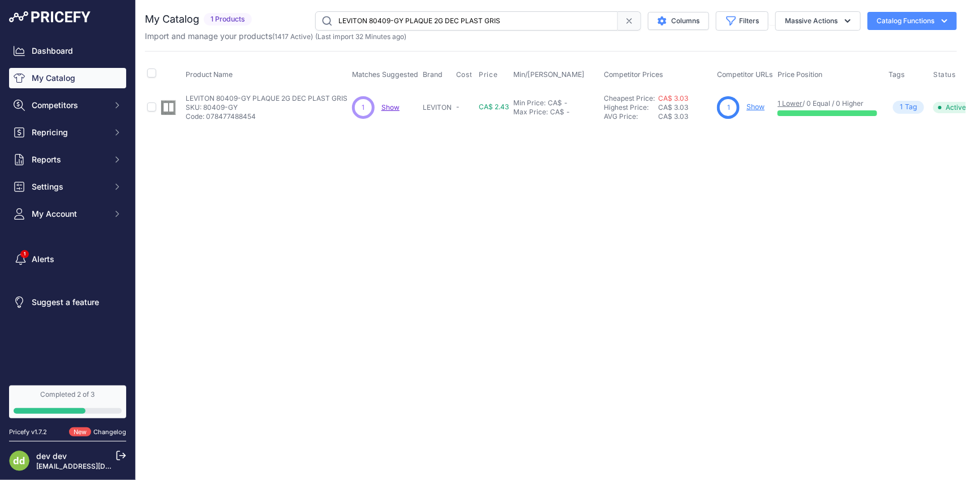
click at [482, 24] on input "LEVITON 80409-GY PLAQUE 2G DEC PLAST GRIS" at bounding box center [466, 20] width 303 height 19
paste input "I PLAQUE 2G DEC PLASTIVOIRE"
click at [439, 20] on input "LEVITON 80409-I PLAQUE 2G DEC PLASTIVOIRE" at bounding box center [466, 20] width 303 height 19
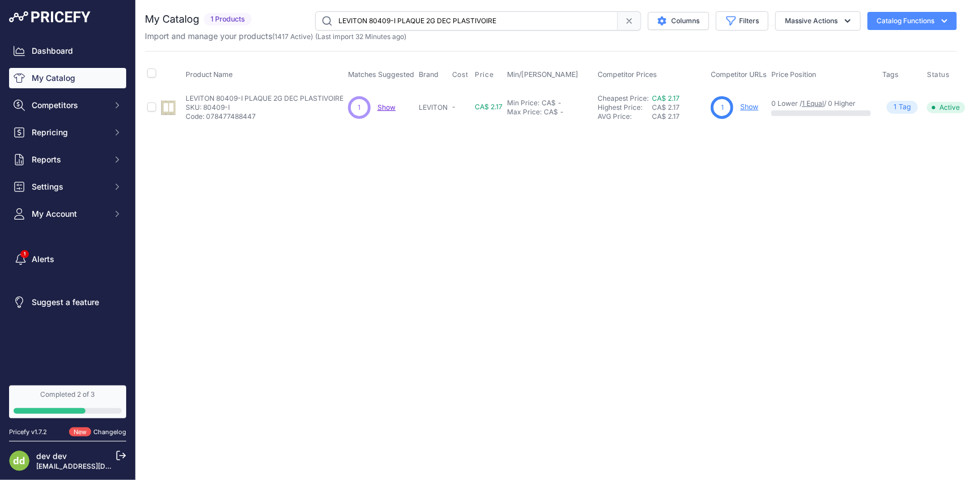
click at [439, 20] on input "LEVITON 80409-I PLAQUE 2G DEC PLASTIVOIRE" at bounding box center [466, 20] width 303 height 19
paste input "N PLAQUE 2G DEC AVEC VISBRUN"
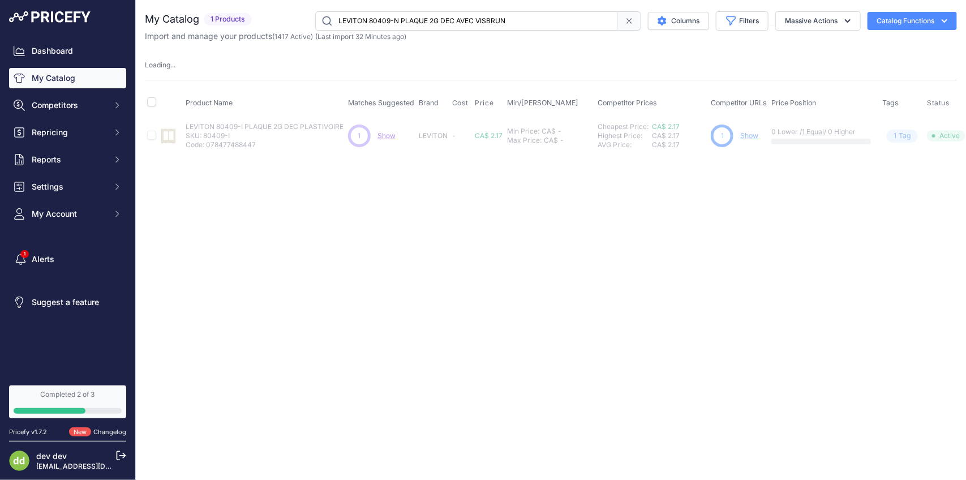
click at [449, 20] on input "LEVITON 80409-N PLAQUE 2G DEC AVEC VISBRUN" at bounding box center [466, 20] width 303 height 19
paste input "E PLAQUE 2G DEC NYLON NOIR"
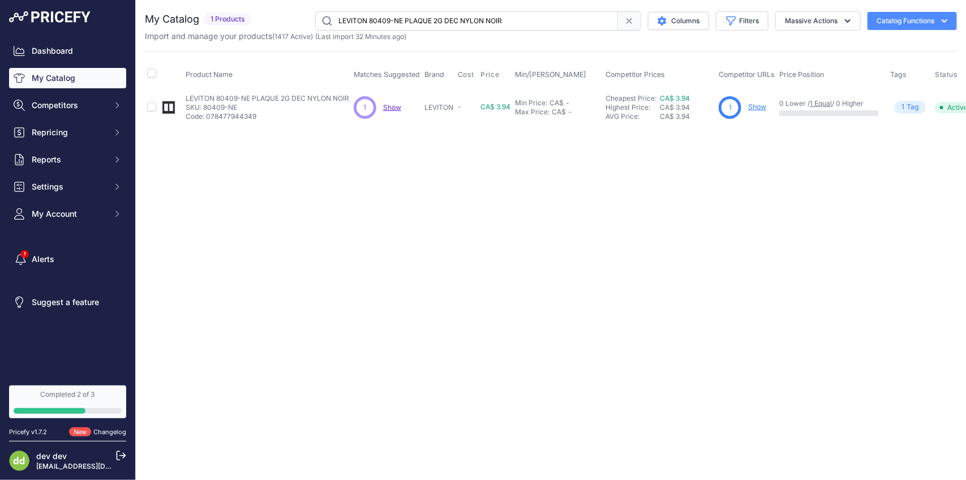
click at [417, 24] on input "LEVITON 80409-NE PLAQUE 2G DEC NYLON NOIR" at bounding box center [466, 20] width 303 height 19
paste input "R PLAQUE 2G DEC AVEC VISROUGE"
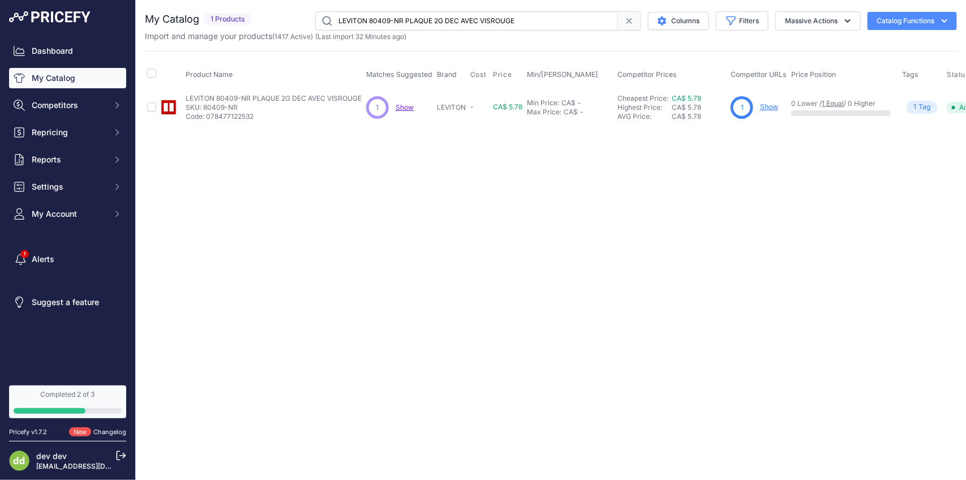
click at [442, 21] on input "LEVITON 80409-NR PLAQUE 2G DEC AVEC VISROUGE" at bounding box center [466, 20] width 303 height 19
paste
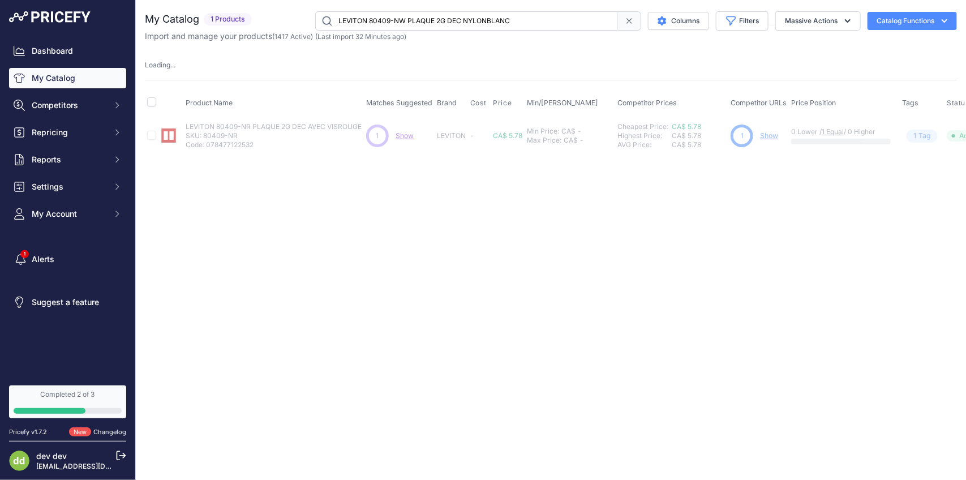
click at [448, 23] on input "LEVITON 80409-NW PLAQUE 2G DEC NYLONBLANC" at bounding box center [466, 20] width 303 height 19
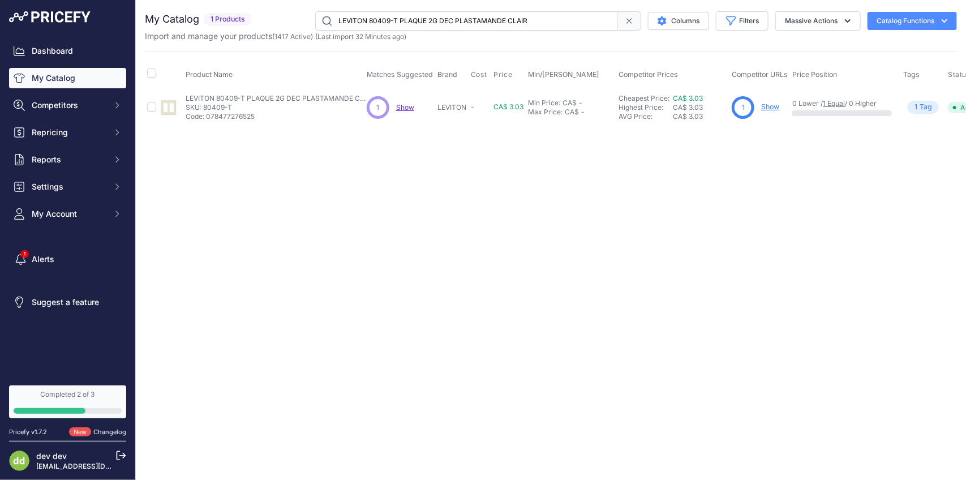
click at [463, 21] on input "LEVITON 80409-T PLAQUE 2G DEC PLASTAMANDE CLAIR" at bounding box center [466, 20] width 303 height 19
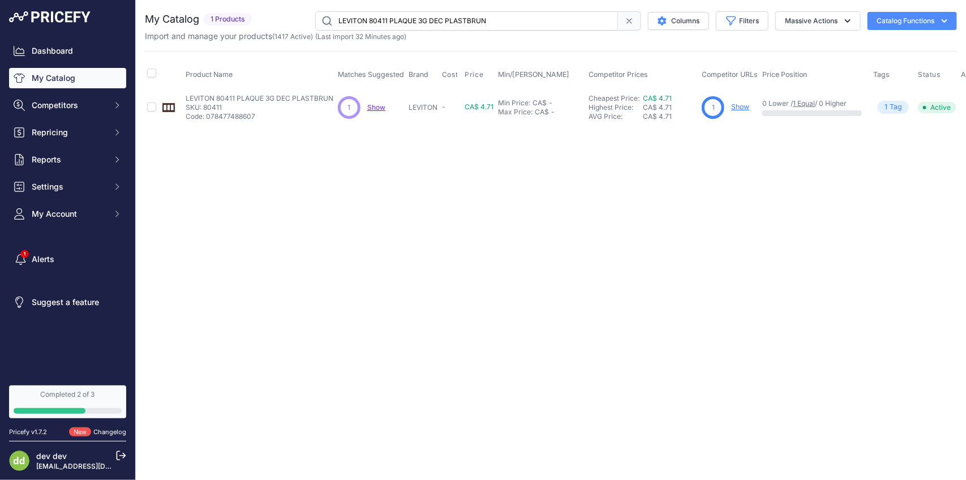
click at [421, 19] on input "LEVITON 80411 PLAQUE 3G DEC PLASTBRUN" at bounding box center [466, 20] width 303 height 19
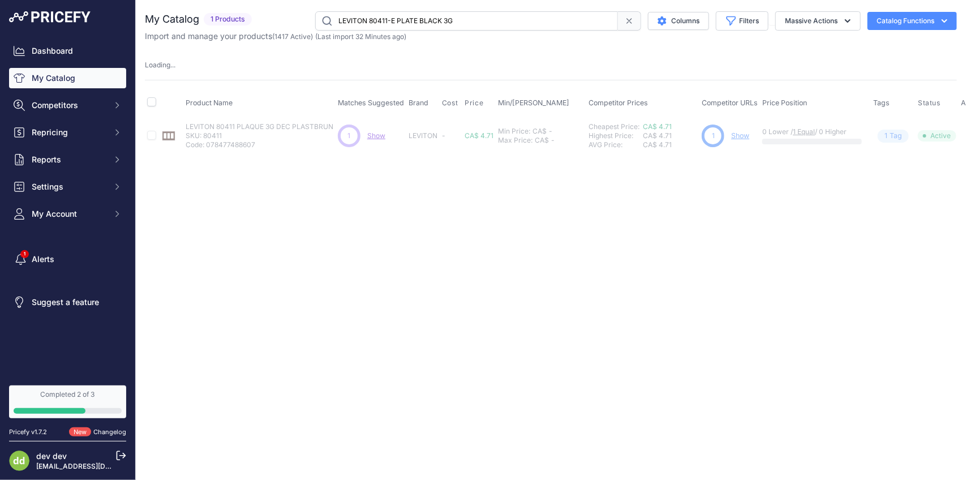
click at [531, 23] on input "LEVITON 80411-E PLATE BLACK 3G" at bounding box center [466, 20] width 303 height 19
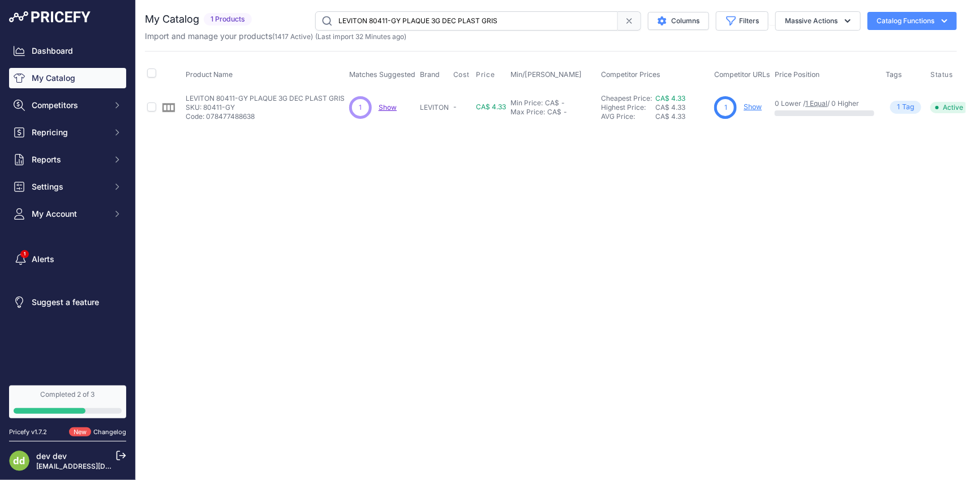
click at [473, 20] on input "LEVITON 80411-GY PLAQUE 3G DEC PLAST GRIS" at bounding box center [466, 20] width 303 height 19
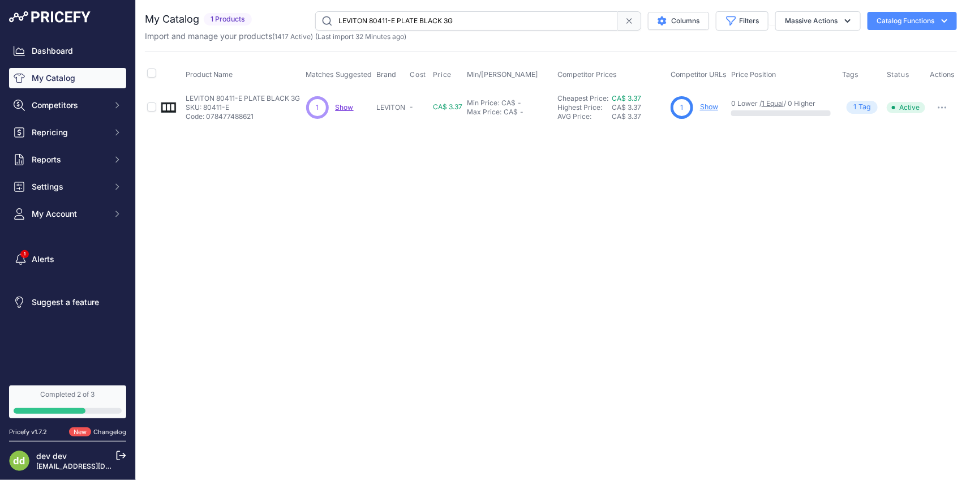
click at [488, 23] on input "LEVITON 80411-E PLATE BLACK 3G" at bounding box center [466, 20] width 303 height 19
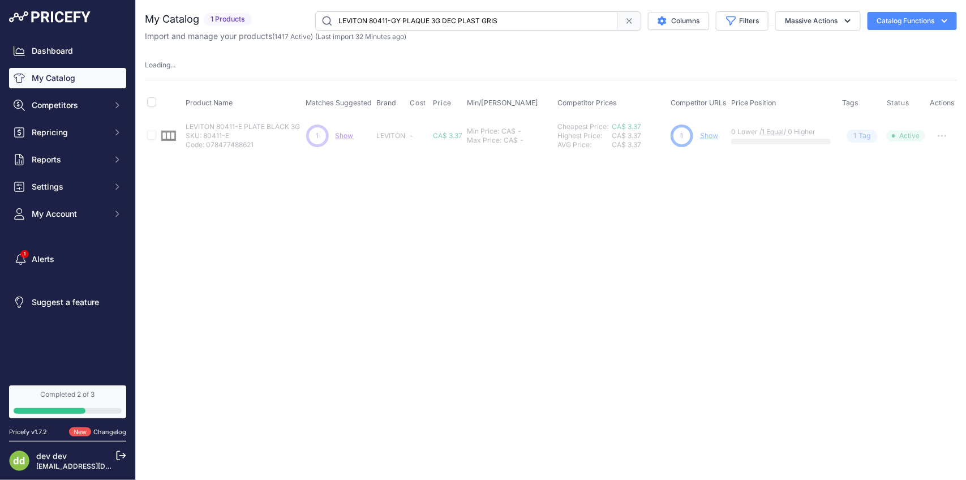
click at [487, 21] on input "LEVITON 80411-GY PLAQUE 3G DEC PLAST GRIS" at bounding box center [466, 20] width 303 height 19
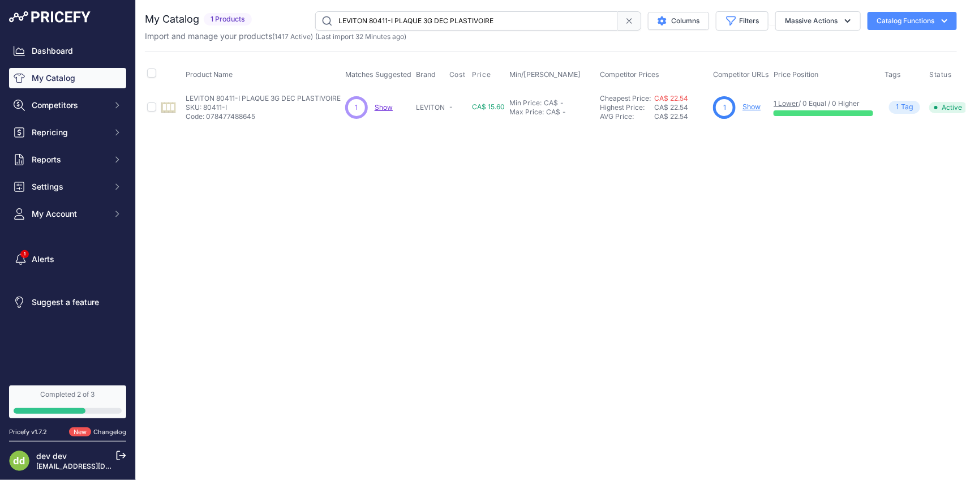
click at [451, 18] on input "LEVITON 80411-I PLAQUE 3G DEC PLASTIVOIRE" at bounding box center [466, 20] width 303 height 19
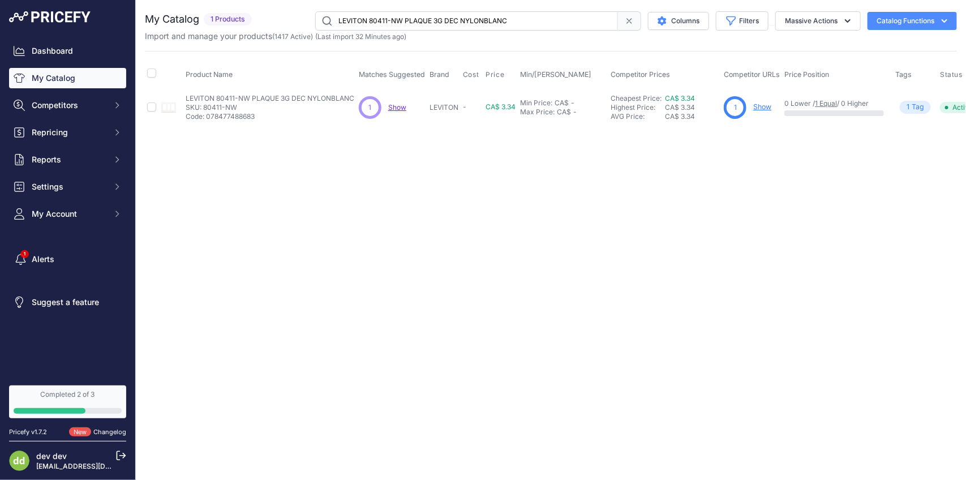
click at [440, 20] on input "LEVITON 80411-NW PLAQUE 3G DEC NYLONBLANC" at bounding box center [466, 20] width 303 height 19
click at [464, 23] on input "LEVITON 80411-T PLAQUE 3G DEC PLASTAMANDE CLAIR" at bounding box center [466, 20] width 303 height 19
click at [465, 23] on input "LEVITON 80411-T PLAQUE 3G DEC PLASTAMANDE CLAIR" at bounding box center [466, 20] width 303 height 19
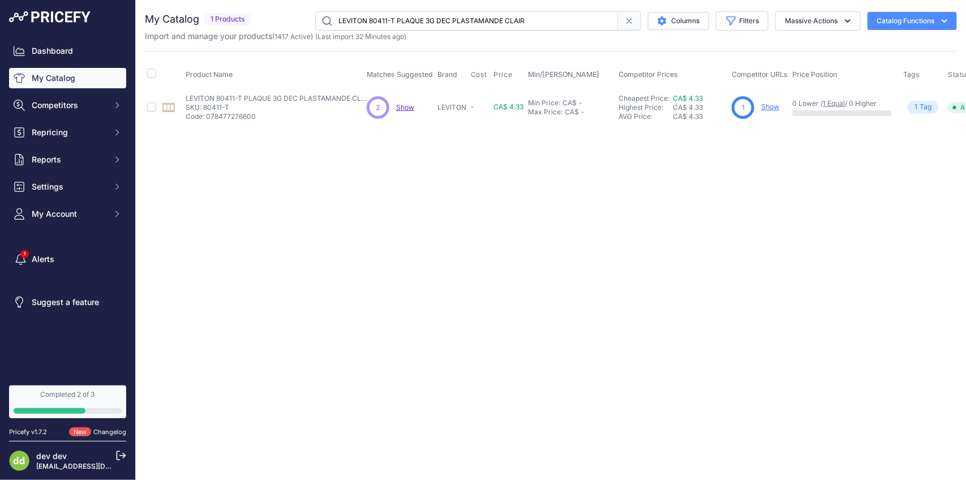
click at [465, 23] on input "LEVITON 80411-T PLAQUE 3G DEC PLASTAMANDE CLAIR" at bounding box center [466, 20] width 303 height 19
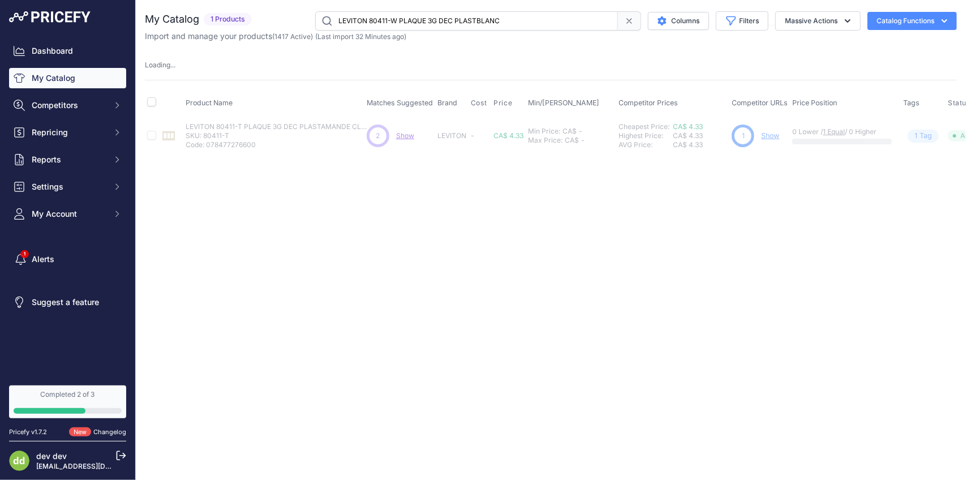
click at [459, 19] on input "LEVITON 80411-W PLAQUE 3G DEC PLASTBLANC" at bounding box center [466, 20] width 303 height 19
click at [457, 20] on input "LEVITON 80411-W PLAQUE 3G DEC PLASTBLANC" at bounding box center [466, 20] width 303 height 19
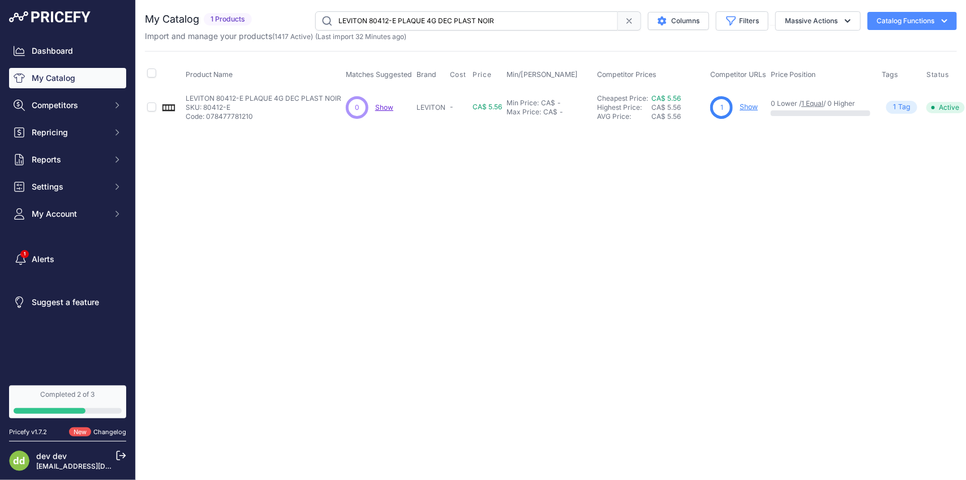
click at [464, 10] on div "You are not connected to the internet. My Catalog" at bounding box center [551, 68] width 812 height 137
click at [456, 18] on input "LEVITON 80412-E PLAQUE 4G DEC PLAST NOIR" at bounding box center [466, 20] width 303 height 19
click at [479, 22] on input "LEVITON 80412-GY PLAQUE 4G DEC PLAST GRIS" at bounding box center [466, 20] width 303 height 19
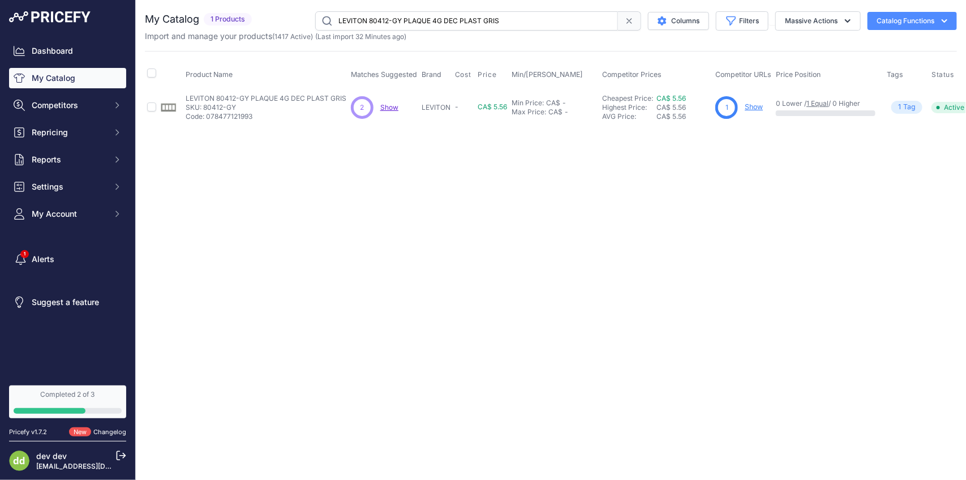
click at [479, 22] on input "LEVITON 80412-GY PLAQUE 4G DEC PLAST GRIS" at bounding box center [466, 20] width 303 height 19
click at [468, 14] on input "LEVITON 80412-I PLAQUE 4G DEC PLASTIVOIRE" at bounding box center [466, 20] width 303 height 19
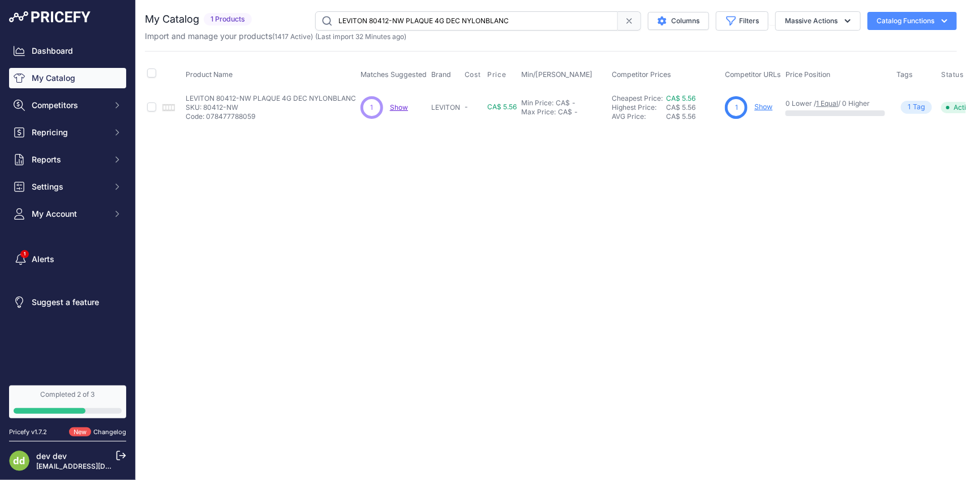
click at [474, 21] on input "LEVITON 80412-NW PLAQUE 4G DEC NYLONBLANC" at bounding box center [466, 20] width 303 height 19
click at [482, 13] on input "LEVITON 80412-T PLAQUE 4G DEC PLASTAMANDE CLAIR" at bounding box center [466, 20] width 303 height 19
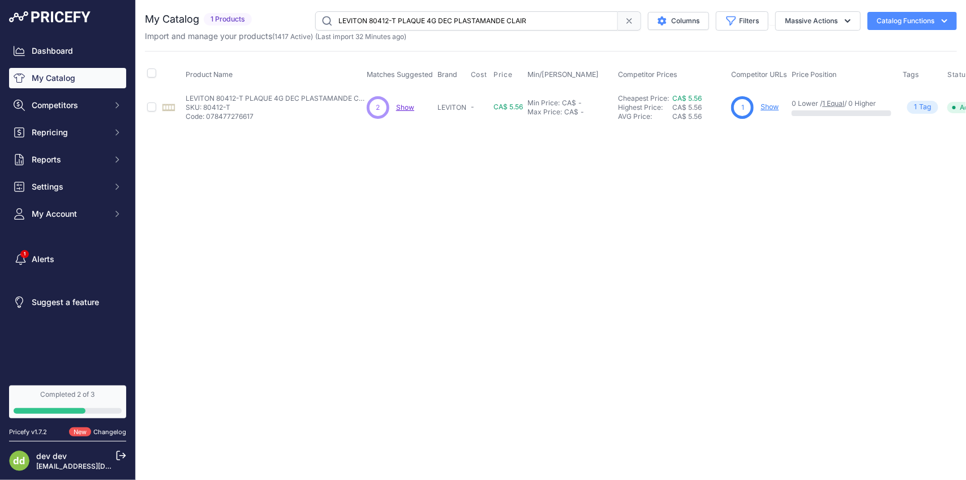
click at [482, 13] on input "LEVITON 80412-T PLAQUE 4G DEC PLASTAMANDE CLAIR" at bounding box center [466, 20] width 303 height 19
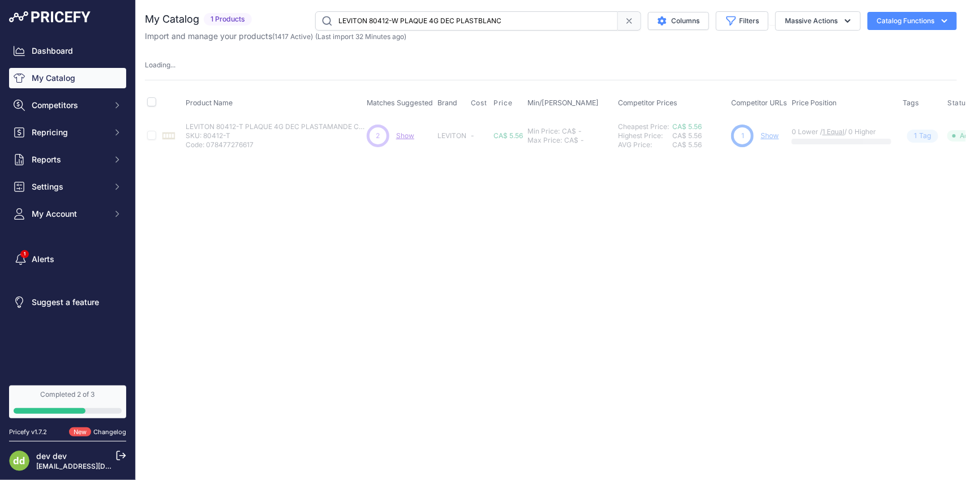
click at [477, 15] on input "LEVITON 80412-W PLAQUE 4G DEC PLASTBLANC" at bounding box center [466, 20] width 303 height 19
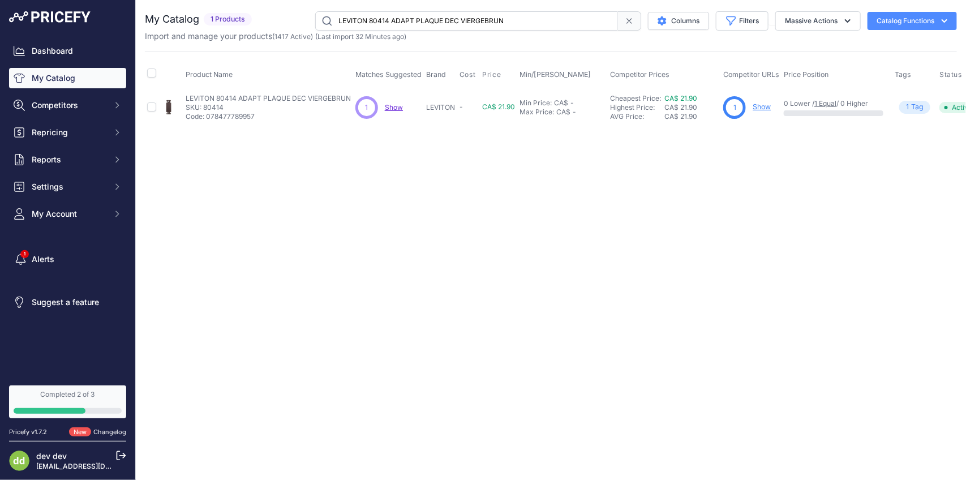
click at [457, 16] on input "LEVITON 80414 ADAPT PLAQUE DEC VIERGEBRUN" at bounding box center [466, 20] width 303 height 19
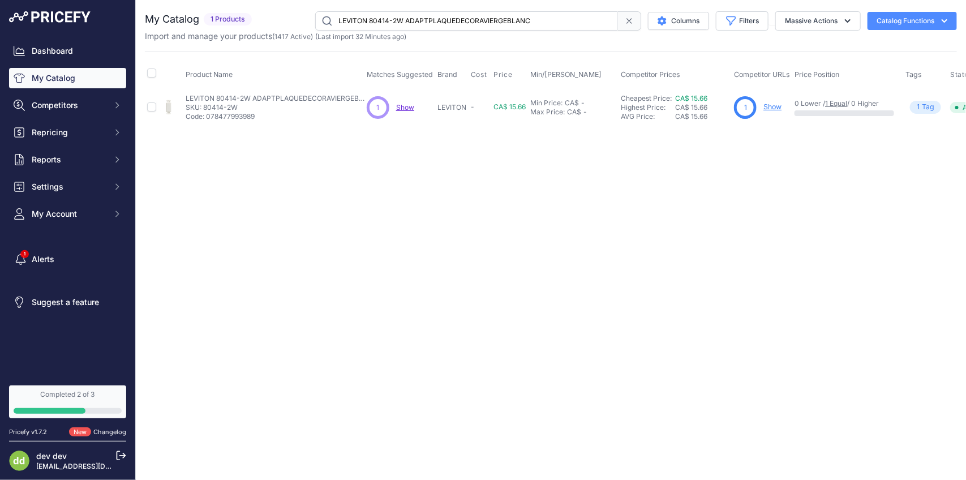
click at [465, 23] on input "LEVITON 80414-2W ADAPTPLAQUEDECORAVIERGEBLANC" at bounding box center [466, 20] width 303 height 19
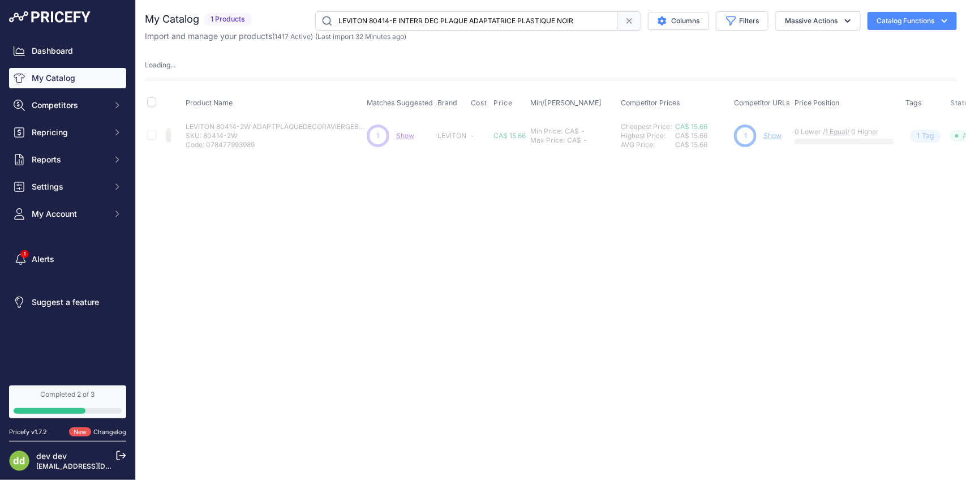
click at [470, 18] on input "LEVITON 80414-E INTERR DEC PLAQUE ADAPTATRICE PLASTIQUE NOIR" at bounding box center [466, 20] width 303 height 19
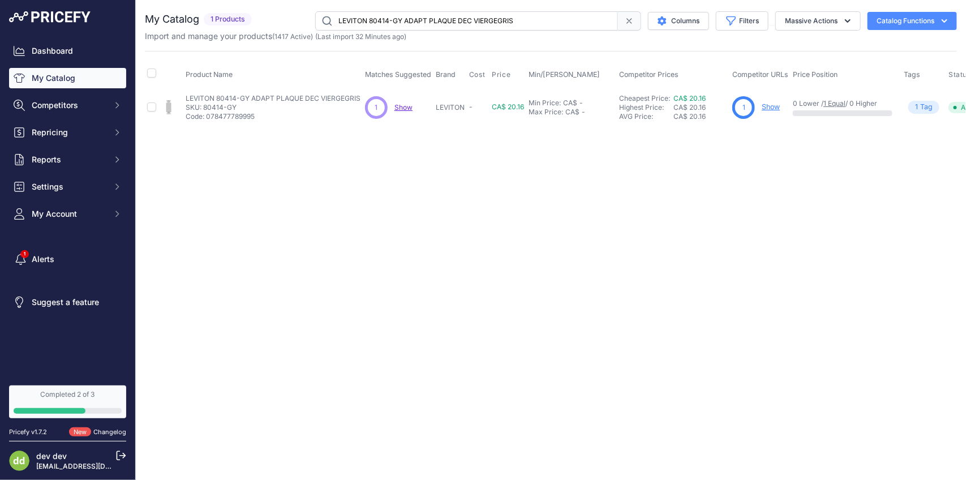
click at [472, 27] on input "LEVITON 80414-GY ADAPT PLAQUE DEC VIERGEGRIS" at bounding box center [466, 20] width 303 height 19
click at [439, 27] on input "LEVITON 80414-T ADAPT PLAQUE DEC VIERGEAMANDE CLAIR" at bounding box center [466, 20] width 303 height 19
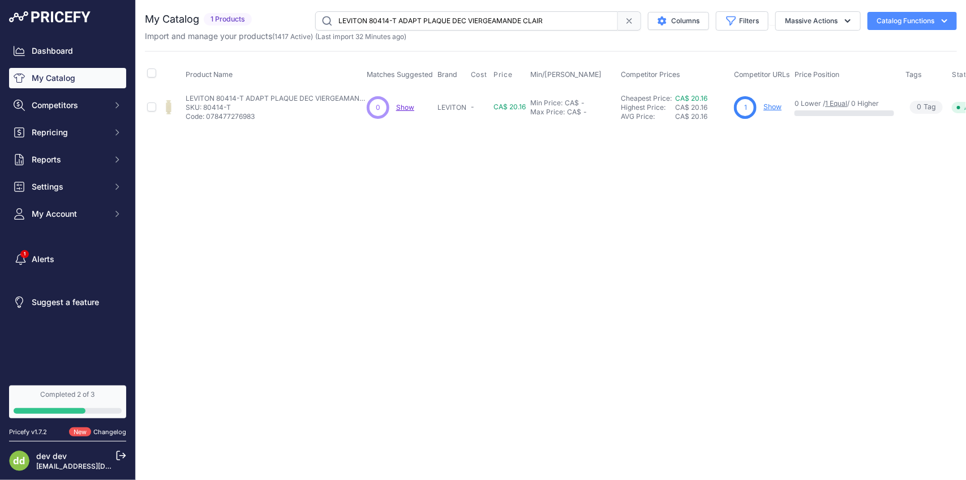
click at [439, 27] on input "LEVITON 80414-T ADAPT PLAQUE DEC VIERGEAMANDE CLAIR" at bounding box center [466, 20] width 303 height 19
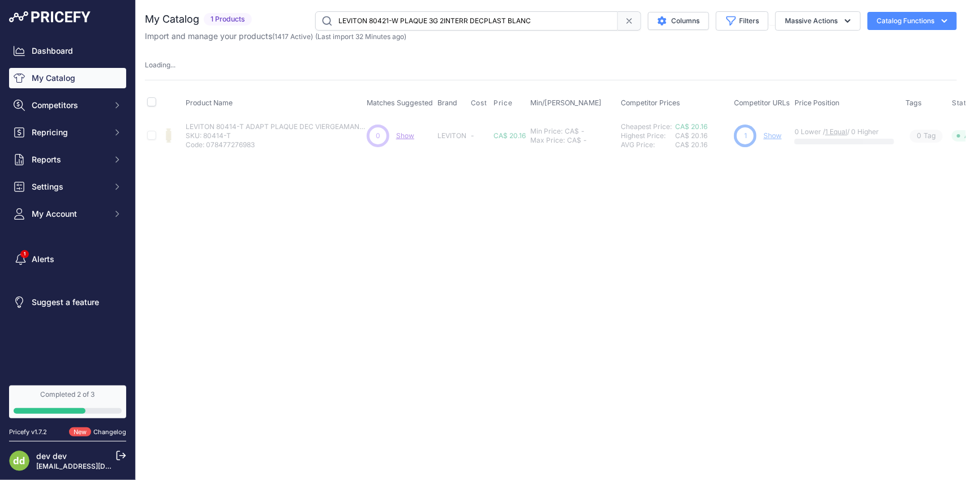
click at [437, 28] on input "LEVITON 80421-W PLAQUE 3G 2INTERR DECPLAST BLANC" at bounding box center [466, 20] width 303 height 19
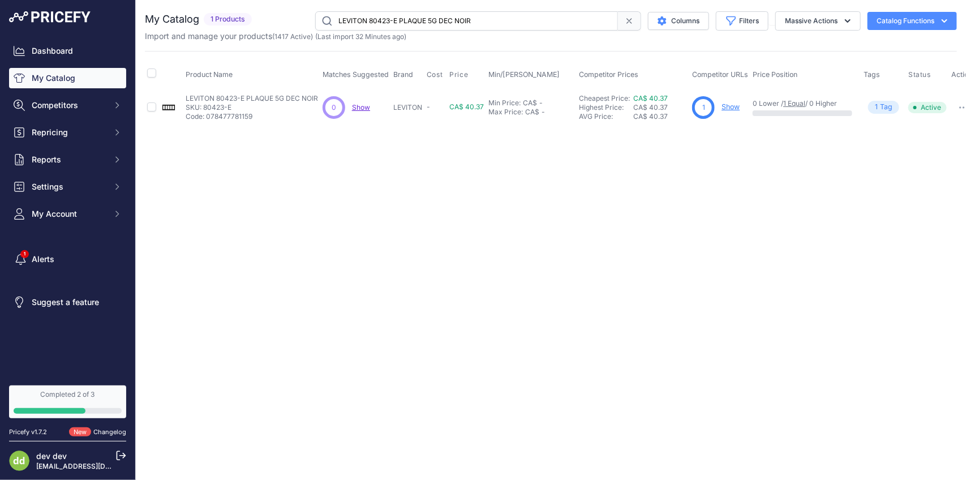
click at [528, 23] on input "LEVITON 80423-E PLAQUE 5G DEC NOIR" at bounding box center [466, 20] width 303 height 19
click at [469, 12] on input "LEVITON 80423-E PLAQUE 5G DEC NOIR" at bounding box center [466, 20] width 303 height 19
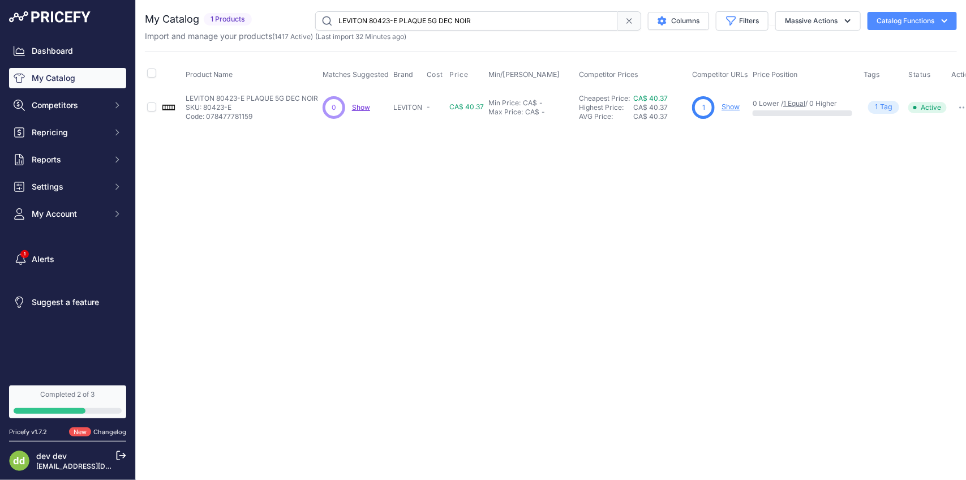
click at [469, 12] on input "LEVITON 80423-E PLAQUE 5G DEC NOIR" at bounding box center [466, 20] width 303 height 19
click at [451, 18] on input "LEVITON 80436-E PLAQUE 6G DEC NOIR" at bounding box center [466, 20] width 303 height 19
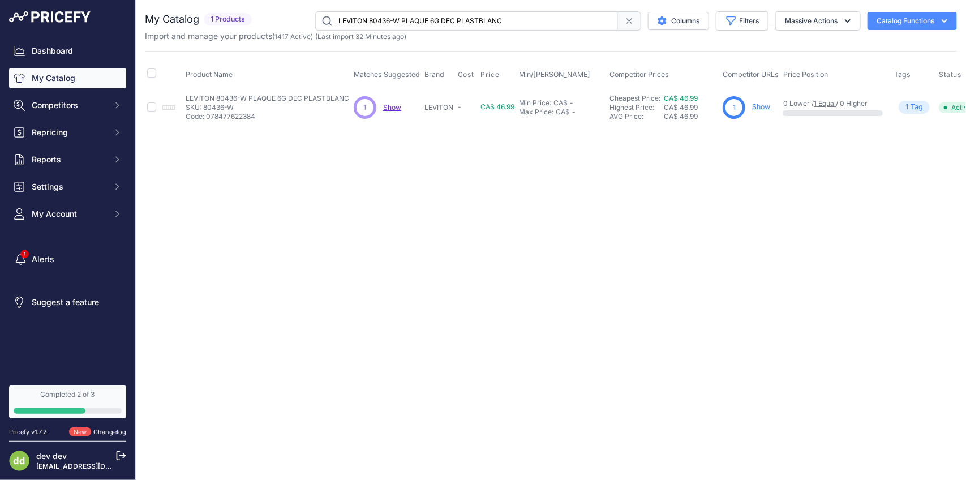
click at [449, 20] on input "LEVITON 80436-W PLAQUE 6G DEC PLASTBLANC" at bounding box center [466, 20] width 303 height 19
click at [484, 19] on input "LEVITON 80455-W PLAQUE 2G [DATE] 1DUPLEXBLANC" at bounding box center [466, 20] width 303 height 19
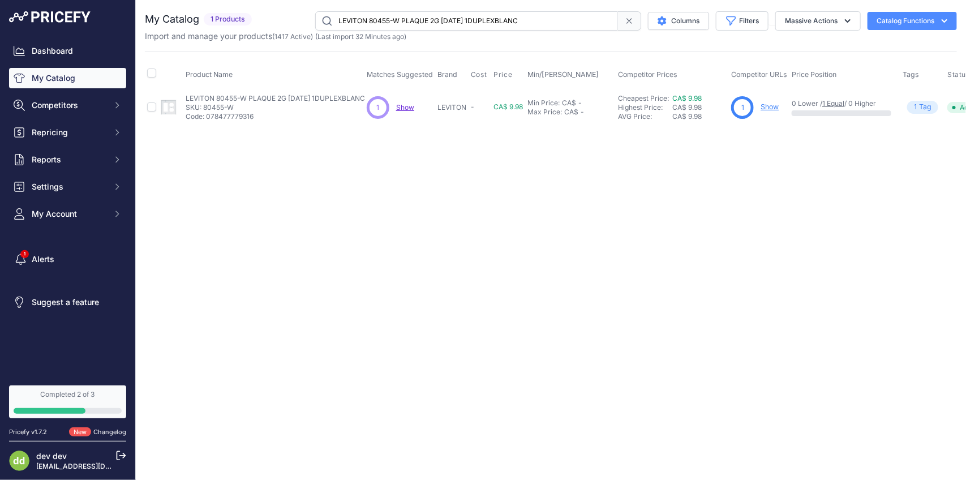
click at [484, 19] on input "LEVITON 80455-W PLAQUE 2G [DATE] 1DUPLEXBLANC" at bounding box center [466, 20] width 303 height 19
click at [417, 23] on input "LEVITON 80503-W PLAQUE 1G DUP MEDIUMBLANC" at bounding box center [466, 20] width 303 height 19
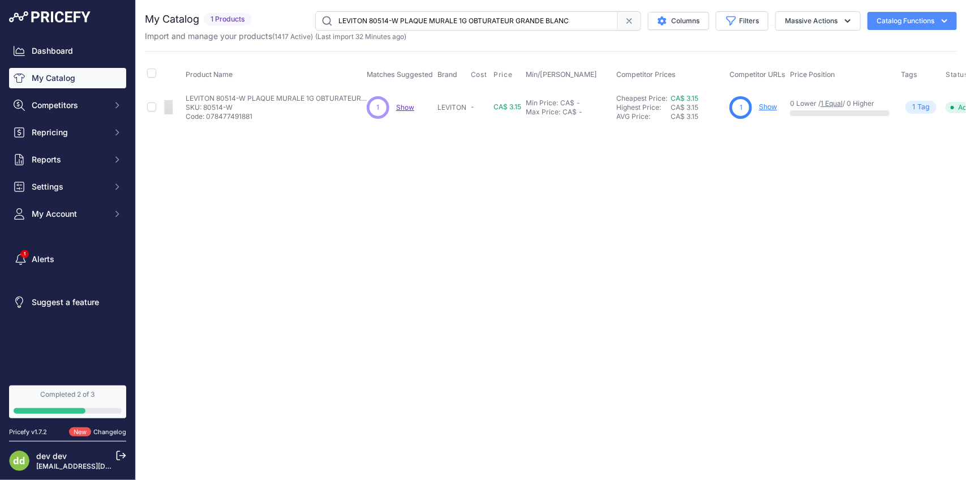
click at [412, 26] on input "LEVITON 80514-W PLAQUE MURALE 1G OBTURATEUR GRANDE BLANC" at bounding box center [466, 20] width 303 height 19
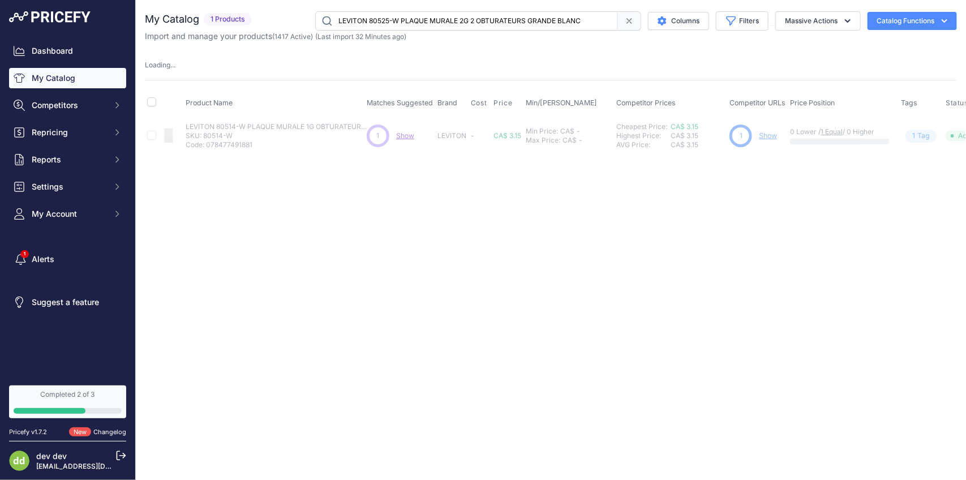
click at [420, 19] on input "LEVITON 80525-W PLAQUE MURALE 2G 2 OBTURATEURS GRANDE BLANC" at bounding box center [466, 20] width 303 height 19
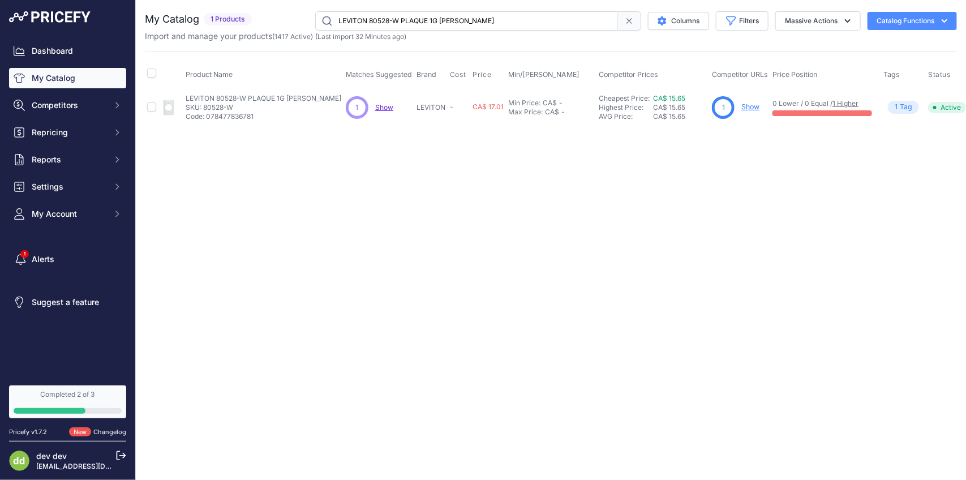
click at [430, 22] on input "LEVITON 80528-W PLAQUE 1G [PERSON_NAME]" at bounding box center [466, 20] width 303 height 19
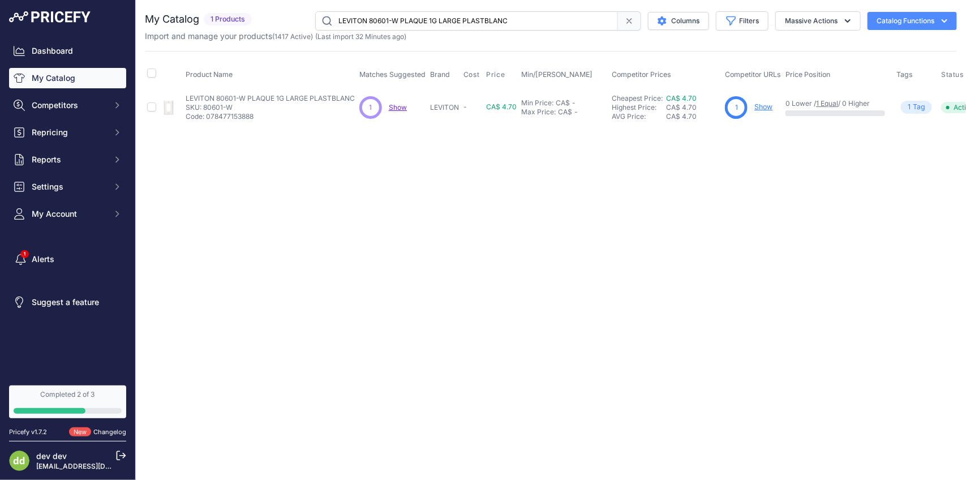
click at [493, 23] on input "LEVITON 80601-W PLAQUE 1G LARGE PLASTBLANC" at bounding box center [466, 20] width 303 height 19
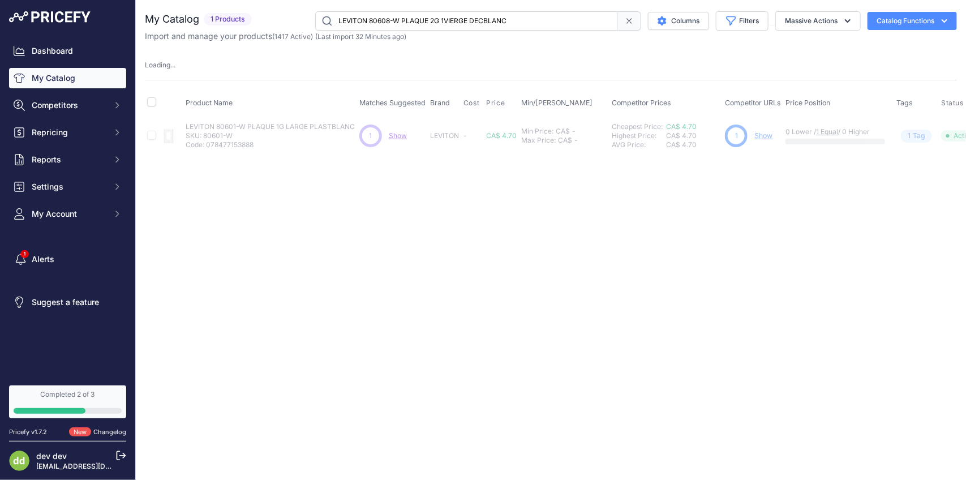
click at [405, 24] on input "LEVITON 80608-W PLAQUE 2G 1VIERGE DECBLANC" at bounding box center [466, 20] width 303 height 19
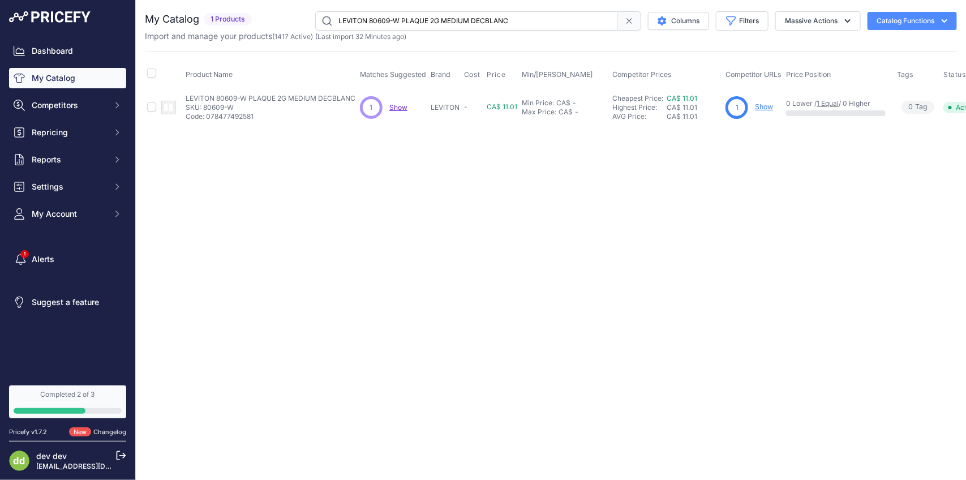
click at [456, 22] on input "LEVITON 80609-W PLAQUE 2G MEDIUM DECBLANC" at bounding box center [466, 20] width 303 height 19
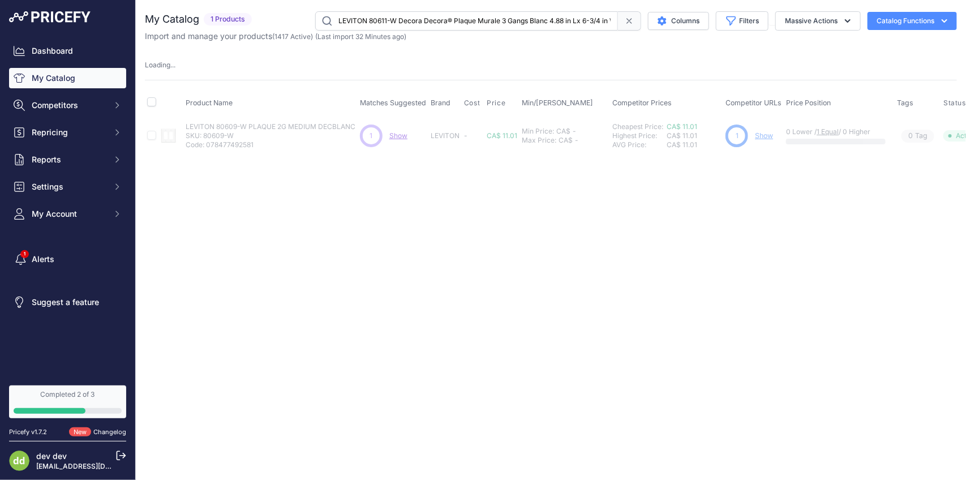
click at [460, 20] on input "LEVITON 80611-W Decora Decora® Plaque Murale 3 Gangs Blanc 4.88 in Lx 6-3/4 in W" at bounding box center [466, 20] width 303 height 19
click at [474, 20] on input "LEVITON 80700-W PLAQUE 1G INTERR BASCULBLANC" at bounding box center [466, 20] width 303 height 19
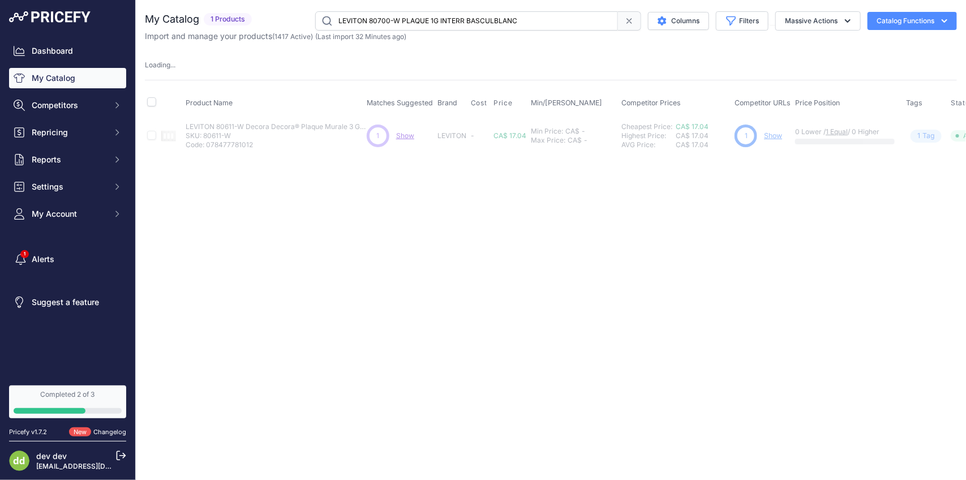
click at [474, 20] on input "LEVITON 80700-W PLAQUE 1G INTERR BASCULBLANC" at bounding box center [466, 20] width 303 height 19
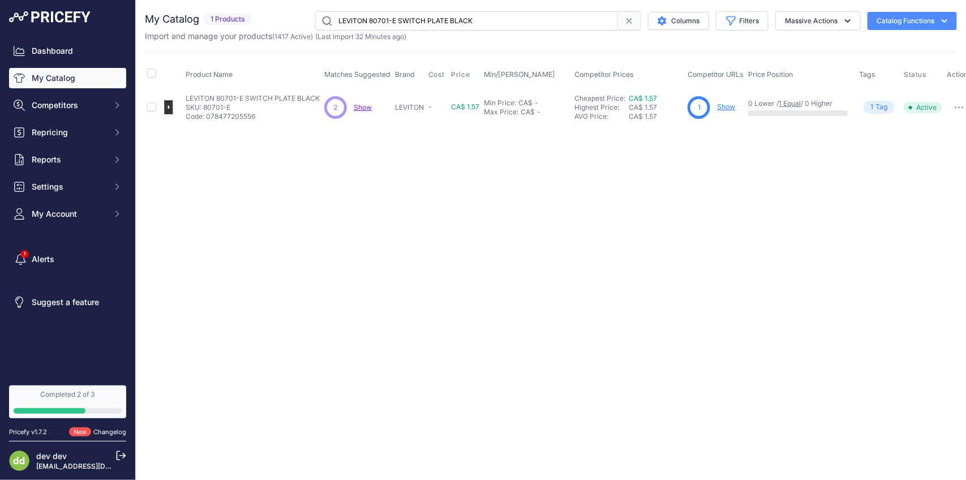
click at [451, 15] on input "LEVITON 80701-E SWITCH PLATE BLACK" at bounding box center [466, 20] width 303 height 19
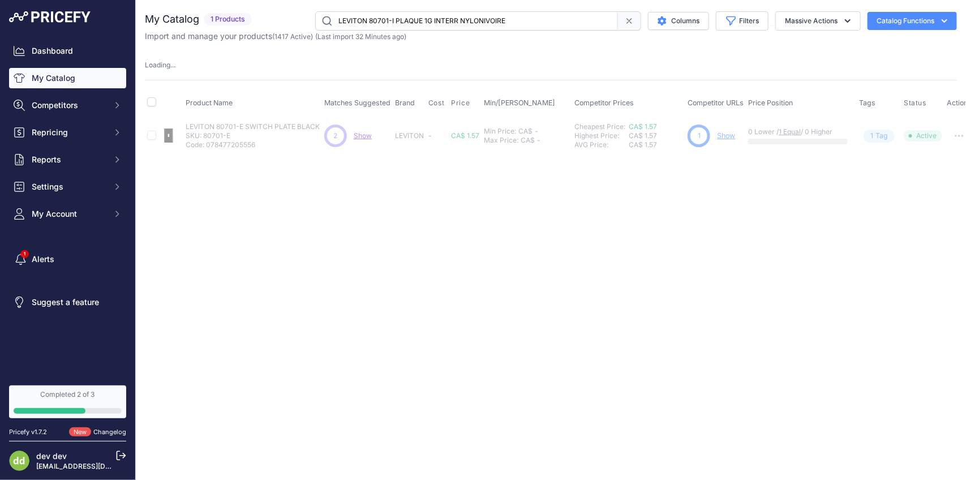
click at [456, 18] on input "LEVITON 80701-I PLAQUE 1G INTERR NYLONIVOIRE" at bounding box center [466, 20] width 303 height 19
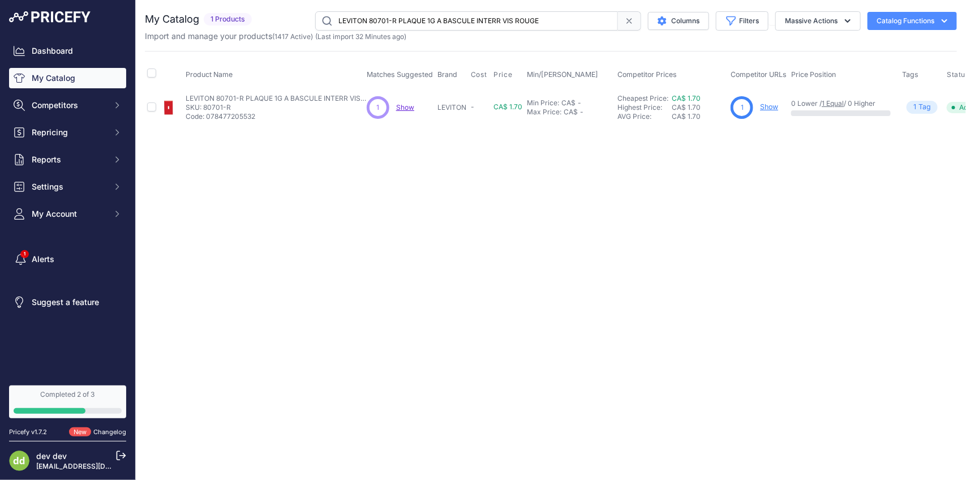
click at [431, 24] on input "LEVITON 80701-R PLAQUE 1G A BASCULE INTERR VIS ROUGE" at bounding box center [466, 20] width 303 height 19
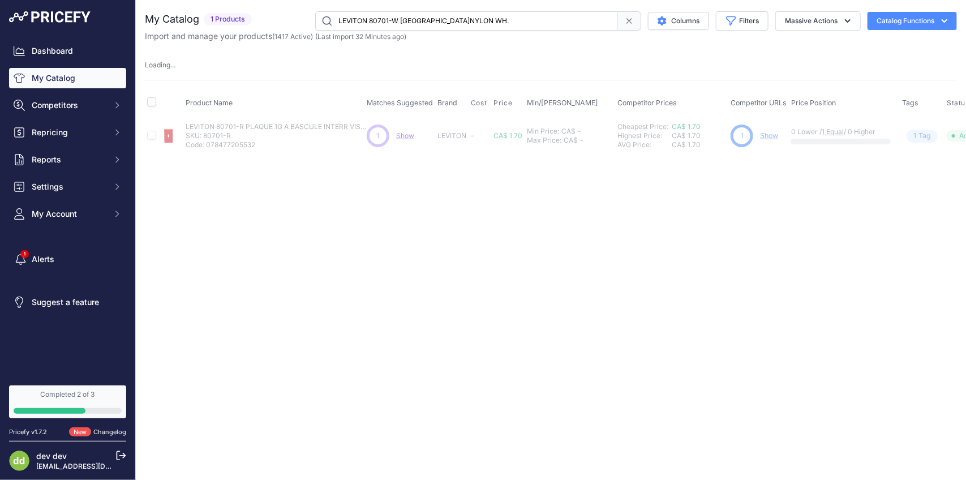
click at [418, 22] on input "LEVITON 80701-W [GEOGRAPHIC_DATA]NYLON WH." at bounding box center [466, 20] width 303 height 19
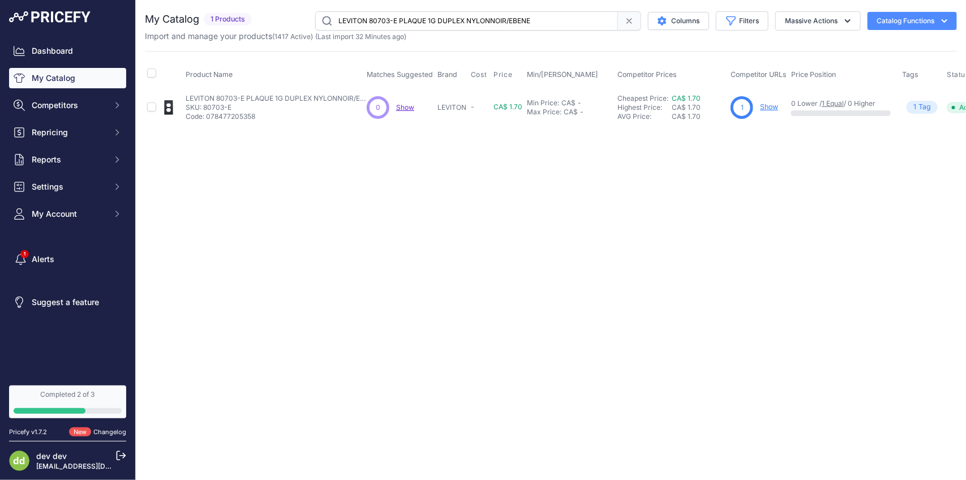
click at [468, 18] on input "LEVITON 80703-E PLAQUE 1G DUPLEX NYLONNOIR/EBENE" at bounding box center [466, 20] width 303 height 19
click at [413, 21] on input "LEVITON 80703-GY PLAQUE 1G DUPLEX NYLONGRIS" at bounding box center [466, 20] width 303 height 19
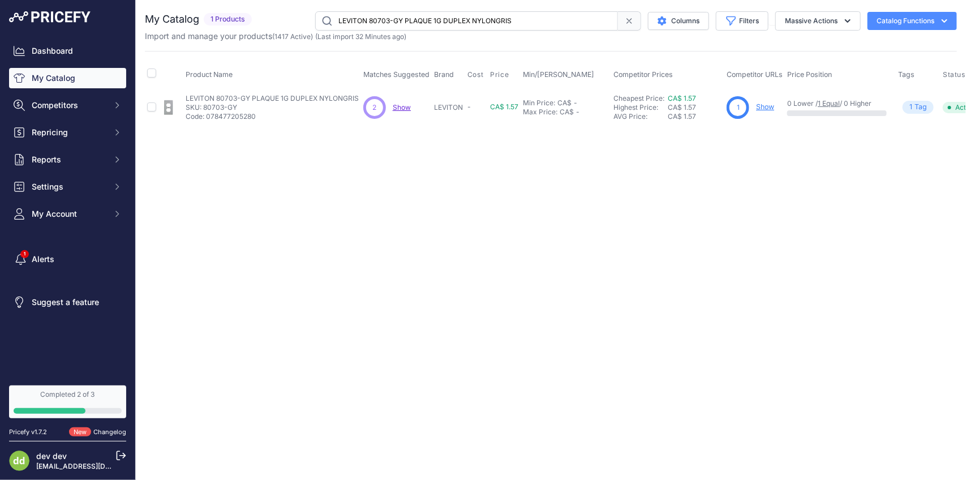
click at [413, 21] on input "LEVITON 80703-GY PLAQUE 1G DUPLEX NYLONGRIS" at bounding box center [466, 20] width 303 height 19
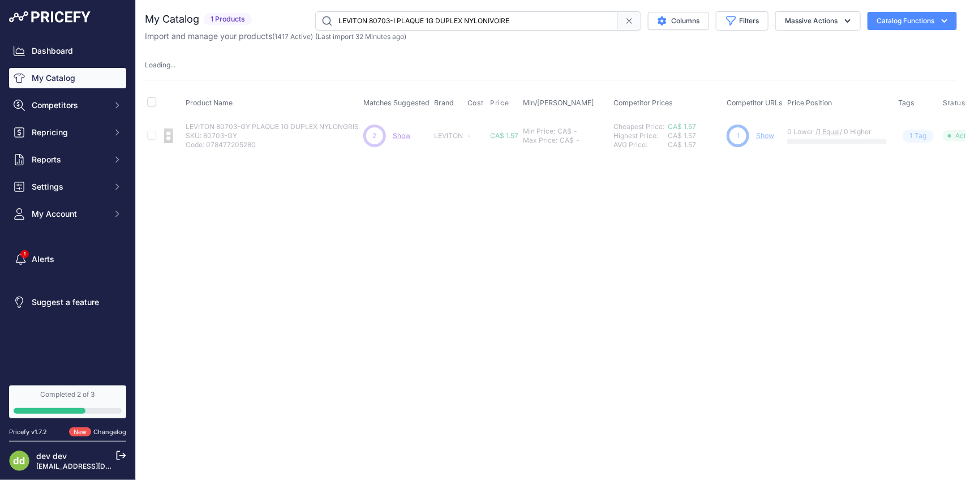
click at [489, 18] on input "LEVITON 80703-I PLAQUE 1G DUPLEX NYLONIVOIRE" at bounding box center [466, 20] width 303 height 19
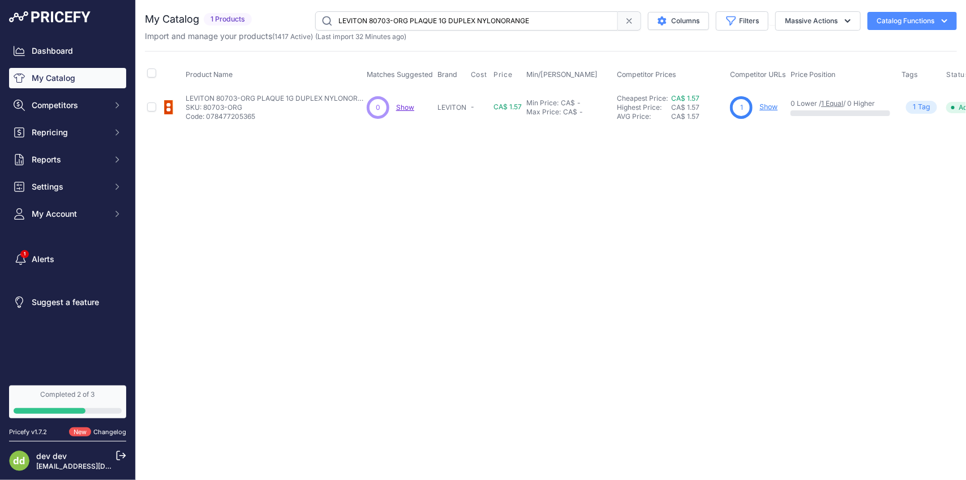
click at [455, 23] on input "LEVITON 80703-ORG PLAQUE 1G DUPLEX NYLONORANGE" at bounding box center [466, 20] width 303 height 19
click at [457, 24] on input "LEVITON 80703-R PLAQUE 1G DUPLEX NYLONROUGE" at bounding box center [466, 20] width 303 height 19
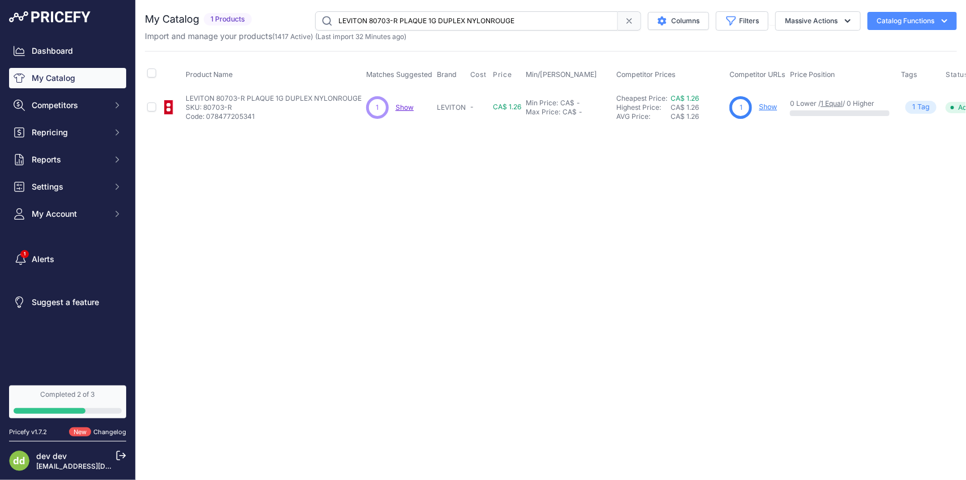
click at [459, 21] on input "LEVITON 80703-R PLAQUE 1G DUPLEX NYLONROUGE" at bounding box center [466, 20] width 303 height 19
click at [471, 21] on input "LEVITON 80703-W 1 GANG DUP RECP PLATE WHNYLON" at bounding box center [466, 20] width 303 height 19
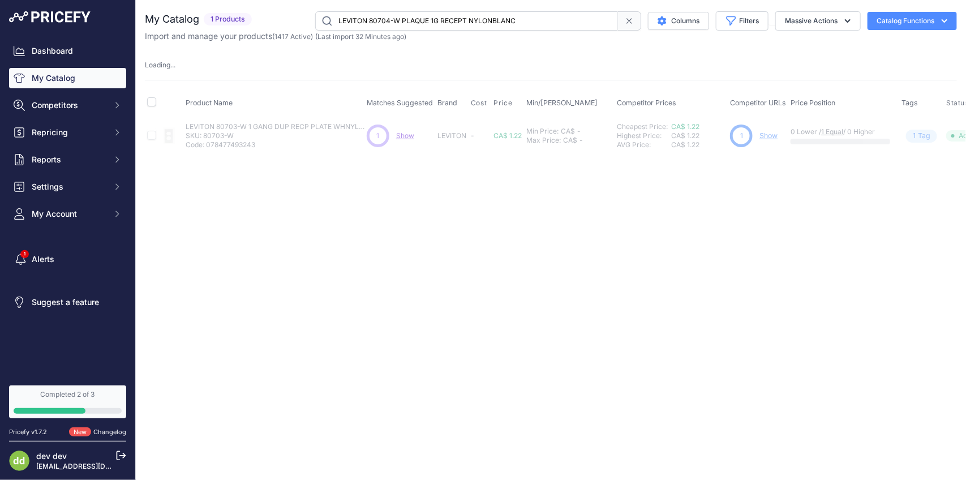
click at [474, 20] on input "LEVITON 80704-W PLAQUE 1G RECEPT NYLONBLANC" at bounding box center [466, 20] width 303 height 19
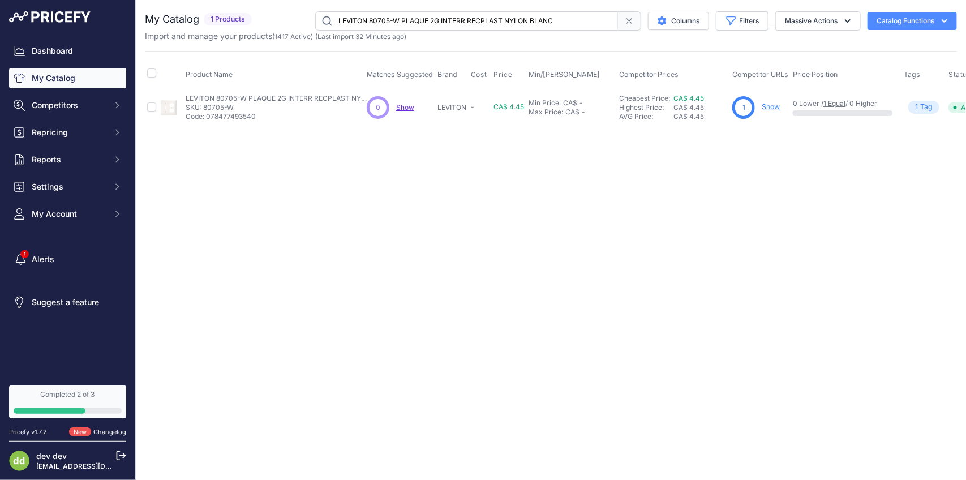
click at [464, 16] on input "LEVITON 80705-W PLAQUE 2G INTERR RECPLAST NYLON BLANC" at bounding box center [466, 20] width 303 height 19
click at [404, 17] on input "LEVITON 80705-W PLAQUE 2G INTERR RECPLAST NYLON BLANC" at bounding box center [466, 20] width 303 height 19
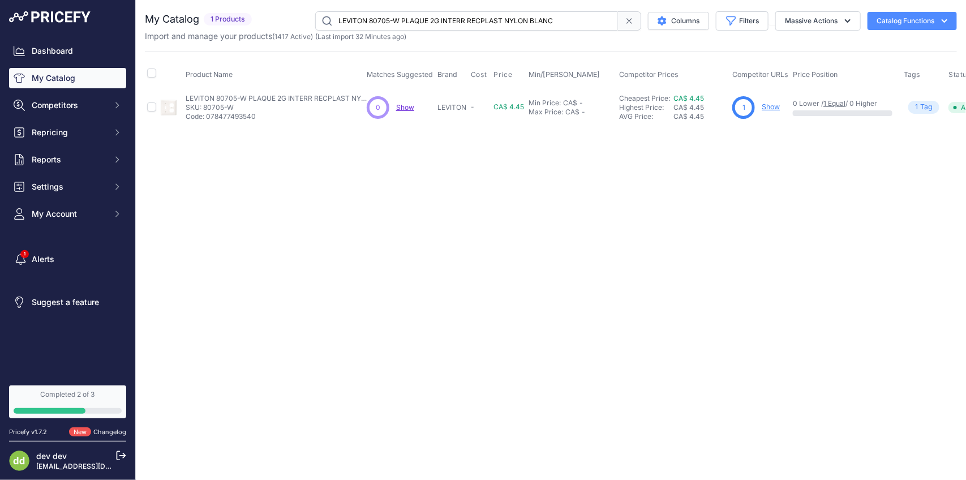
click at [404, 17] on input "LEVITON 80705-W PLAQUE 2G INTERR RECPLAST NYLON BLANC" at bounding box center [466, 20] width 303 height 19
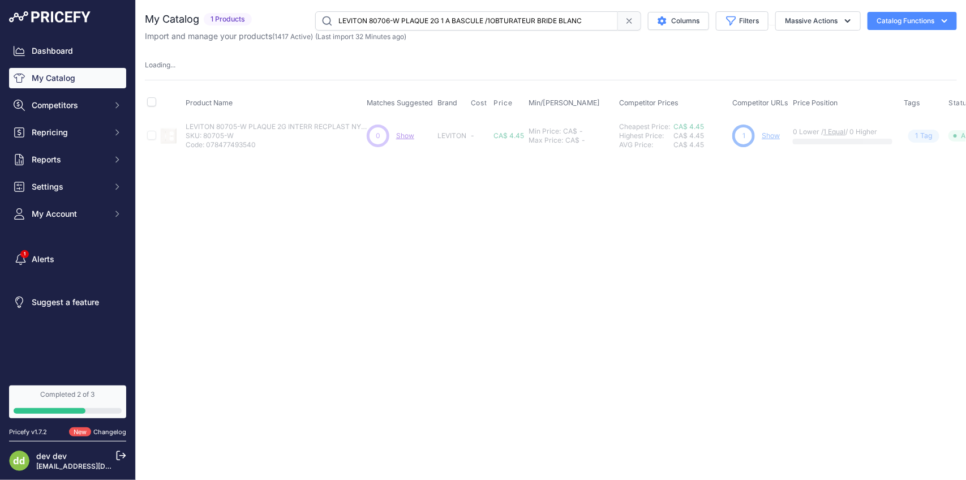
click at [435, 11] on input "LEVITON 80706-W PLAQUE 2G 1 A BASCULE /1OBTURATEUR BRIDE BLANC" at bounding box center [466, 20] width 303 height 19
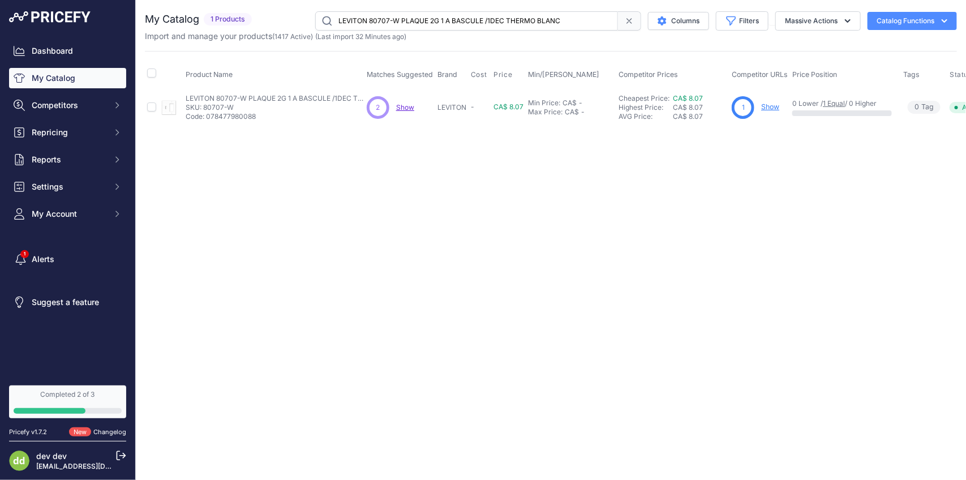
click at [452, 22] on input "LEVITON 80707-W PLAQUE 2G 1 A BASCULE /1DEC THERMO BLANC" at bounding box center [466, 20] width 303 height 19
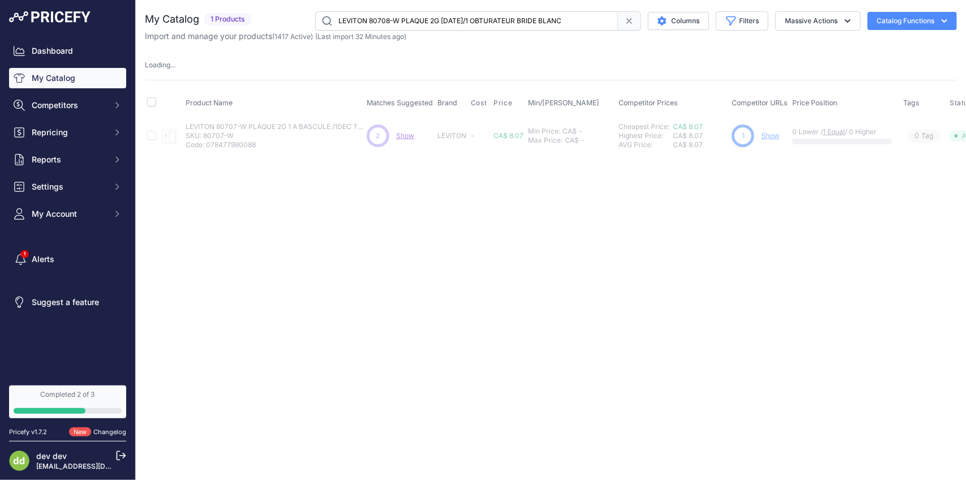
click at [471, 26] on input "LEVITON 80708-W PLAQUE 2G [DATE]/1 OBTURATEUR BRIDE BLANC" at bounding box center [466, 20] width 303 height 19
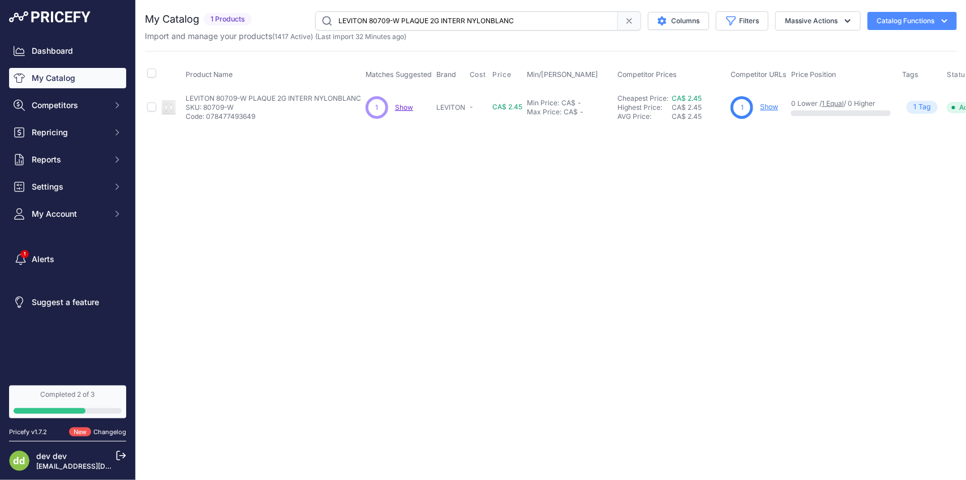
click at [460, 20] on input "LEVITON 80709-W PLAQUE 2G INTERR NYLONBLANC" at bounding box center [466, 20] width 303 height 19
click at [443, 23] on input "LEVITON 80711-E PLAQUE 3G A BASCULE INTERR THERMO NOIR" at bounding box center [466, 20] width 303 height 19
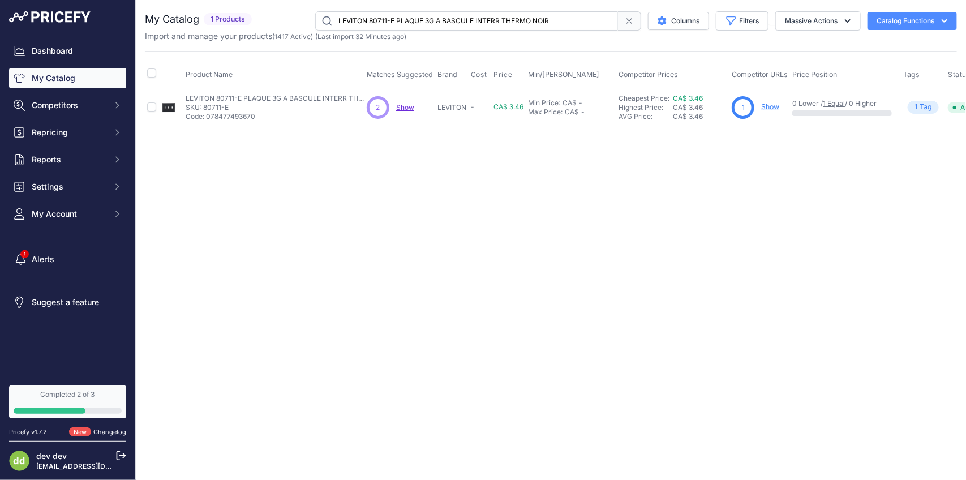
click at [443, 23] on input "LEVITON 80711-E PLAQUE 3G A BASCULE INTERR THERMO NOIR" at bounding box center [466, 20] width 303 height 19
click at [447, 25] on input "LEVITON 80711-W PLAQUE 3G INTERR NYLONBLANC" at bounding box center [466, 20] width 303 height 19
click at [451, 24] on input "LEVITON 80712-W PLAQUE 4G INTERR NYLONBLANC" at bounding box center [466, 20] width 303 height 19
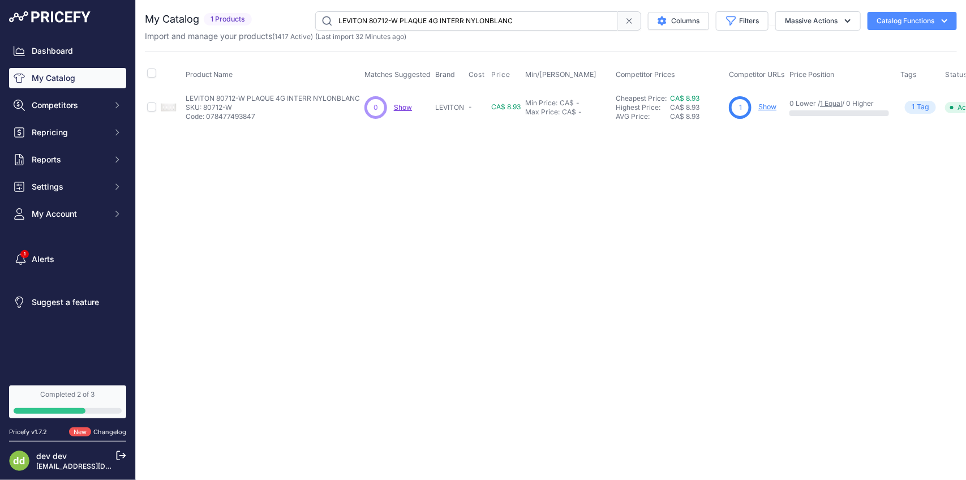
click at [451, 24] on input "LEVITON 80712-W PLAQUE 4G INTERR NYLONBLANC" at bounding box center [466, 20] width 303 height 19
click at [460, 24] on input "LEVITON 80714-E PLAQUE 1G OBTURATEUR MONTE EN BOITE THERMO NOIR" at bounding box center [466, 20] width 303 height 19
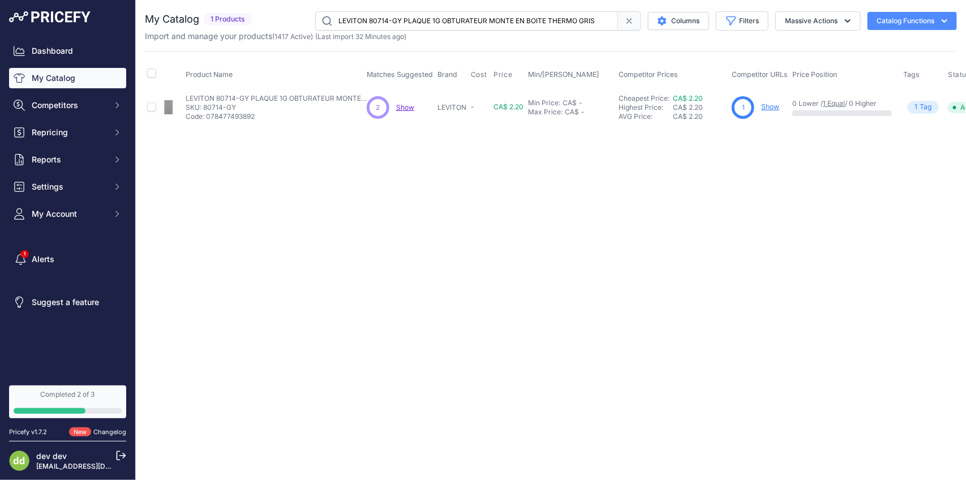
click at [450, 18] on input "LEVITON 80714-GY PLAQUE 1G OBTURATEUR MONTE EN BOITE THERMO GRIS" at bounding box center [466, 20] width 303 height 19
click at [421, 25] on input "LEVITON 80714-W PLAQUE 1G VIERGE NYLONBLANC" at bounding box center [466, 20] width 303 height 19
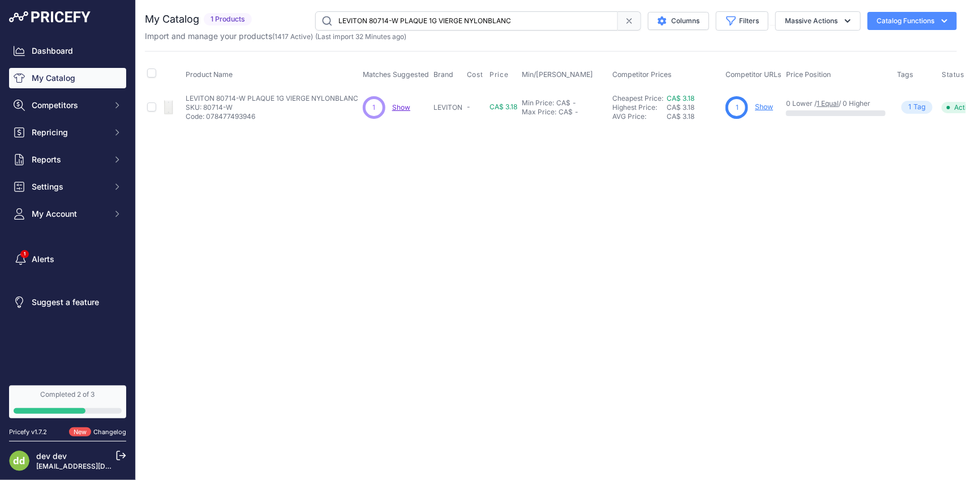
click at [421, 25] on input "LEVITON 80714-W PLAQUE 1G VIERGE NYLONBLANC" at bounding box center [466, 20] width 303 height 19
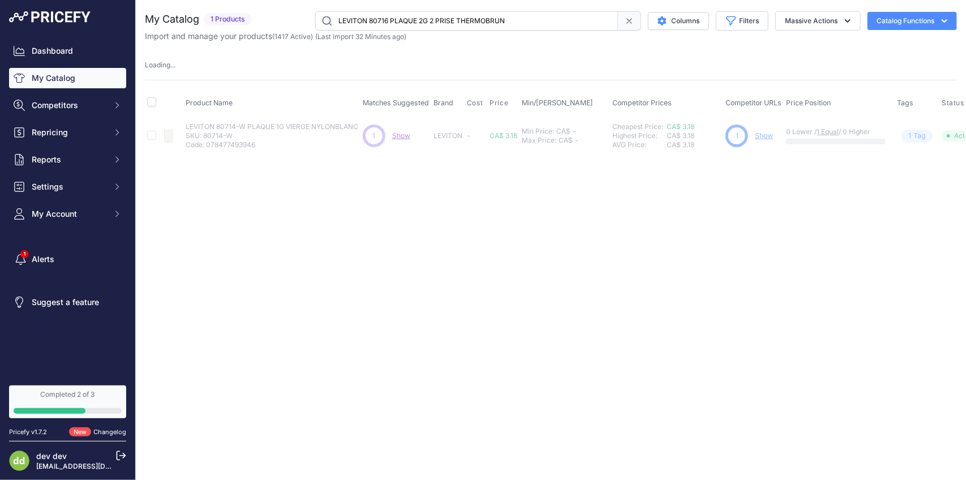
click at [433, 21] on input "LEVITON 80716 PLAQUE 2G 2 PRISE THERMOBRUN" at bounding box center [466, 20] width 303 height 19
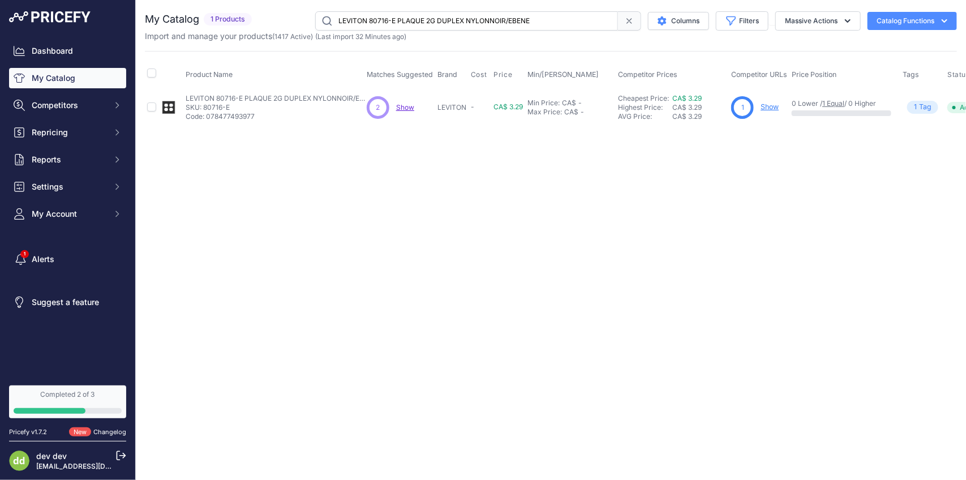
click at [459, 25] on input "LEVITON 80716-E PLAQUE 2G DUPLEX NYLONNOIR/EBENE" at bounding box center [466, 20] width 303 height 19
click at [437, 23] on input "LEVITON 80716-R PLAQUE 2G 2 PRISE THERMOROUGE" at bounding box center [466, 20] width 303 height 19
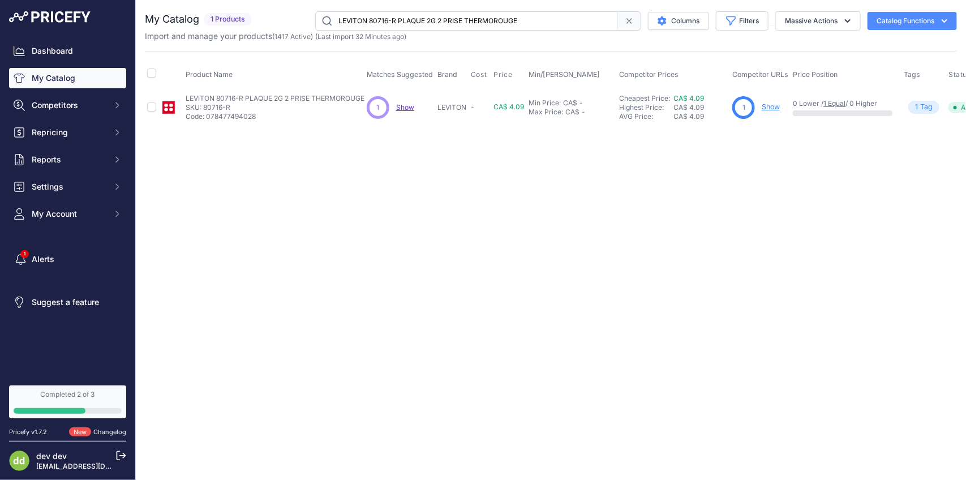
click at [437, 23] on input "LEVITON 80716-R PLAQUE 2G 2 PRISE THERMOROUGE" at bounding box center [466, 20] width 303 height 19
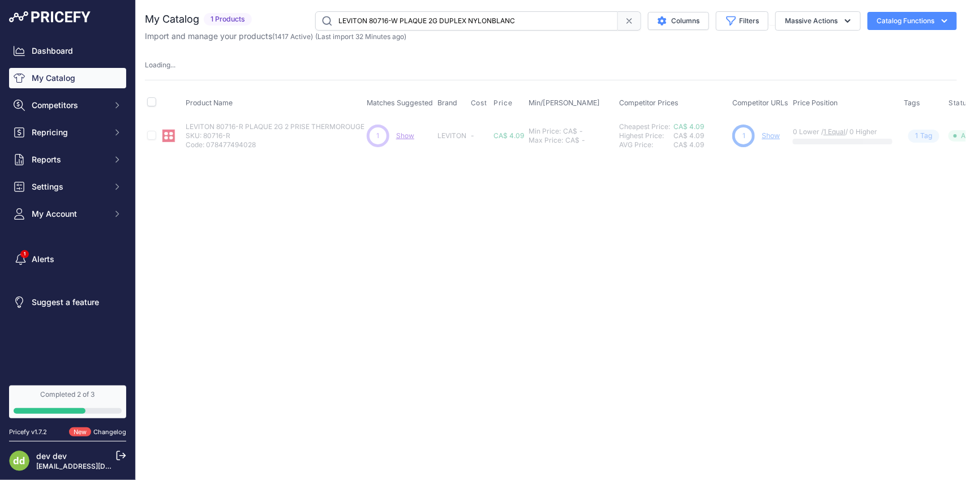
click at [481, 10] on div "You are not connected to the internet. My Catalog" at bounding box center [551, 82] width 812 height 165
click at [480, 10] on div "You are not connected to the internet. My Catalog" at bounding box center [551, 82] width 812 height 165
click at [472, 25] on input "LEVITON 80716-W PLAQUE 2G DUPLEX NYLONBLANC" at bounding box center [466, 20] width 303 height 19
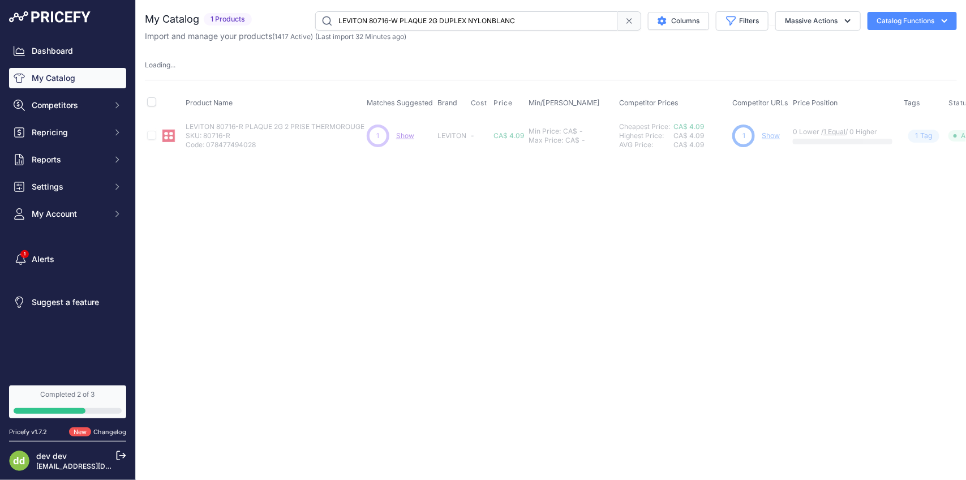
click at [472, 25] on input "LEVITON 80716-W PLAQUE 2G DUPLEX NYLONBLANC" at bounding box center [466, 20] width 303 height 19
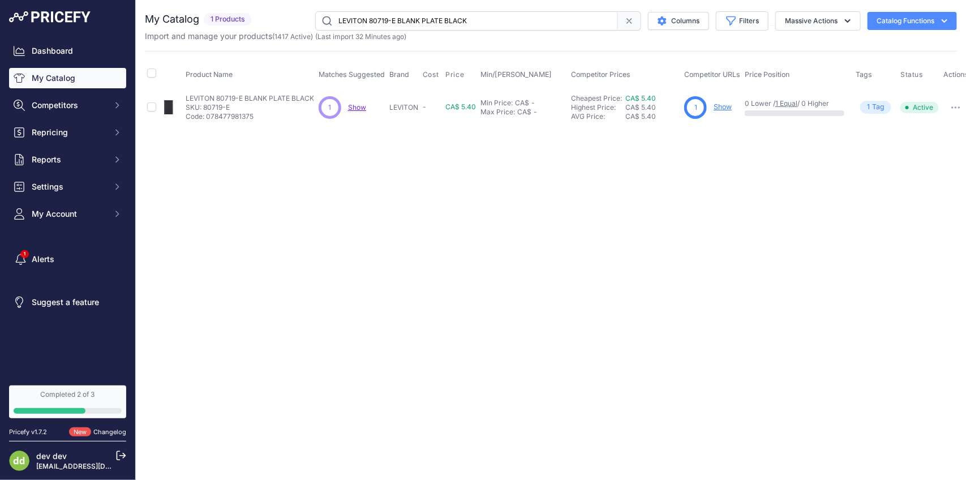
click at [459, 14] on input "LEVITON 80719-E BLANK PLATE BLACK" at bounding box center [466, 20] width 303 height 19
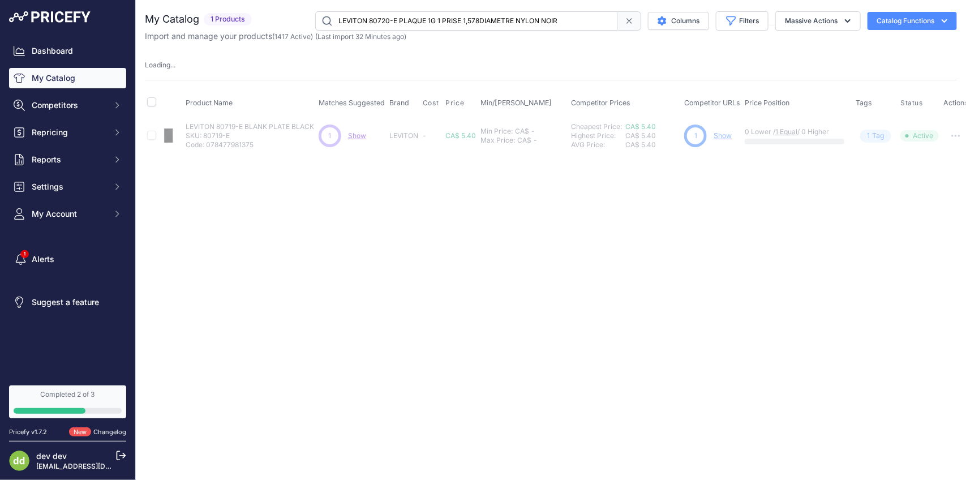
click at [462, 14] on input "LEVITON 80720-E PLAQUE 1G 1 PRISE 1,578DIAMETRE NYLON NOIR" at bounding box center [466, 20] width 303 height 19
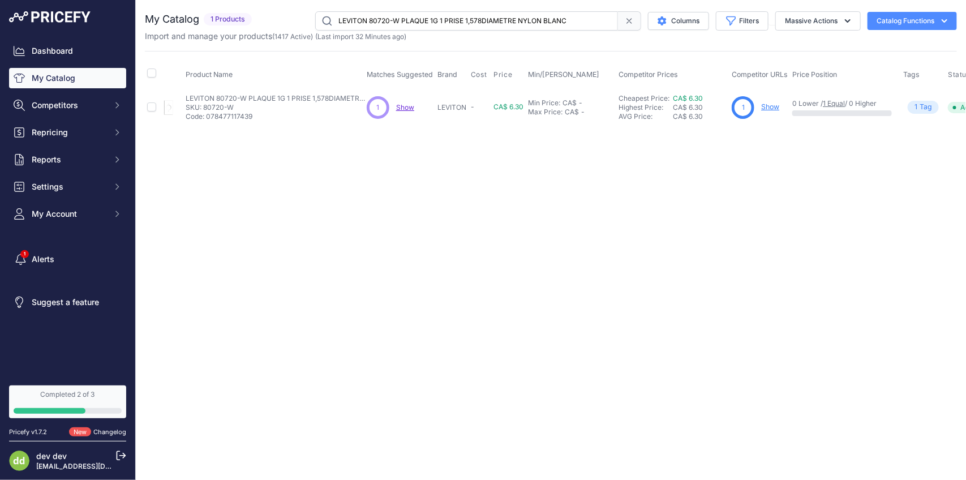
click at [461, 16] on input "LEVITON 80720-W PLAQUE 1G 1 PRISE 1,578DIAMETRE NYLON BLANC" at bounding box center [466, 20] width 303 height 19
click at [476, 13] on input "LEVITON 80721-W PLAQUE 3G INTERR DUPLEXBLANC" at bounding box center [466, 20] width 303 height 19
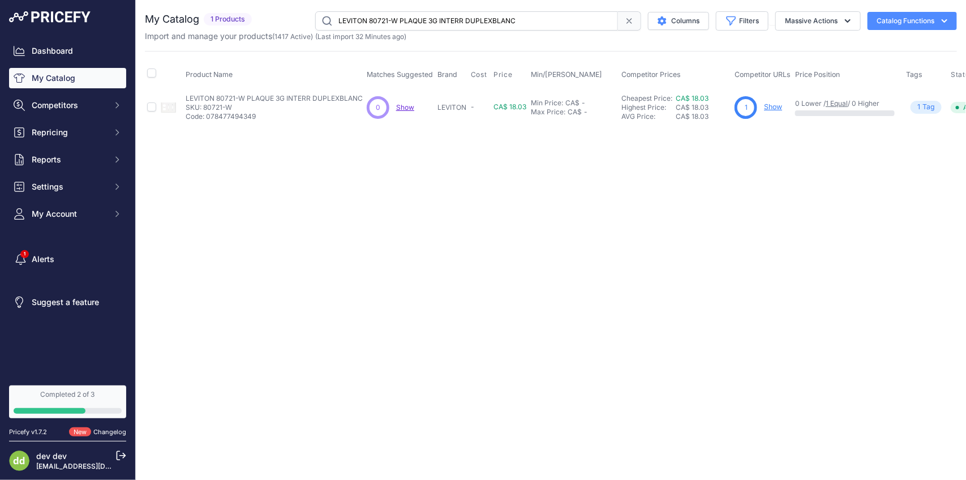
click at [476, 13] on input "LEVITON 80721-W PLAQUE 3G INTERR DUPLEXBLANC" at bounding box center [466, 20] width 303 height 19
click at [474, 23] on input "LEVITON 80721-W PLAQUE 3G INTERR DUPLEXBLANC" at bounding box center [466, 20] width 303 height 19
type input "LEVITON 80723-W PLAQUE MUR 5G NYLONBLANC"
